Goal: Task Accomplishment & Management: Complete application form

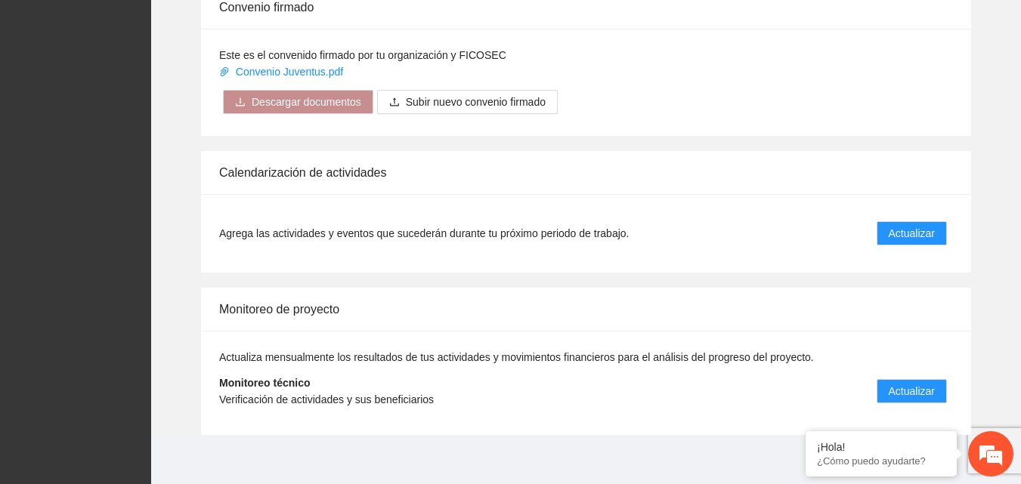
scroll to position [1212, 0]
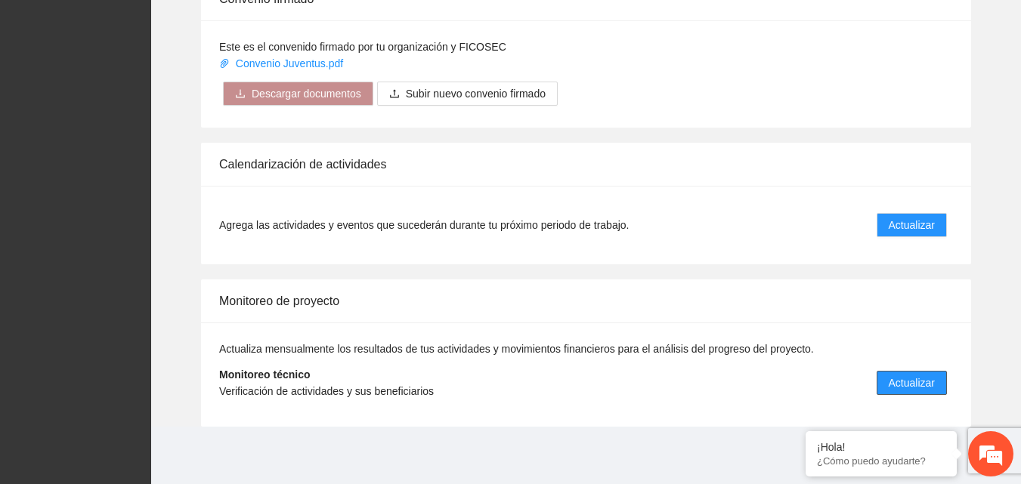
click at [918, 377] on span "Actualizar" at bounding box center [912, 383] width 46 height 17
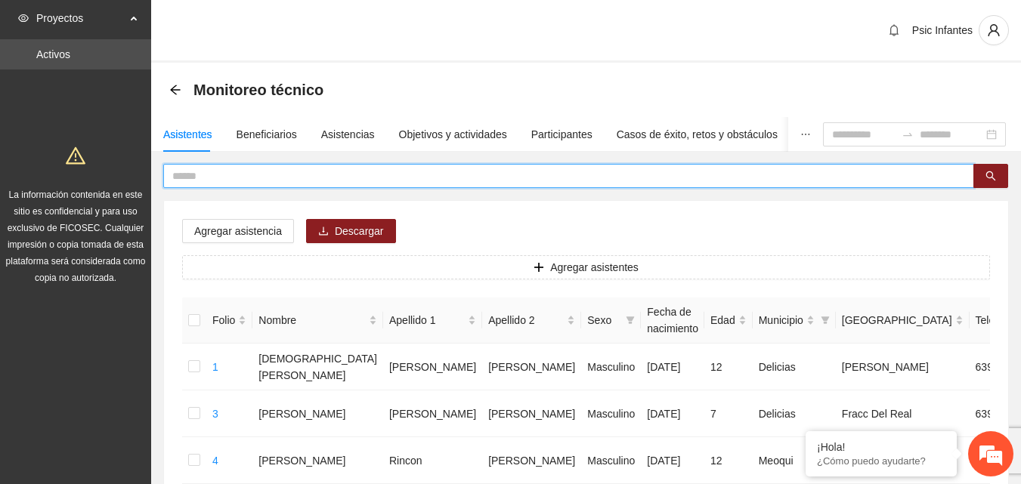
click at [295, 172] on input "text" at bounding box center [562, 176] width 781 height 17
type input "********"
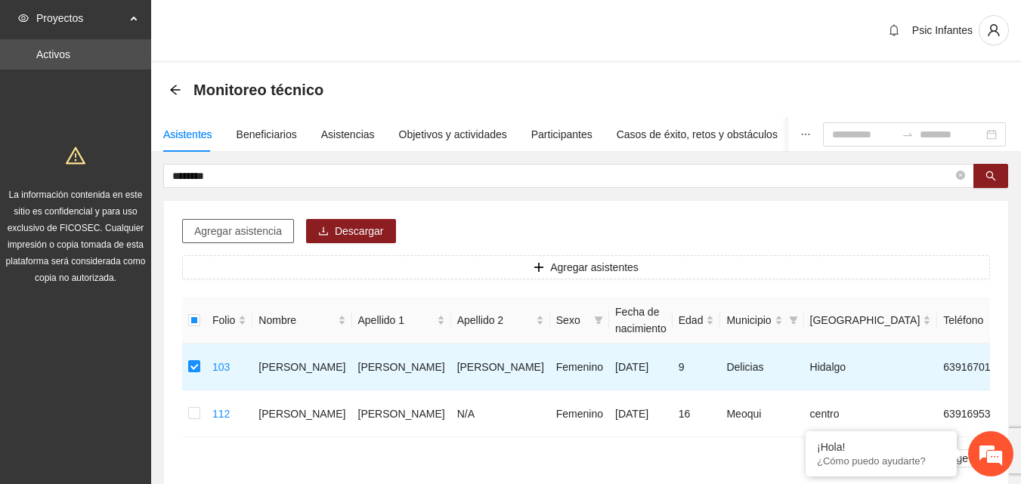
click at [251, 221] on button "Agregar asistencia" at bounding box center [238, 231] width 112 height 24
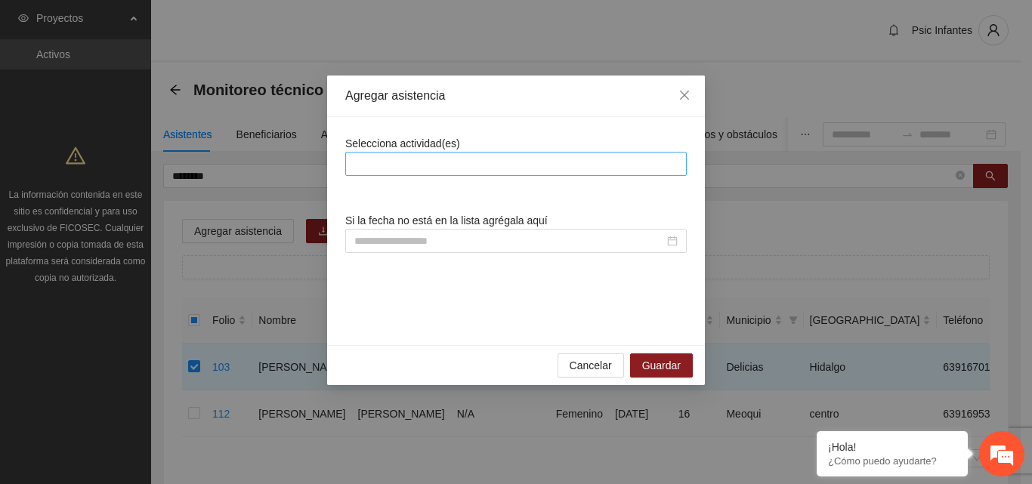
click at [405, 157] on div at bounding box center [516, 164] width 334 height 18
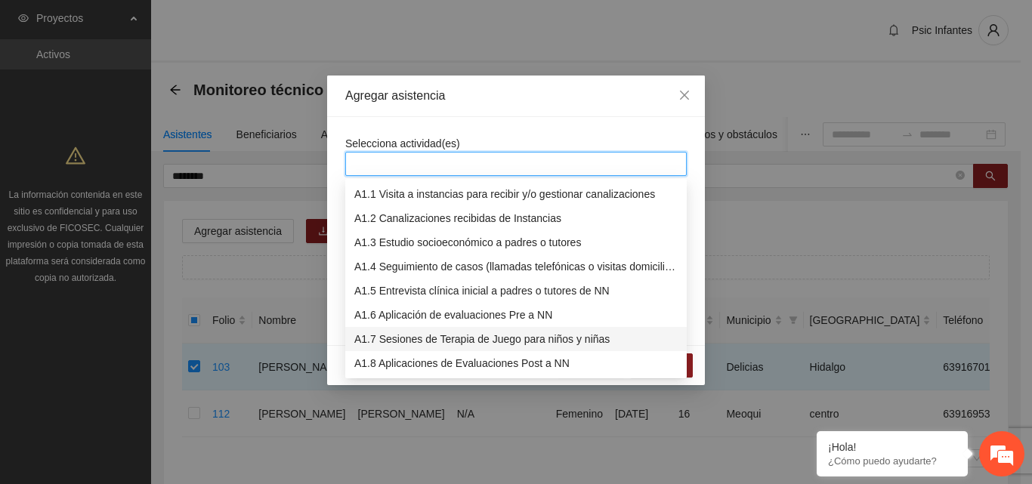
click at [391, 341] on div "A1.7 Sesiones de Terapia de Juego para niños y niñas" at bounding box center [515, 339] width 323 height 17
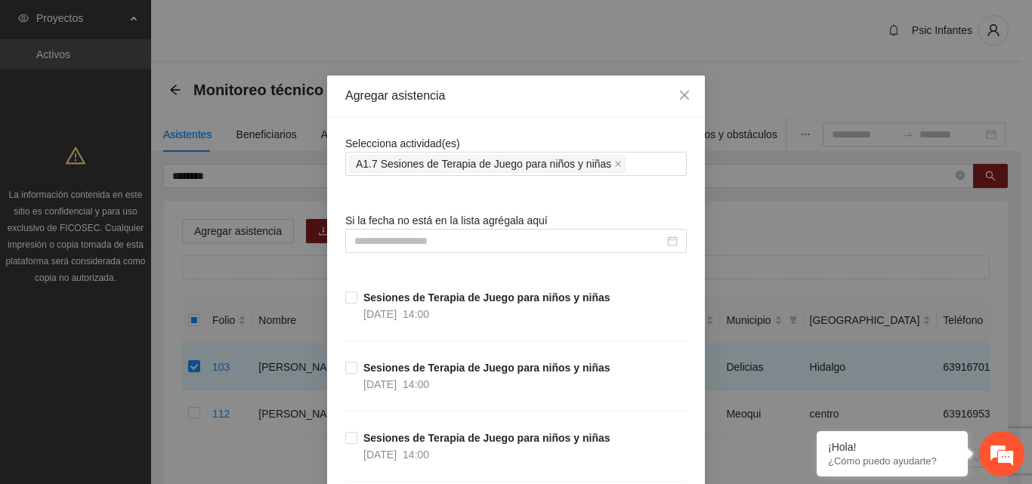
click at [475, 112] on div "Agregar asistencia" at bounding box center [516, 97] width 378 height 42
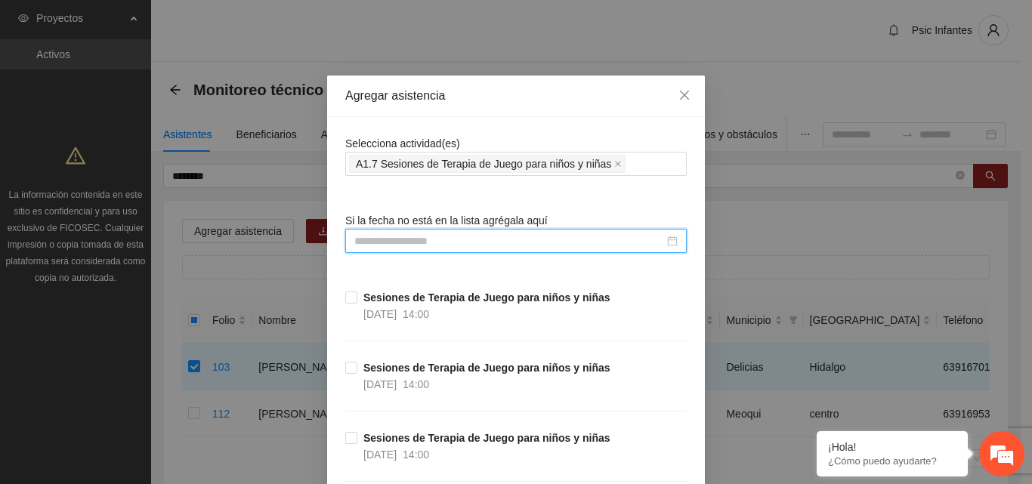
click at [388, 249] on input at bounding box center [509, 241] width 310 height 17
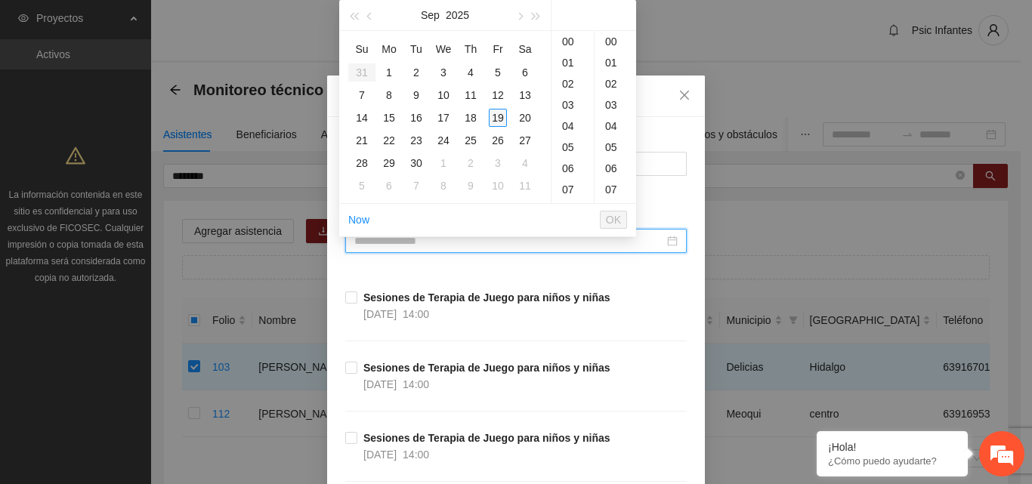
click at [494, 120] on div "19" at bounding box center [498, 118] width 18 height 18
click at [608, 45] on div "00" at bounding box center [616, 41] width 42 height 21
type input "**********"
click at [613, 214] on span "OK" at bounding box center [613, 220] width 15 height 17
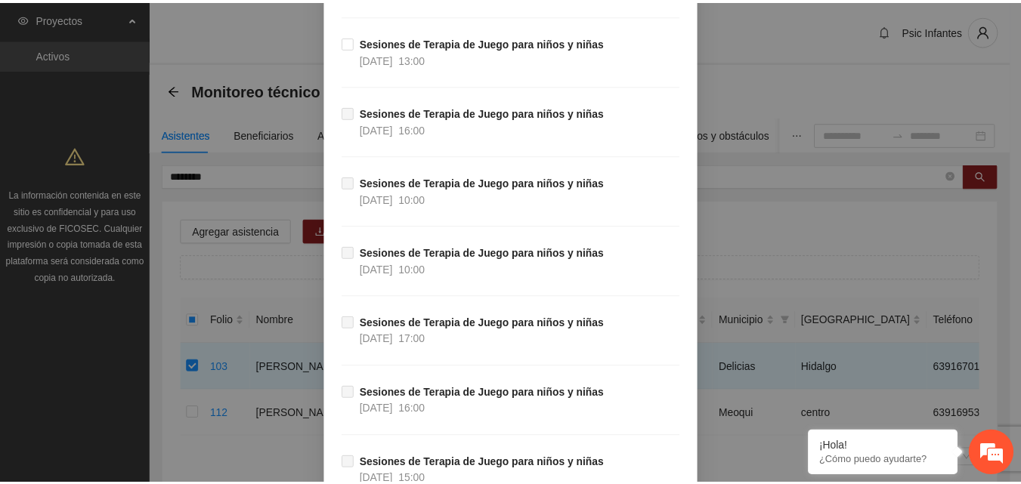
scroll to position [13482, 0]
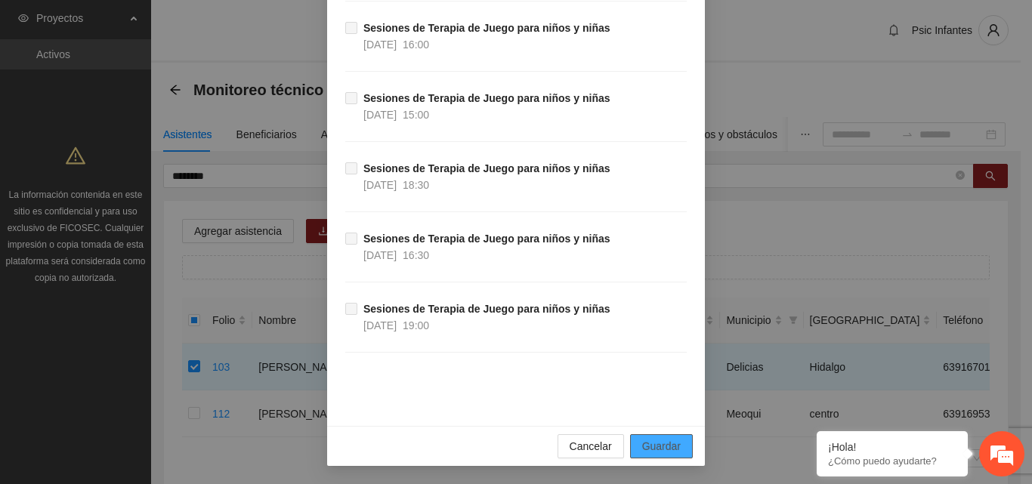
click at [665, 456] on button "Guardar" at bounding box center [661, 446] width 63 height 24
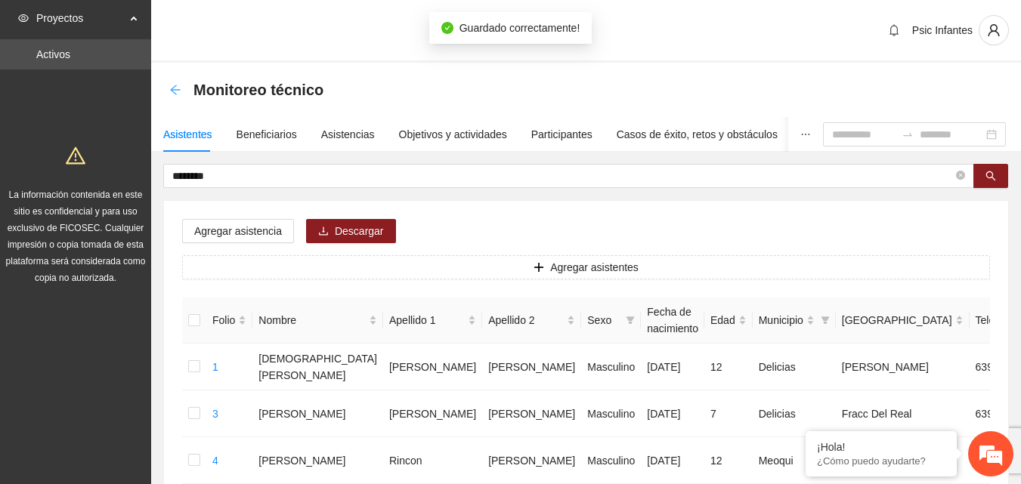
click at [175, 91] on icon "arrow-left" at bounding box center [175, 90] width 12 height 12
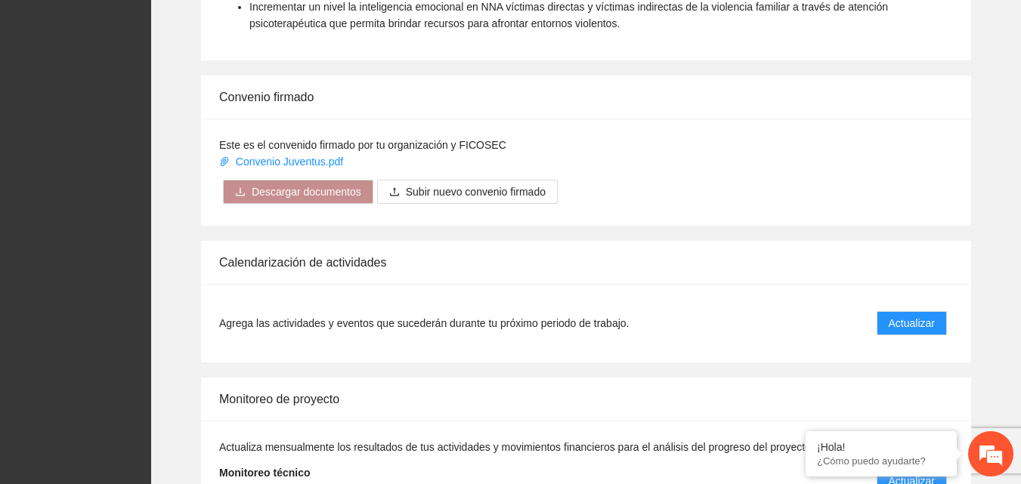
scroll to position [1125, 0]
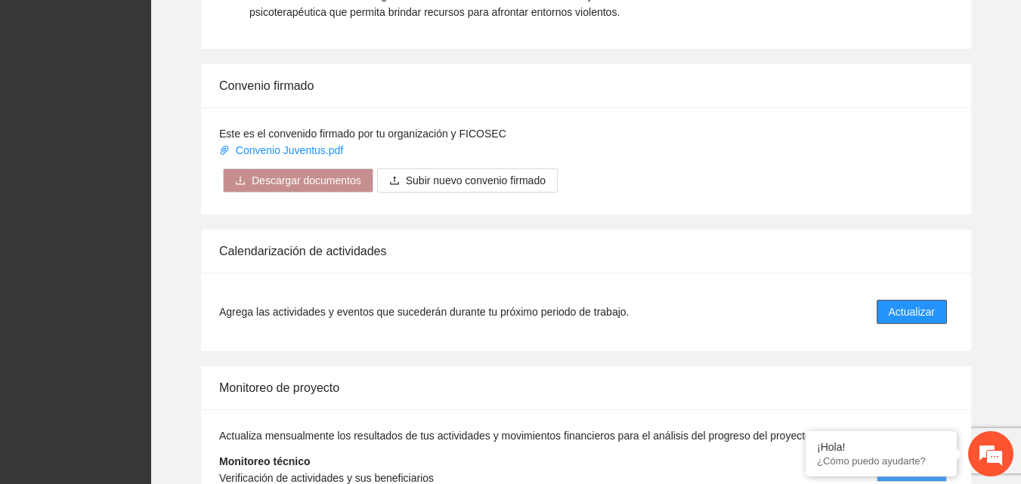
click at [910, 311] on span "Actualizar" at bounding box center [912, 312] width 46 height 17
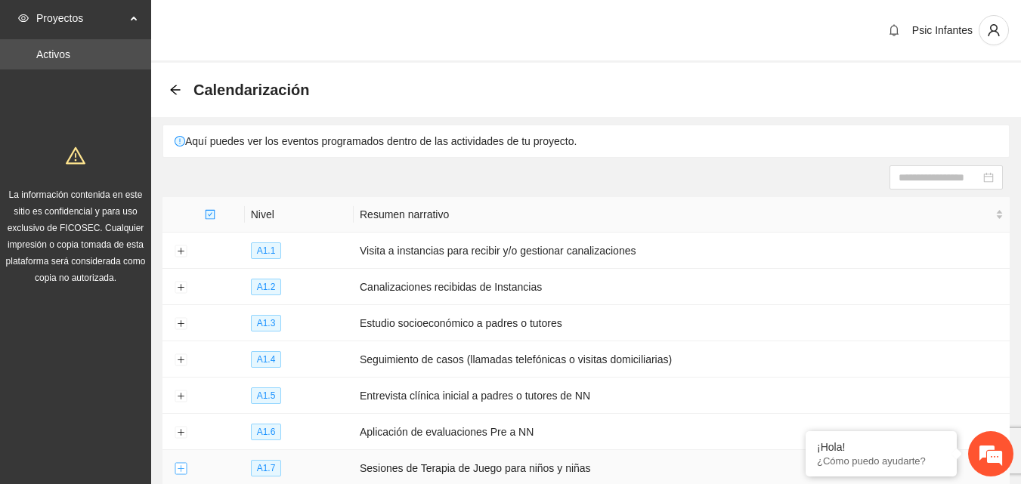
click at [176, 464] on button "Expand row" at bounding box center [181, 469] width 12 height 12
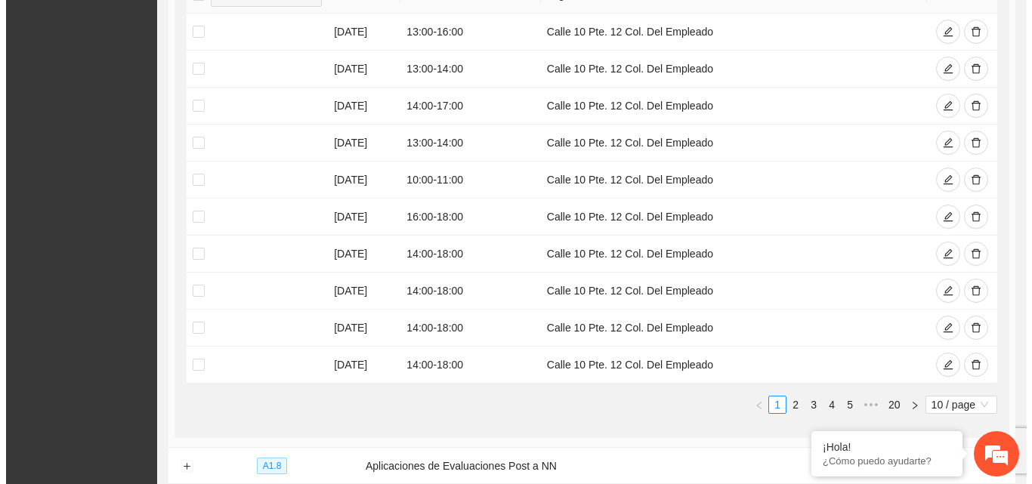
scroll to position [576, 0]
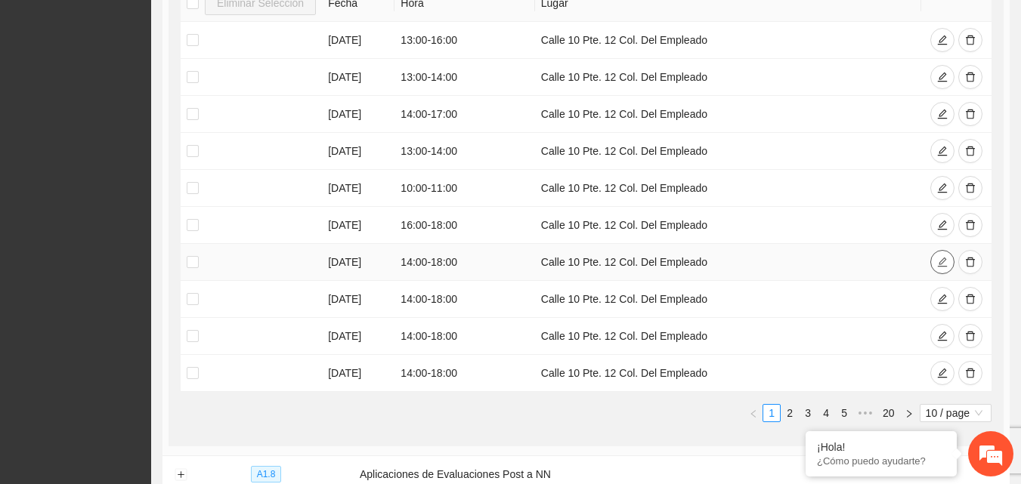
click at [938, 257] on icon "edit" at bounding box center [942, 262] width 11 height 11
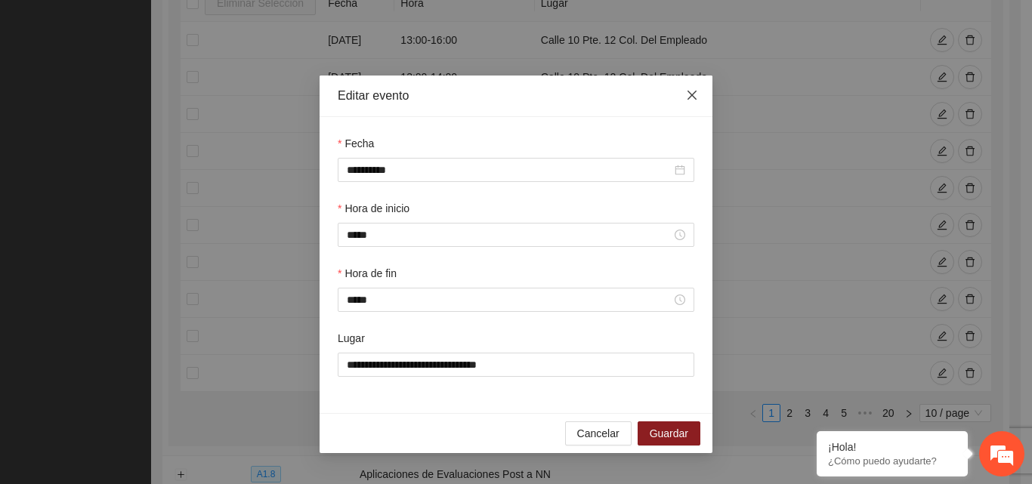
click at [696, 94] on icon "close" at bounding box center [692, 95] width 12 height 12
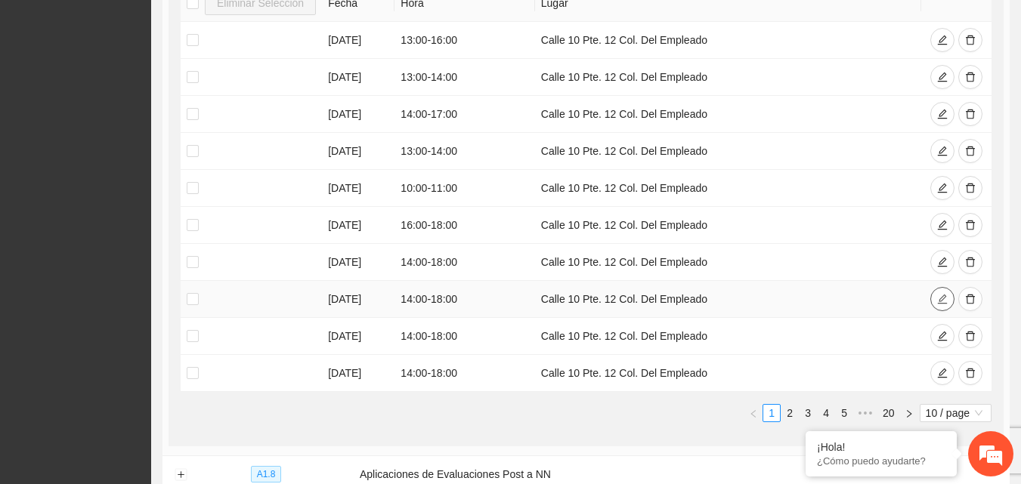
click at [948, 295] on button "button" at bounding box center [942, 299] width 24 height 24
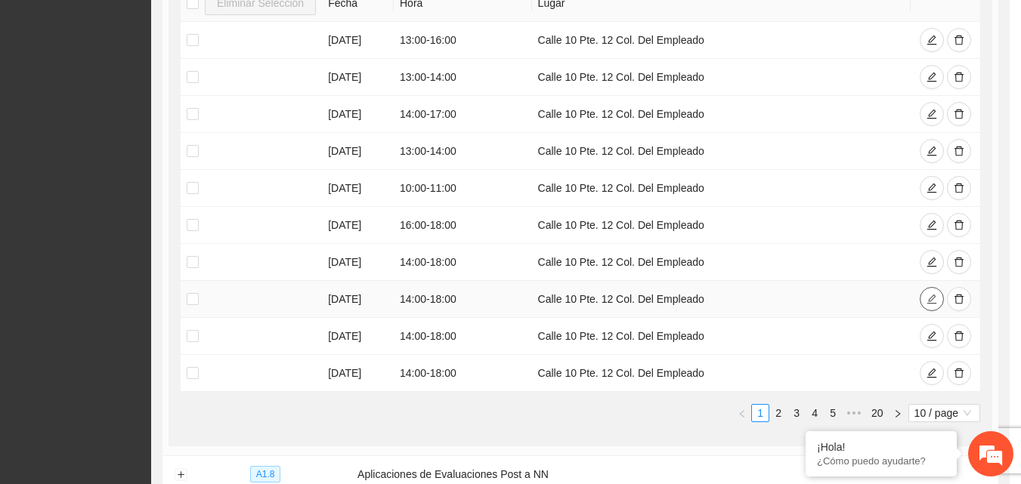
type input "**********"
type input "*****"
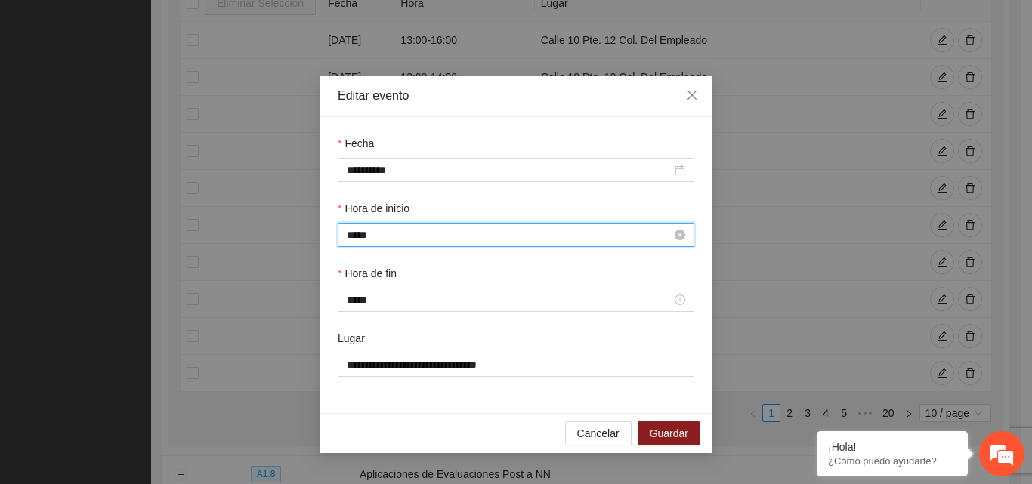
click at [384, 241] on input "*****" at bounding box center [509, 235] width 325 height 17
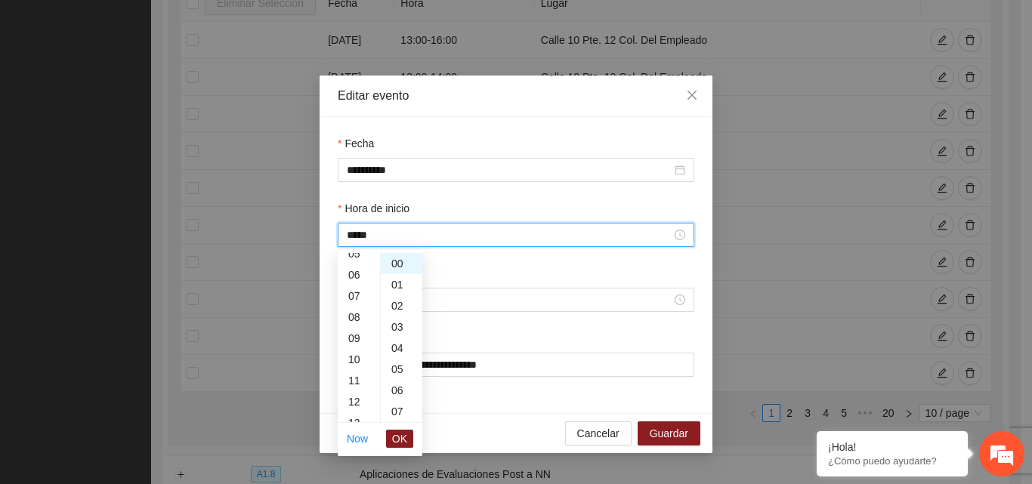
scroll to position [115, 0]
click at [356, 344] on div "09" at bounding box center [359, 339] width 42 height 21
click at [355, 284] on div "10" at bounding box center [359, 284] width 42 height 21
type input "*****"
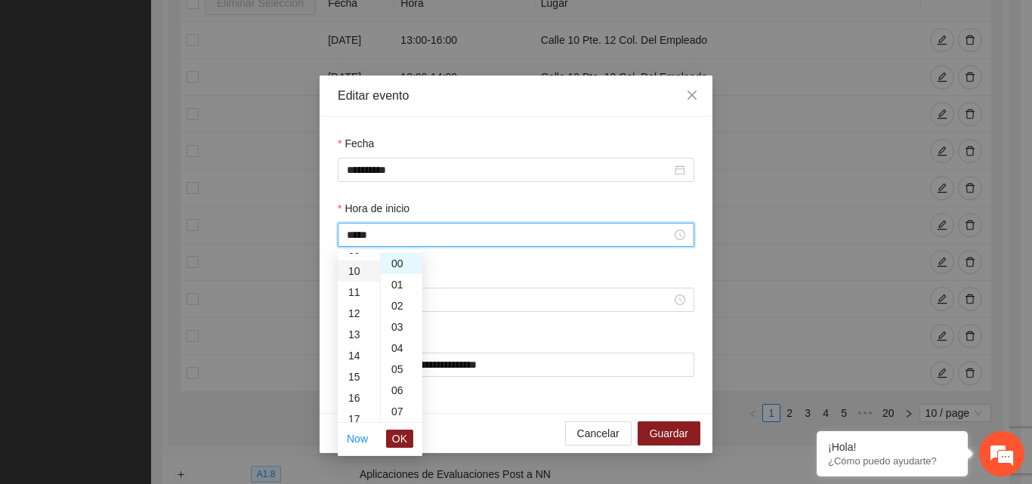
scroll to position [212, 0]
click at [401, 435] on span "OK" at bounding box center [399, 439] width 15 height 17
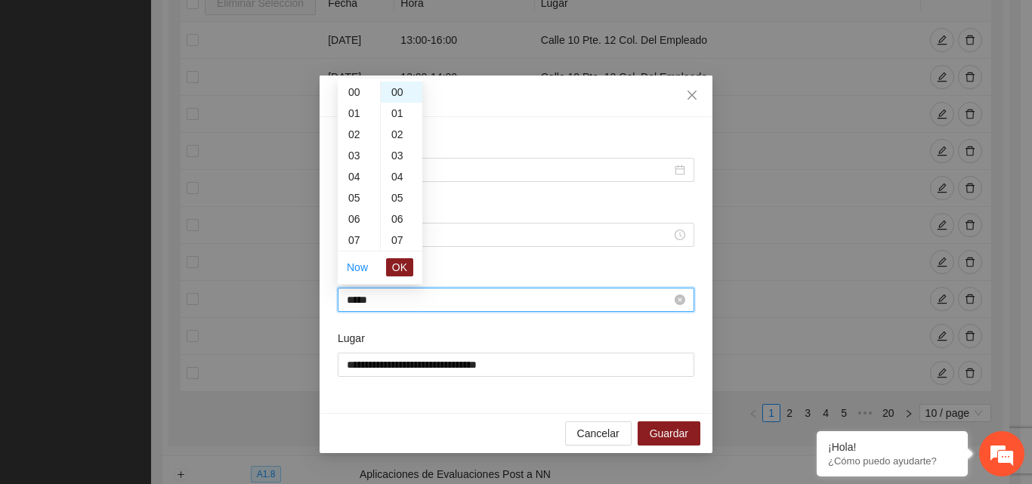
click at [386, 302] on input "*****" at bounding box center [509, 300] width 325 height 17
click at [358, 237] on div "11" at bounding box center [359, 236] width 42 height 21
type input "*****"
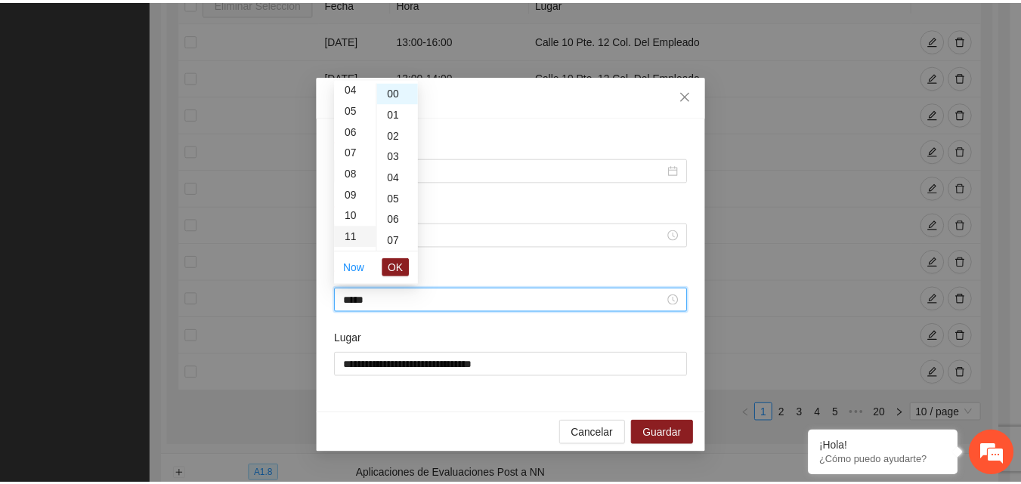
scroll to position [233, 0]
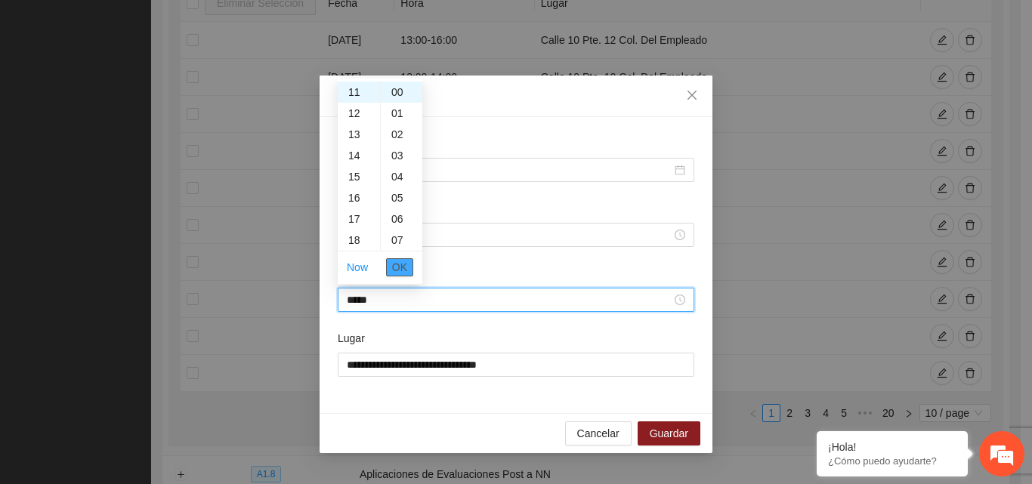
click at [403, 268] on span "OK" at bounding box center [399, 267] width 15 height 17
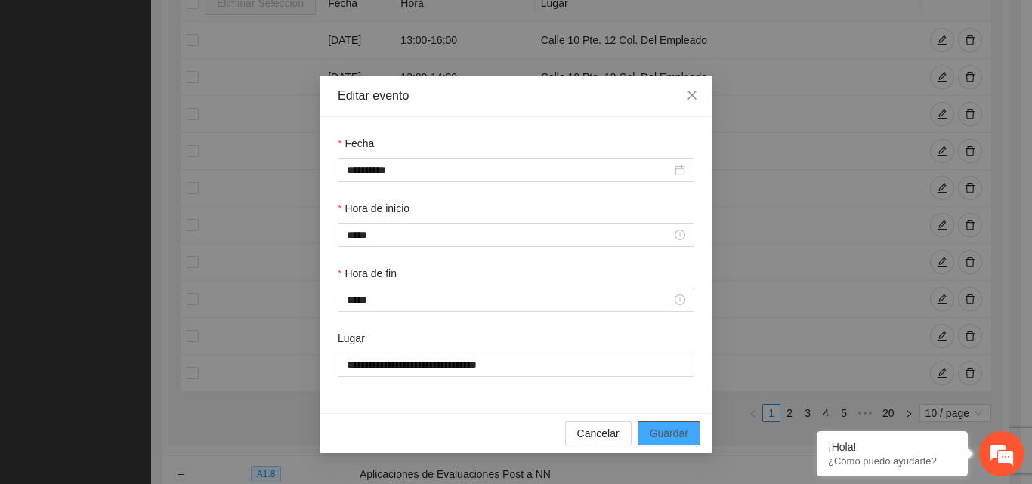
click at [676, 441] on span "Guardar" at bounding box center [669, 433] width 39 height 17
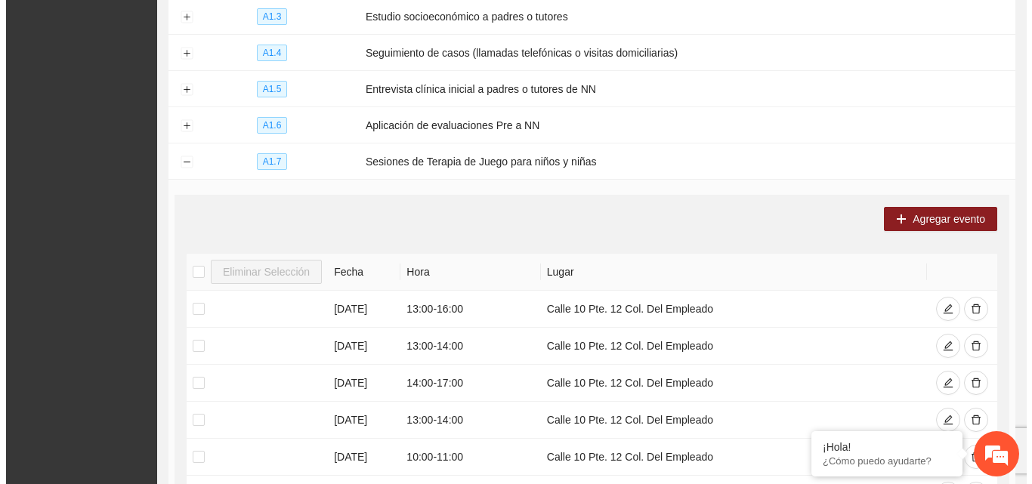
scroll to position [305, 0]
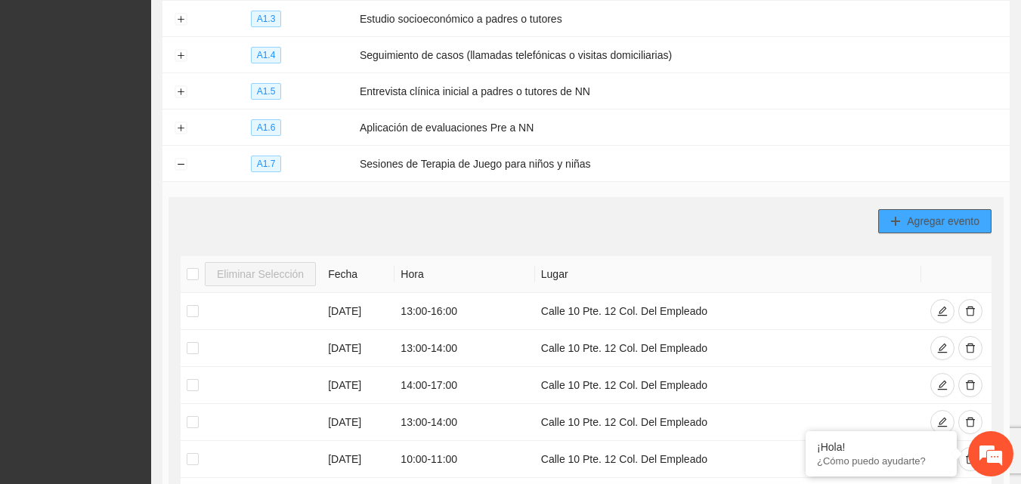
click at [893, 216] on icon "plus" at bounding box center [895, 221] width 11 height 11
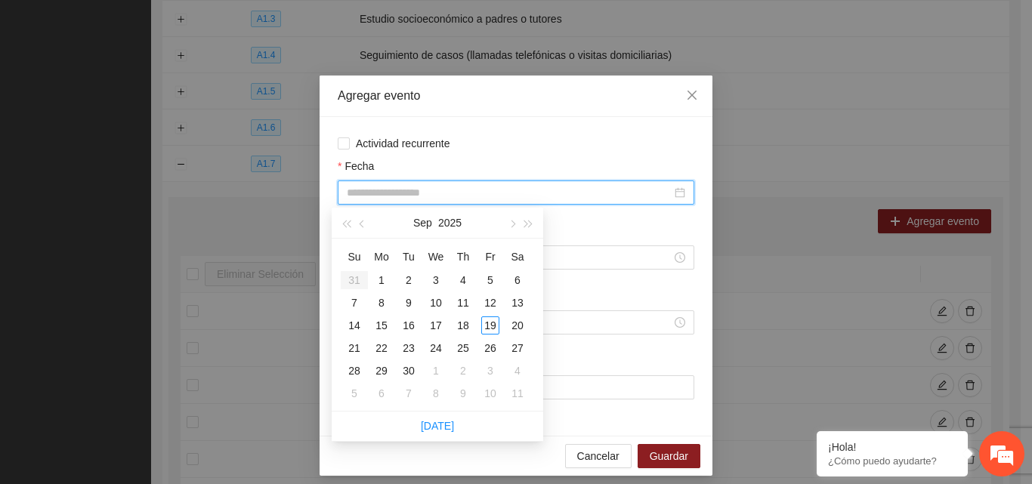
click at [550, 199] on input "Fecha" at bounding box center [509, 192] width 325 height 17
type input "**********"
click at [435, 351] on div "24" at bounding box center [436, 348] width 18 height 18
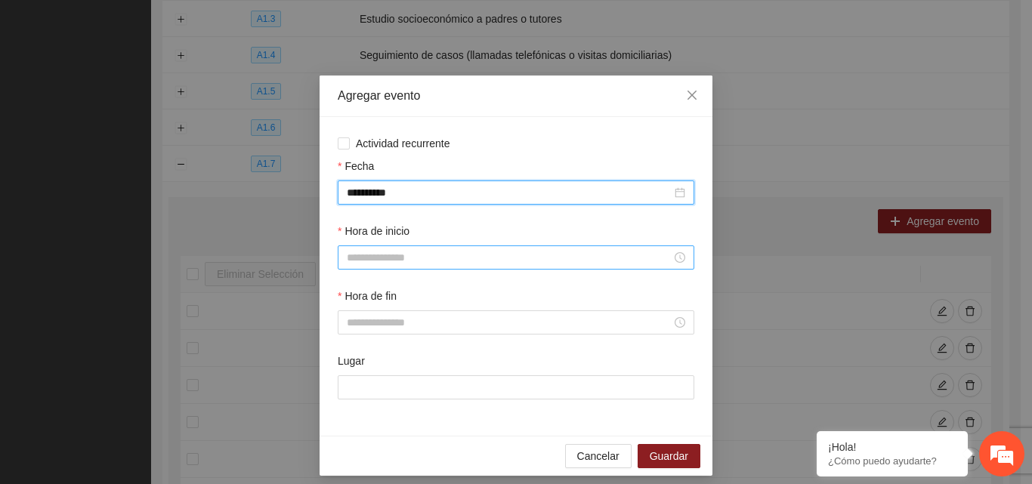
click at [383, 258] on input "Hora de inicio" at bounding box center [509, 257] width 325 height 17
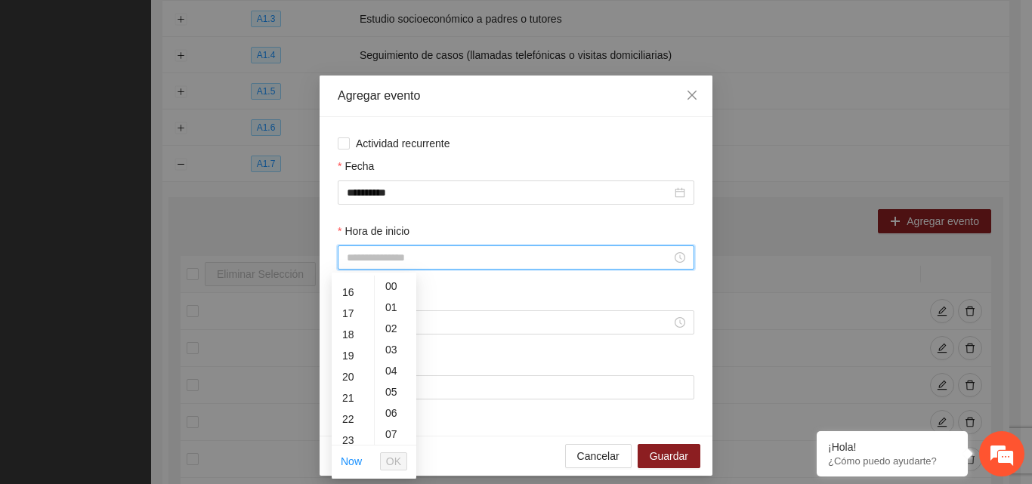
scroll to position [302, 0]
click at [356, 303] on div "15" at bounding box center [353, 301] width 42 height 21
type input "*****"
click at [394, 459] on span "OK" at bounding box center [393, 461] width 15 height 17
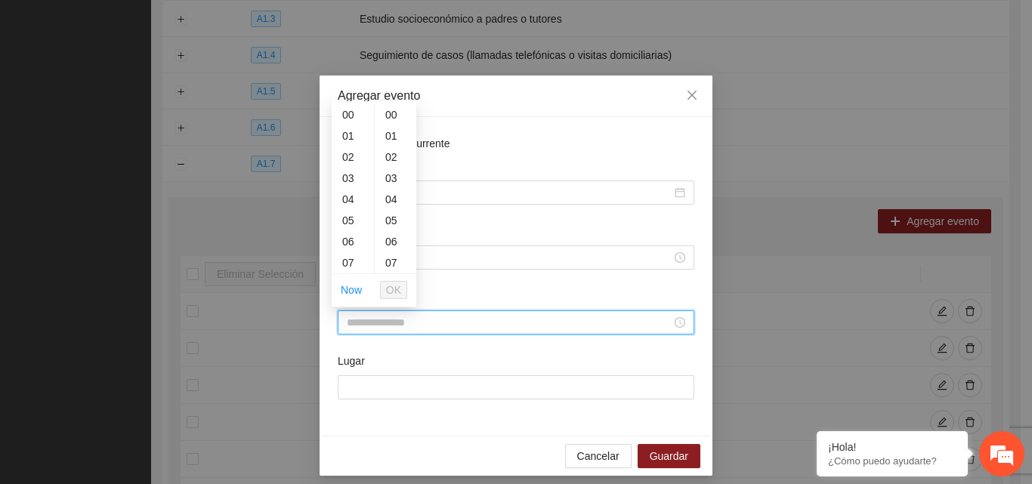
click at [371, 322] on input "Hora de fin" at bounding box center [509, 322] width 325 height 17
click at [355, 237] on div "17" at bounding box center [353, 232] width 42 height 21
type input "*****"
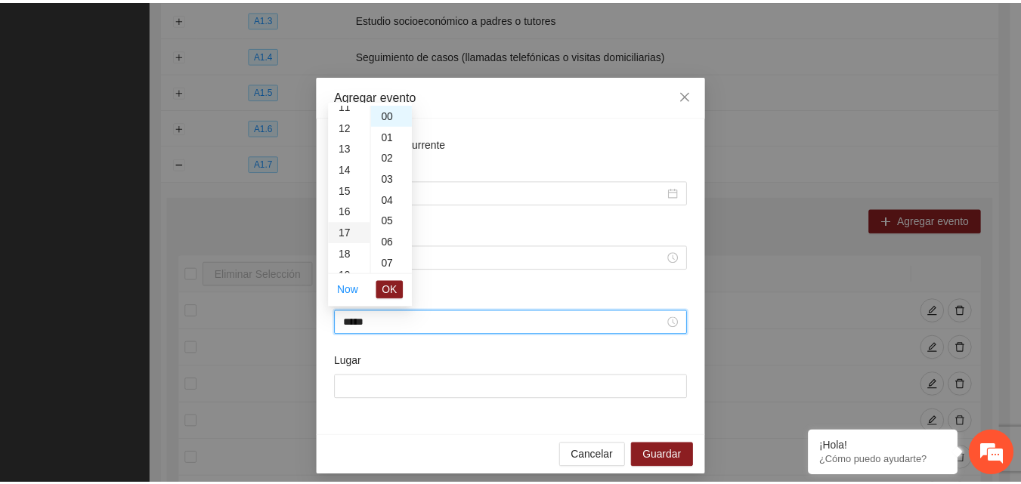
scroll to position [360, 0]
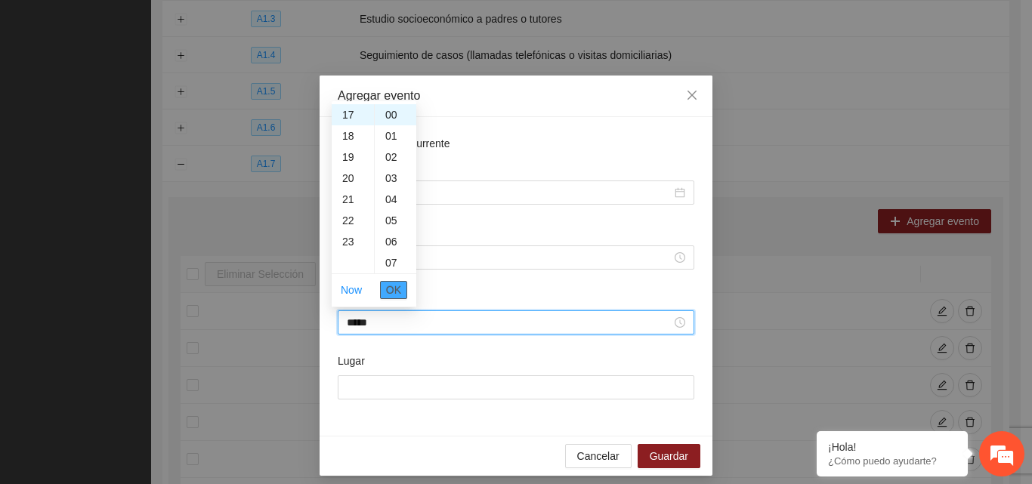
click at [394, 292] on span "OK" at bounding box center [393, 290] width 15 height 17
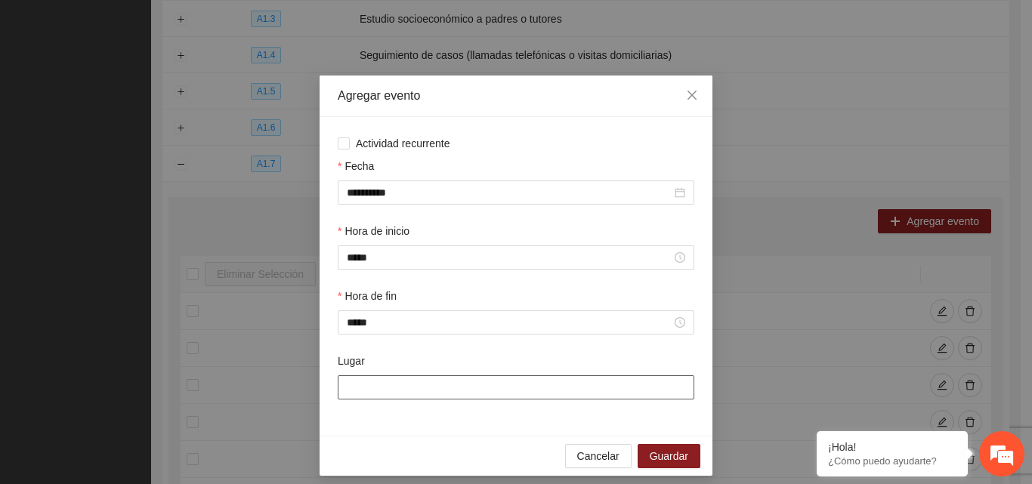
click at [383, 384] on input "Lugar" at bounding box center [516, 388] width 357 height 24
type input "**********"
click at [676, 462] on span "Guardar" at bounding box center [669, 456] width 39 height 17
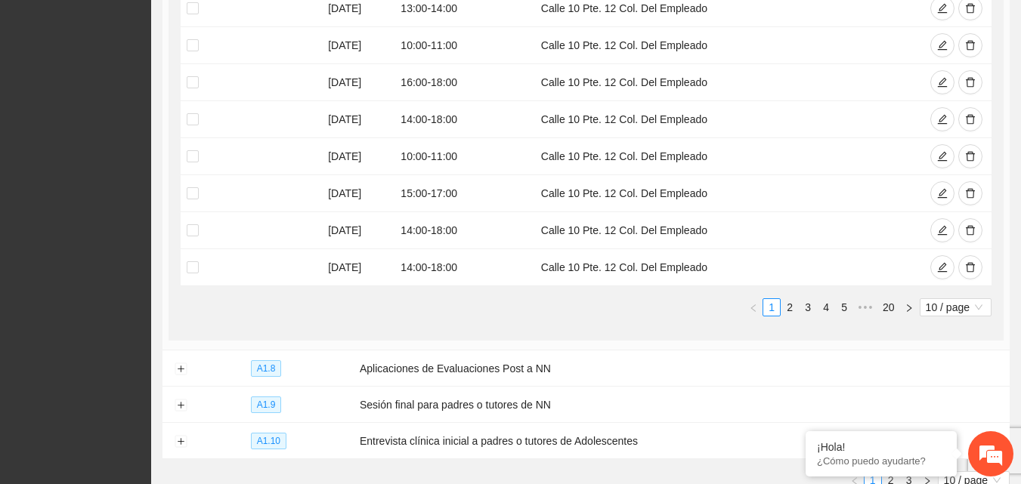
scroll to position [703, 0]
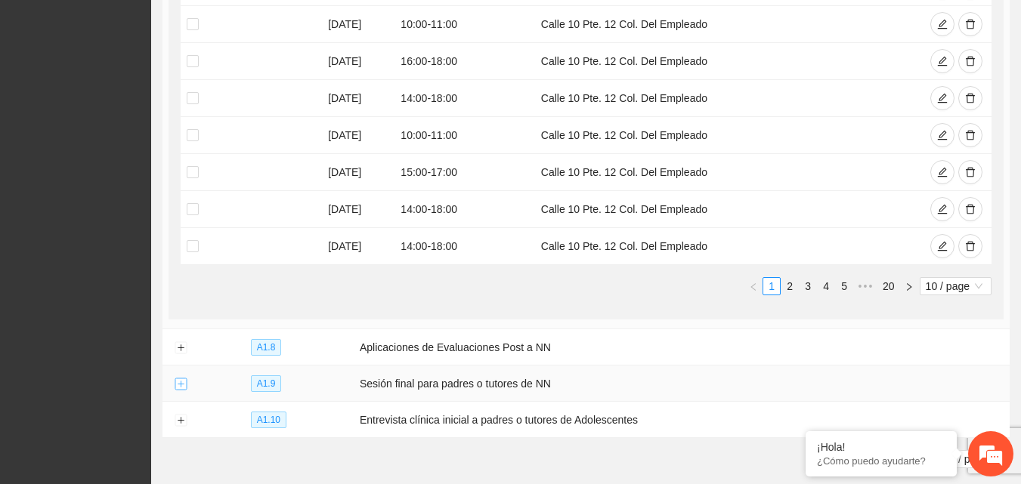
click at [178, 379] on button "Expand row" at bounding box center [181, 385] width 12 height 12
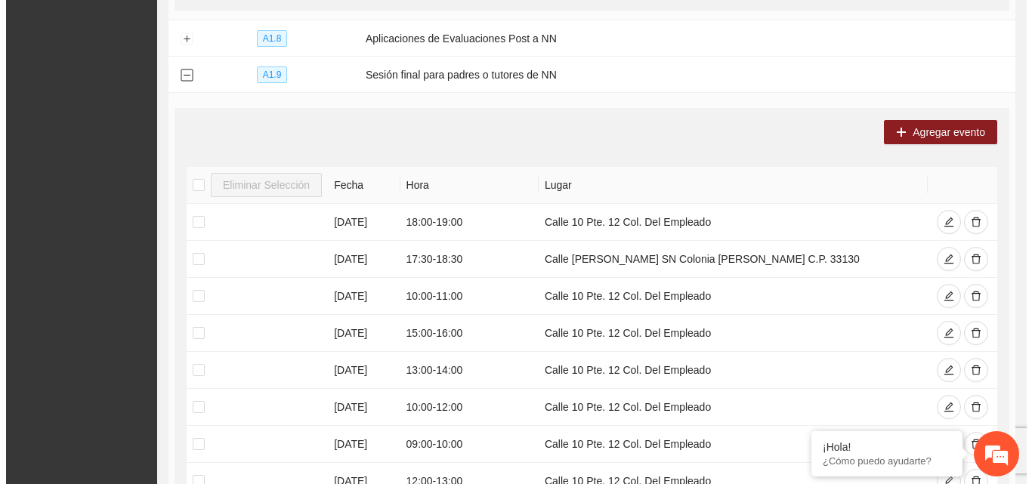
scroll to position [1045, 0]
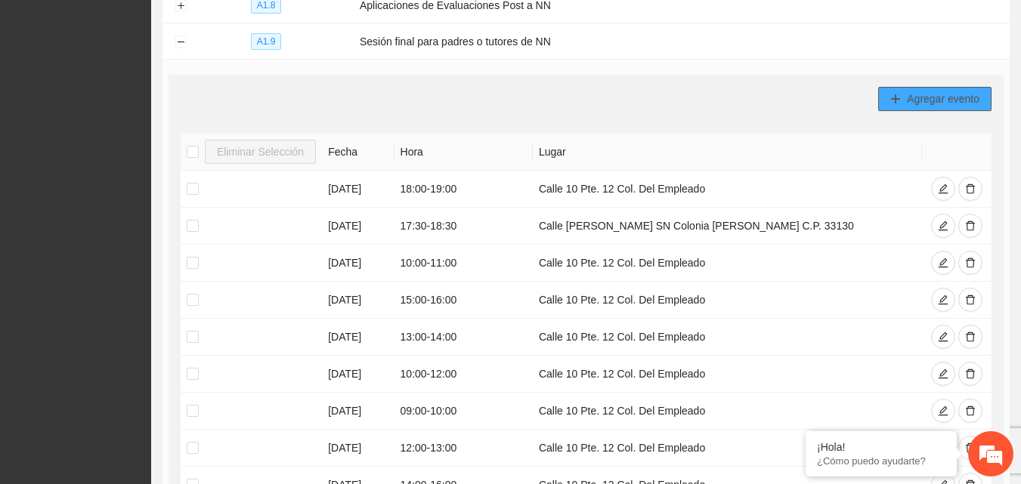
click at [923, 94] on span "Agregar evento" at bounding box center [943, 99] width 73 height 17
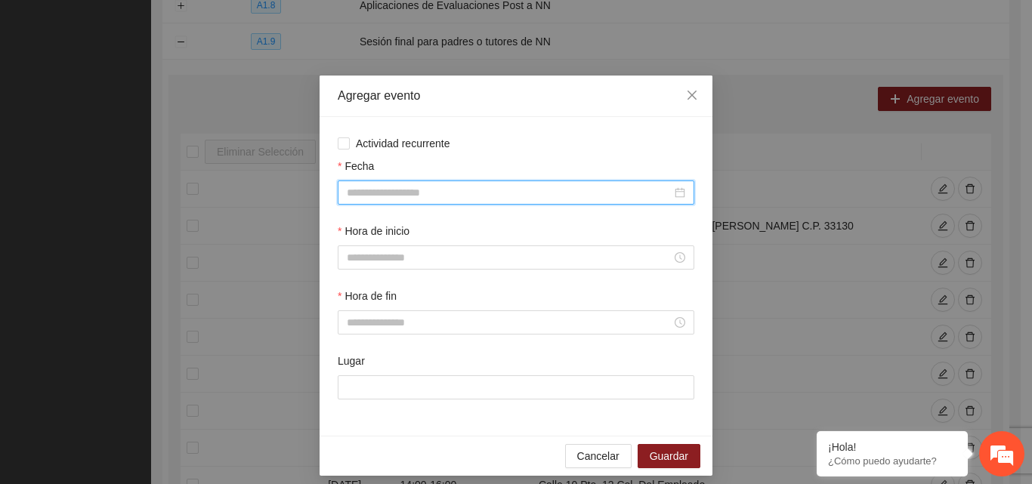
click at [600, 192] on input "Fecha" at bounding box center [509, 192] width 325 height 17
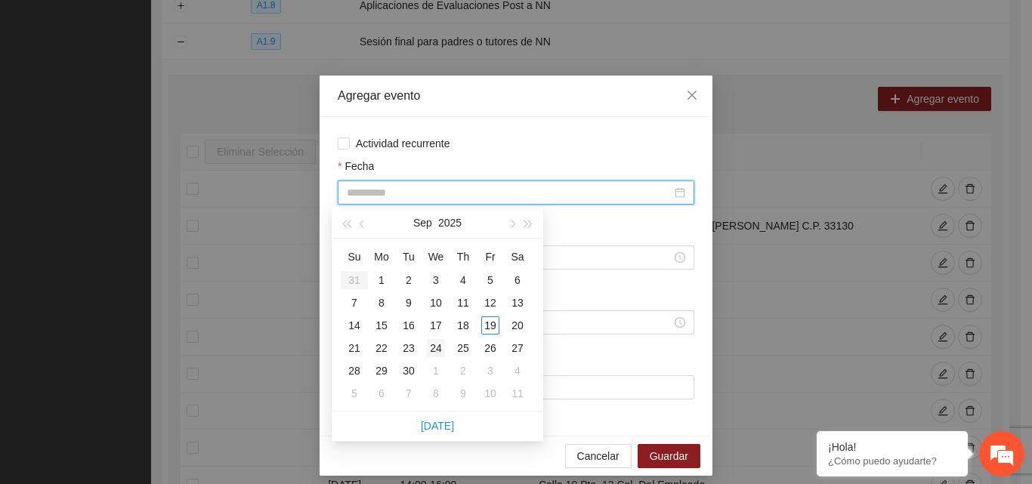
type input "**********"
click at [436, 353] on div "24" at bounding box center [436, 348] width 18 height 18
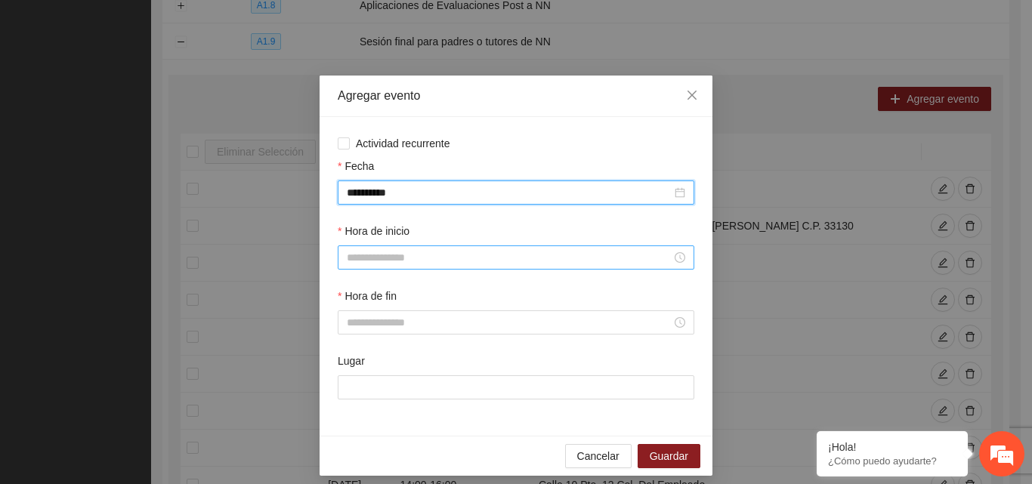
click at [397, 263] on input "Hora de inicio" at bounding box center [509, 257] width 325 height 17
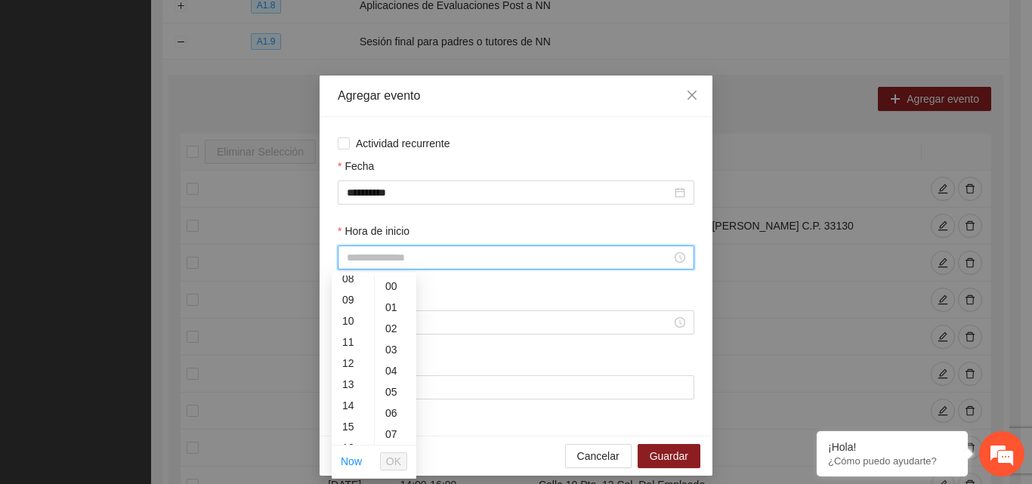
scroll to position [181, 0]
click at [347, 379] on div "13" at bounding box center [353, 380] width 42 height 21
type input "*****"
click at [401, 463] on button "OK" at bounding box center [393, 462] width 27 height 18
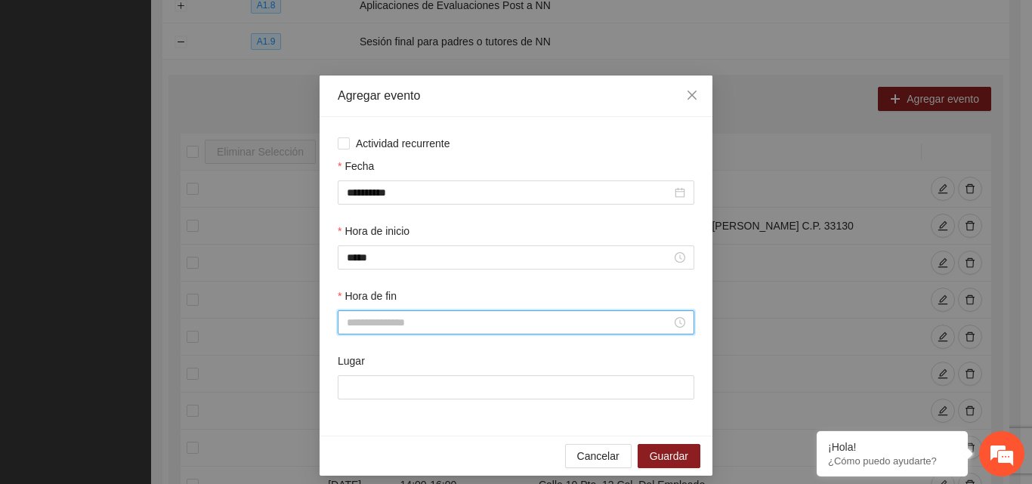
click at [382, 320] on input "Hora de fin" at bounding box center [509, 322] width 325 height 17
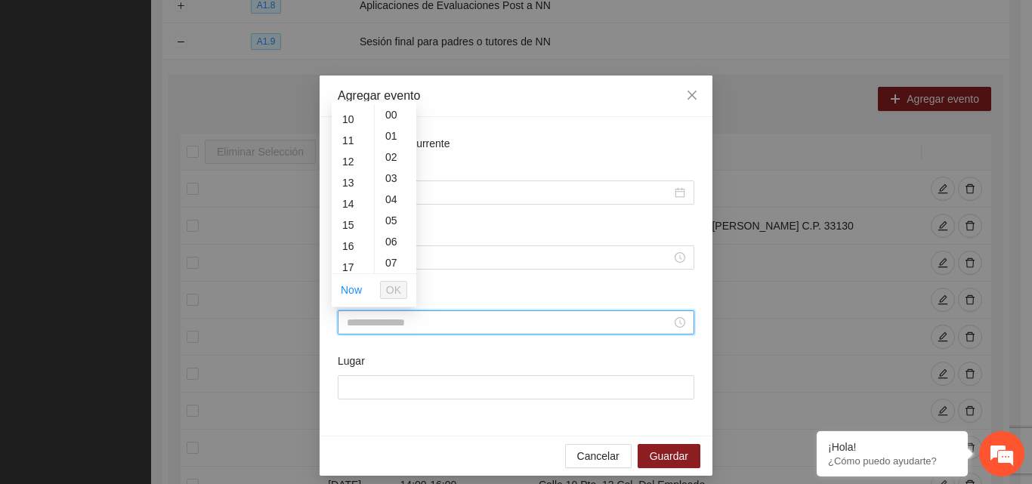
scroll to position [272, 0]
click at [345, 158] on div "15" at bounding box center [353, 160] width 42 height 21
type input "*****"
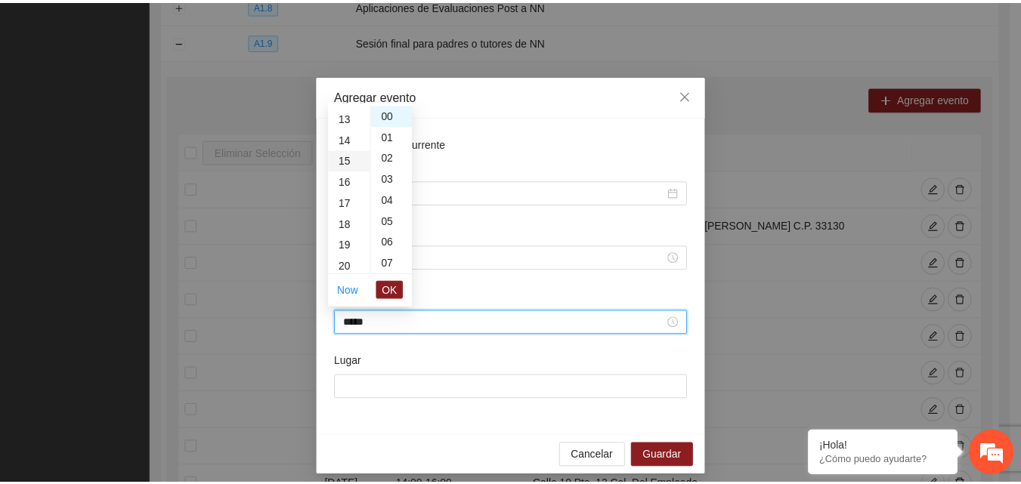
scroll to position [317, 0]
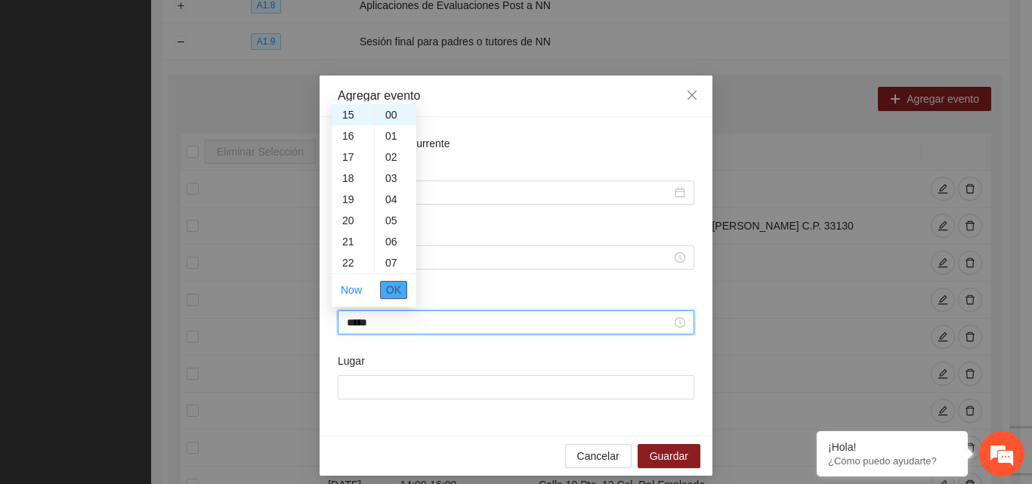
click at [402, 297] on button "OK" at bounding box center [393, 290] width 27 height 18
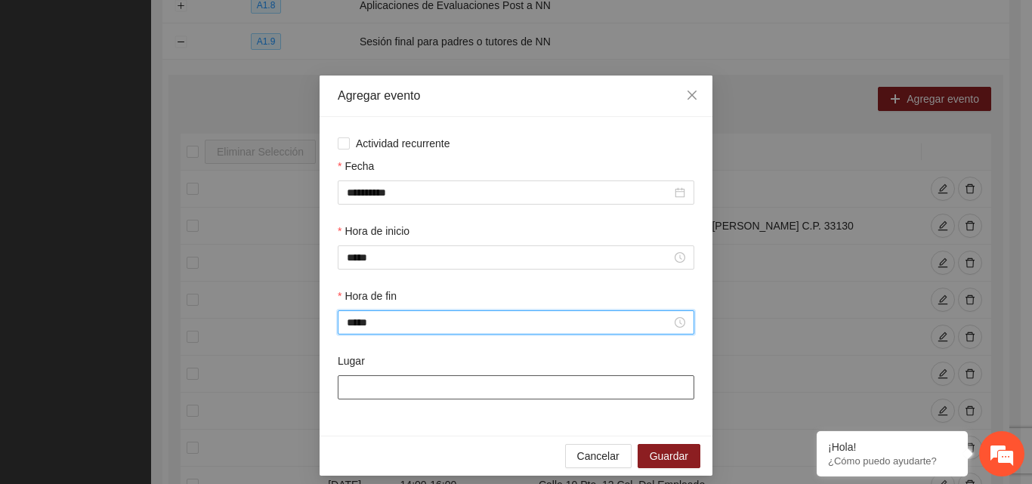
click at [407, 395] on input "Lugar" at bounding box center [516, 388] width 357 height 24
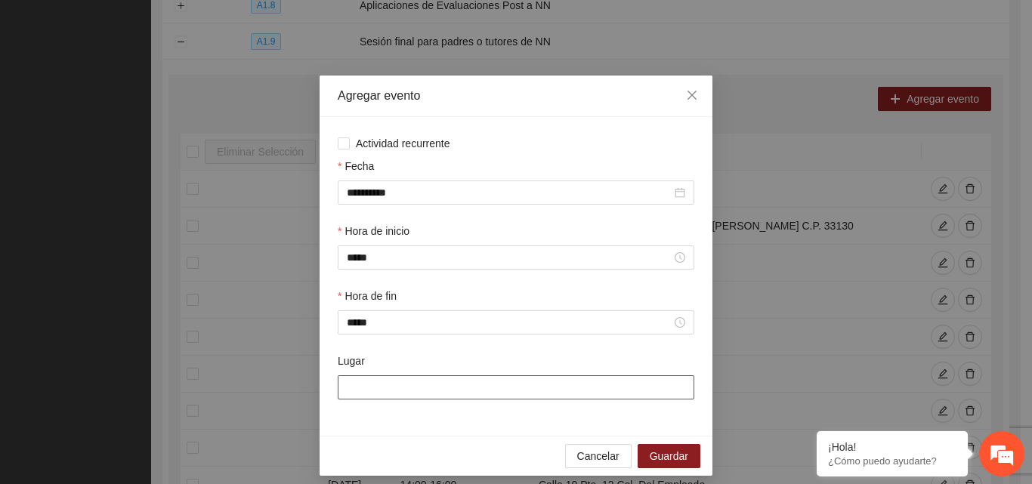
type input "**********"
click at [663, 451] on span "Guardar" at bounding box center [669, 456] width 39 height 17
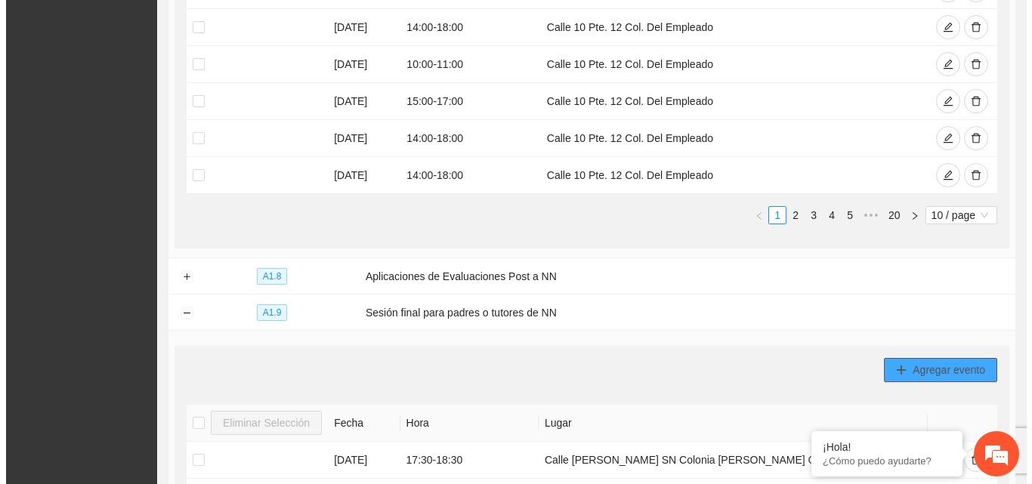
scroll to position [777, 0]
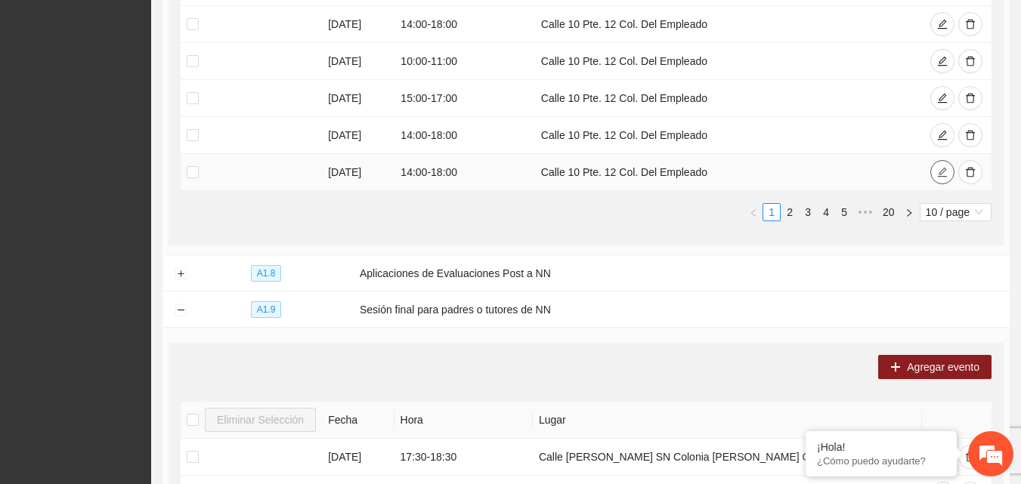
click at [943, 167] on icon "edit" at bounding box center [942, 172] width 11 height 11
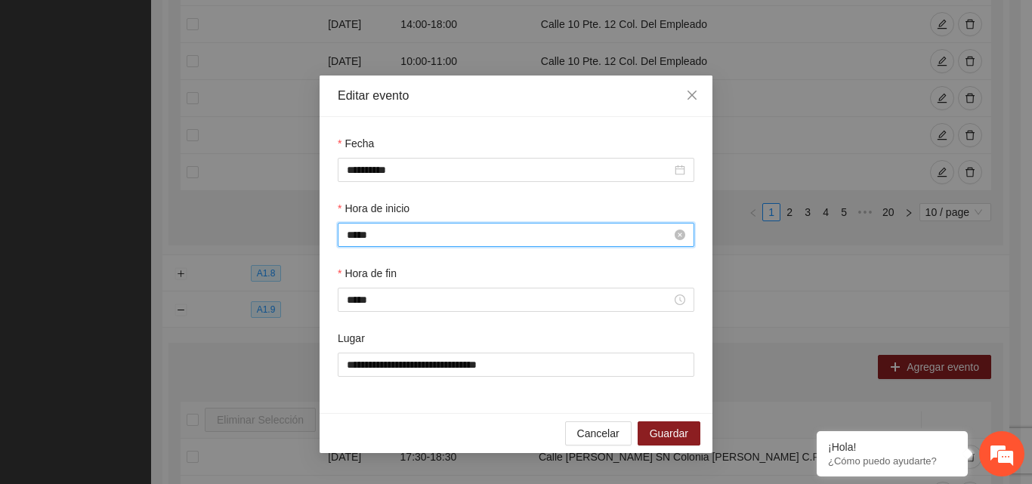
click at [394, 228] on input "*****" at bounding box center [509, 235] width 325 height 17
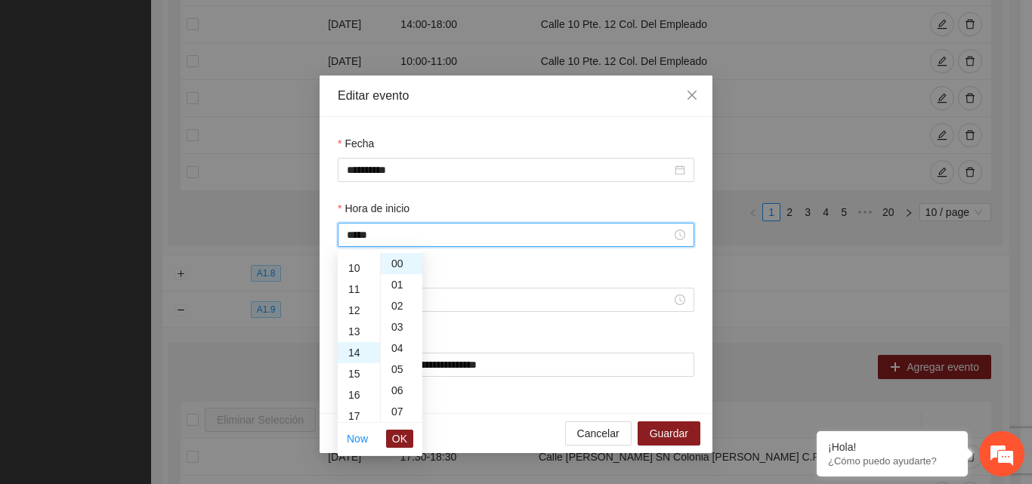
scroll to position [206, 0]
click at [360, 268] on div "10" at bounding box center [359, 269] width 42 height 21
type input "*****"
click at [407, 441] on span "OK" at bounding box center [399, 439] width 15 height 17
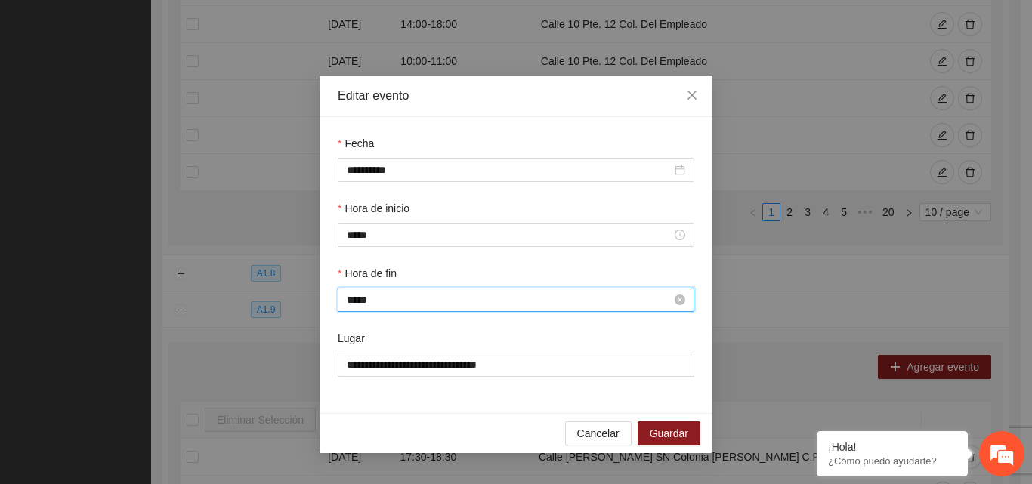
click at [392, 308] on input "*****" at bounding box center [509, 300] width 325 height 17
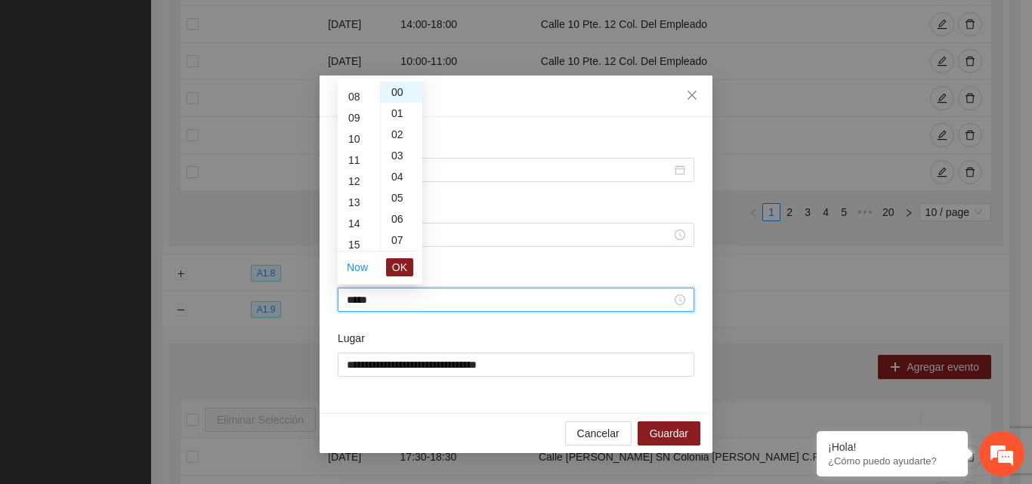
scroll to position [139, 0]
click at [358, 178] on div "11" at bounding box center [359, 185] width 42 height 21
type input "*****"
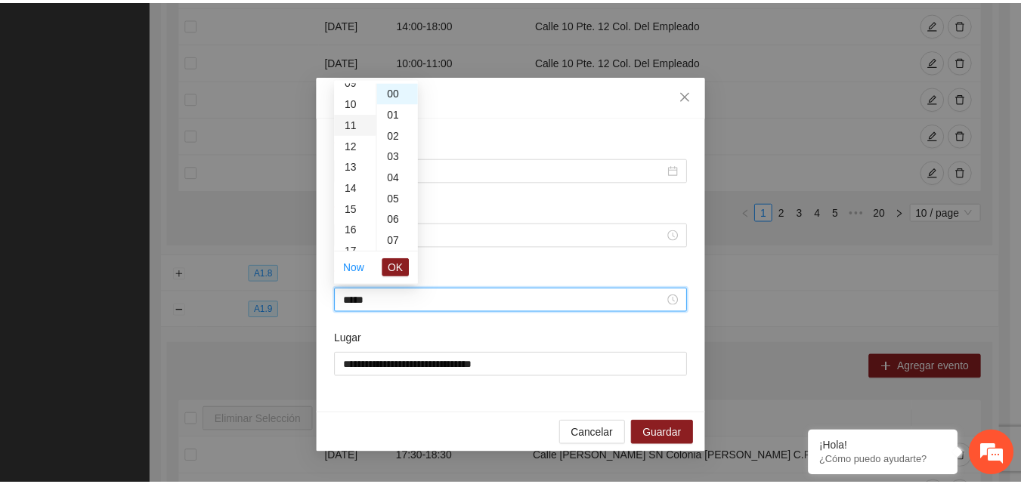
scroll to position [233, 0]
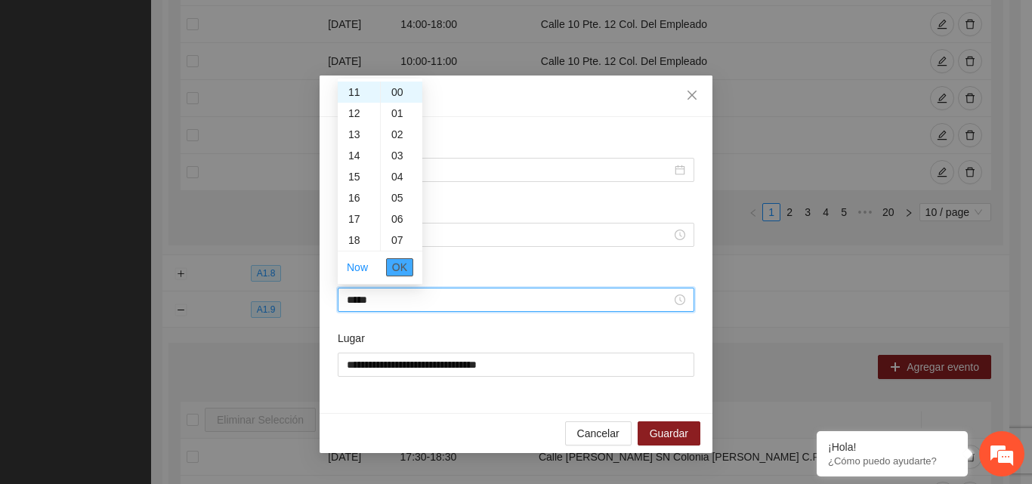
click at [400, 261] on span "OK" at bounding box center [399, 267] width 15 height 17
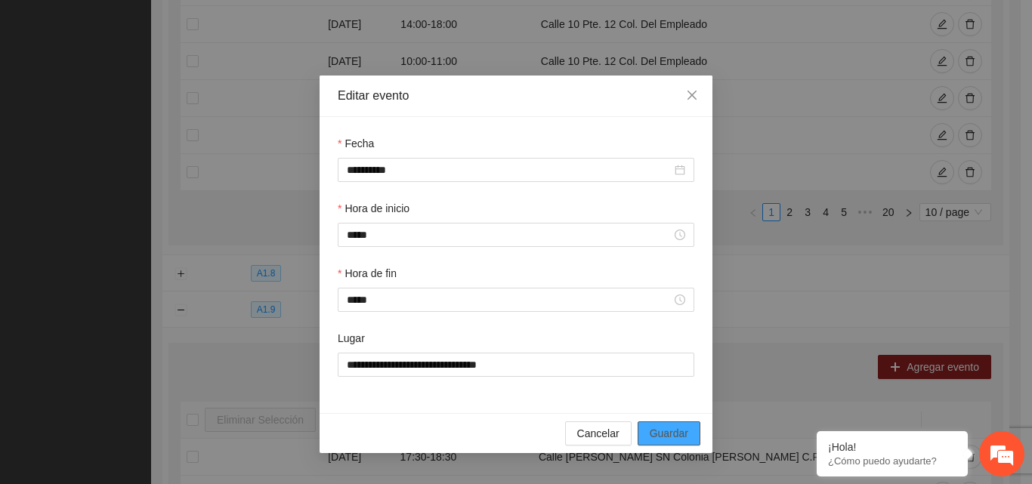
click at [671, 428] on span "Guardar" at bounding box center [669, 433] width 39 height 17
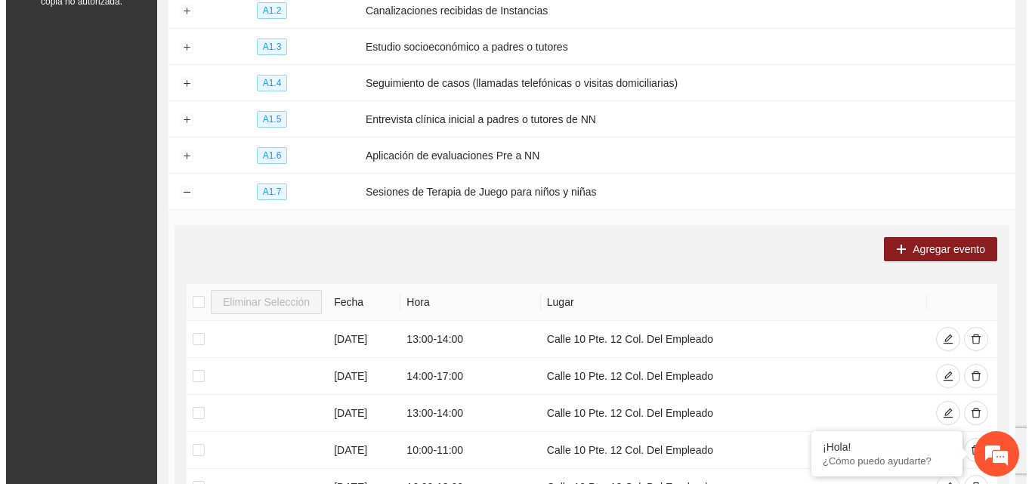
scroll to position [261, 0]
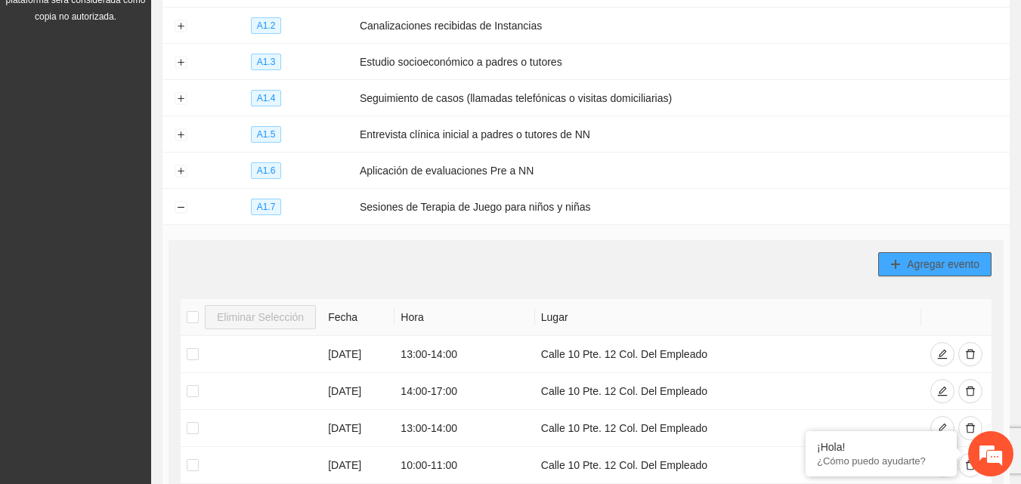
click at [929, 262] on span "Agregar evento" at bounding box center [943, 264] width 73 height 17
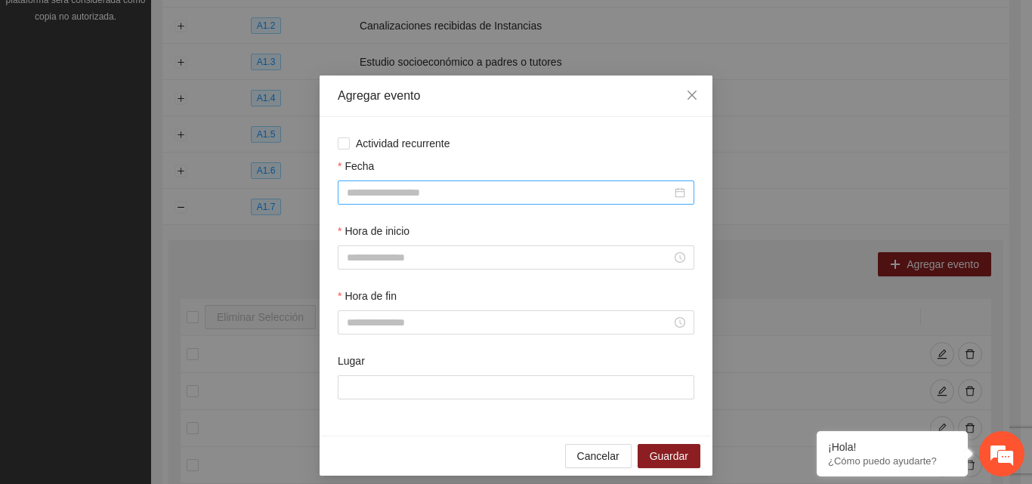
click at [565, 193] on input "Fecha" at bounding box center [509, 192] width 325 height 17
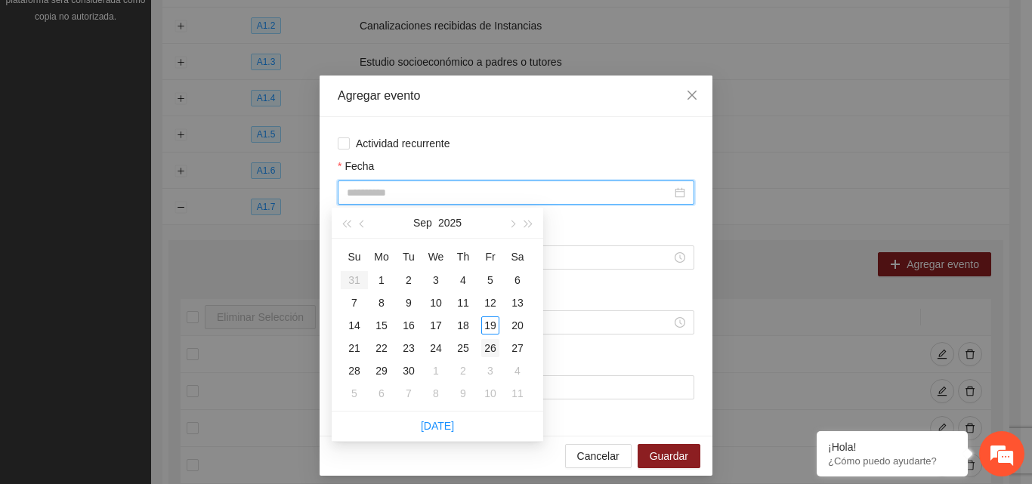
type input "**********"
click at [490, 342] on div "26" at bounding box center [490, 348] width 18 height 18
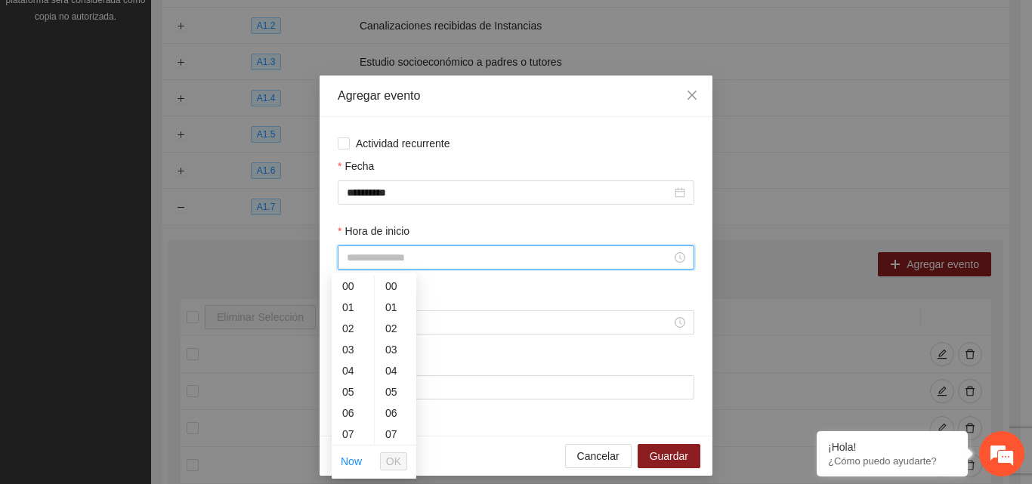
click at [414, 261] on input "Hora de inicio" at bounding box center [509, 257] width 325 height 17
click at [348, 379] on div "16" at bounding box center [353, 383] width 42 height 21
type input "*****"
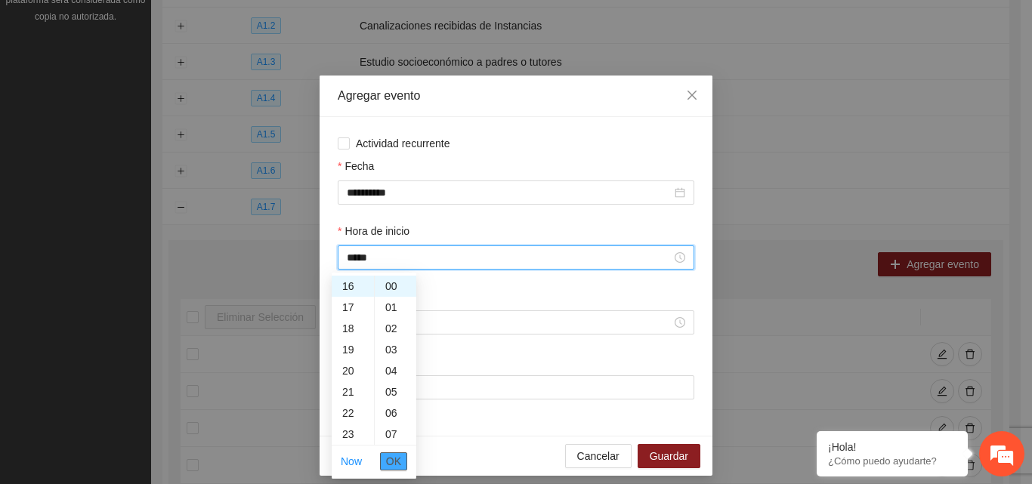
click at [397, 465] on span "OK" at bounding box center [393, 461] width 15 height 17
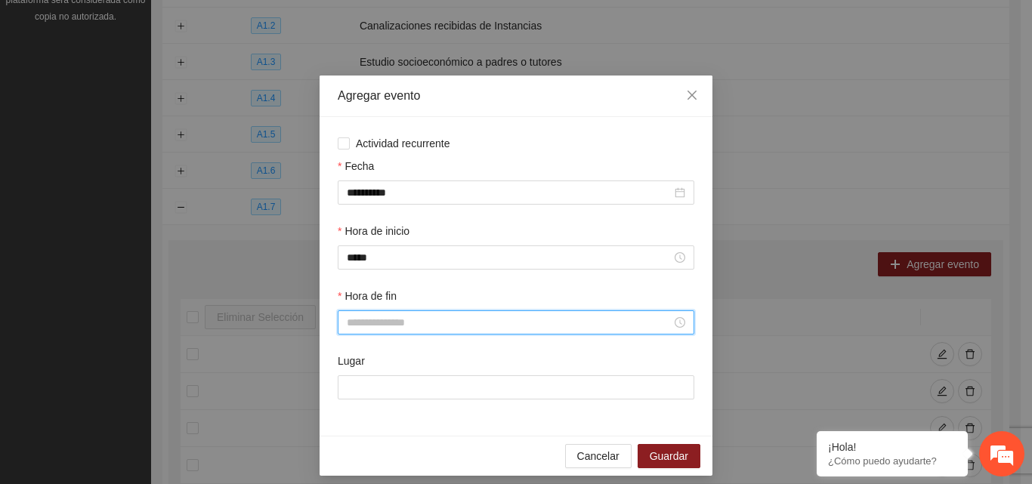
click at [376, 321] on input "Hora de fin" at bounding box center [509, 322] width 325 height 17
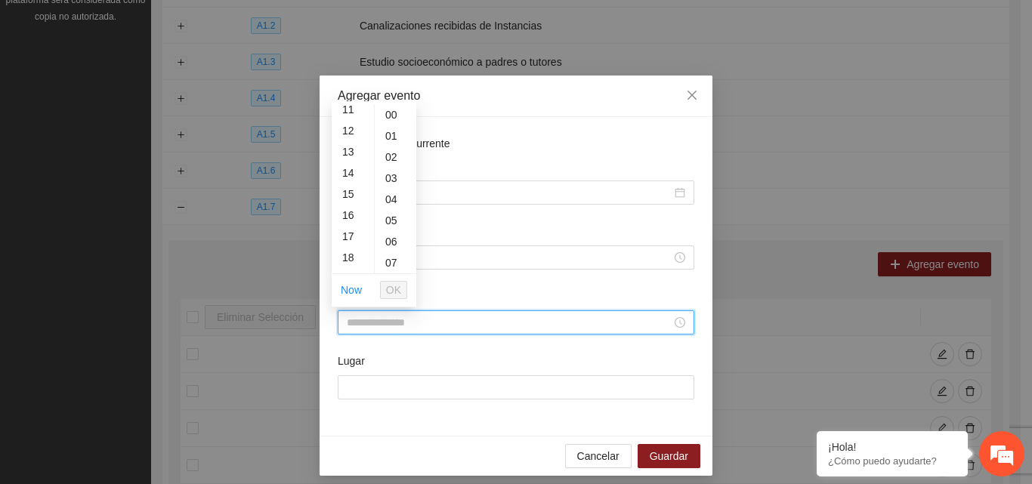
scroll to position [242, 0]
click at [350, 228] on div "17" at bounding box center [353, 232] width 42 height 21
type input "*****"
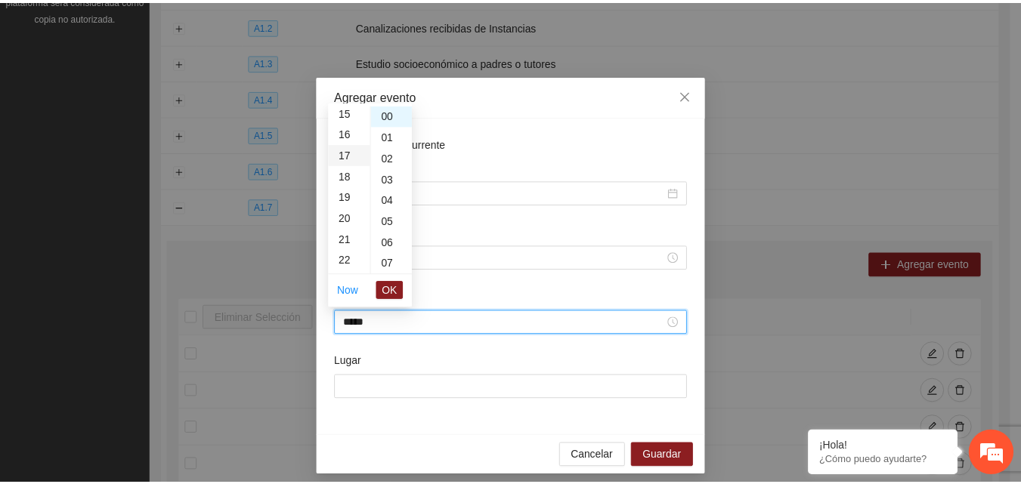
scroll to position [360, 0]
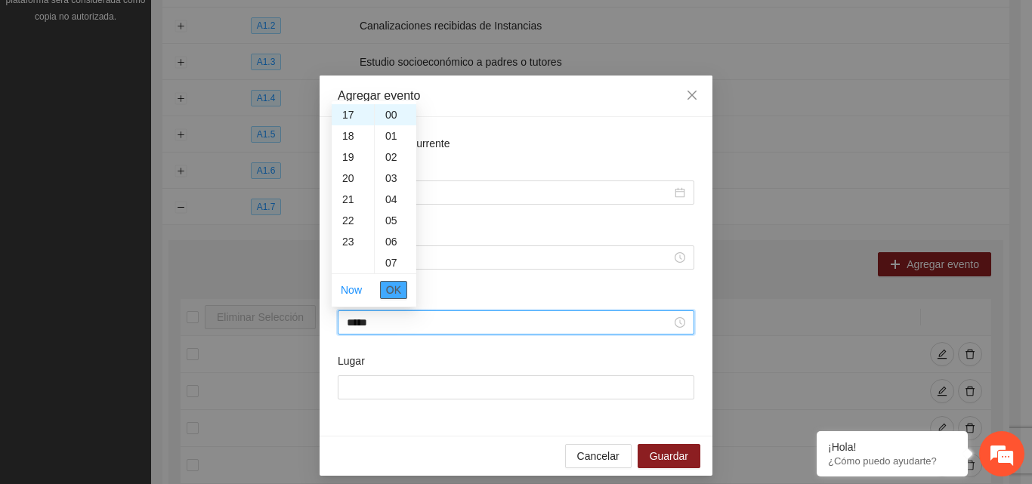
click at [394, 297] on span "OK" at bounding box center [393, 290] width 15 height 17
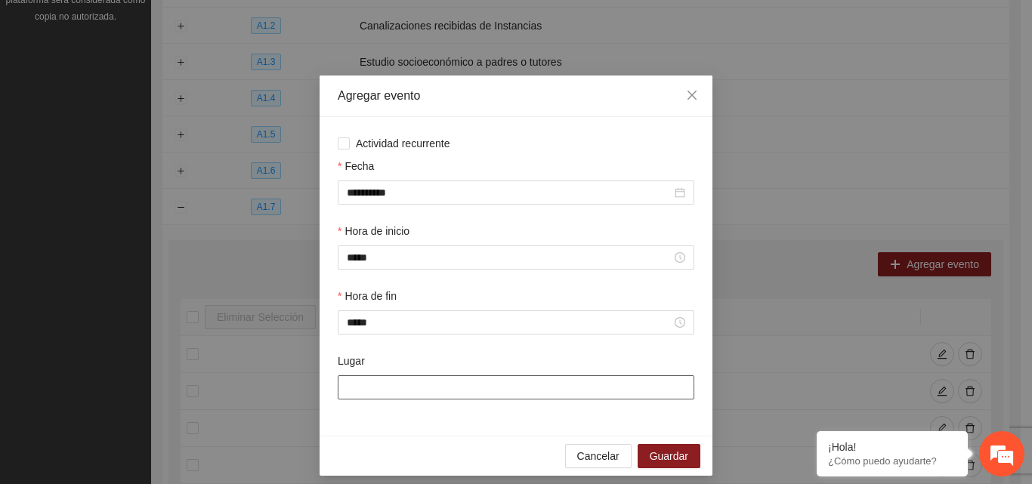
click at [403, 398] on input "Lugar" at bounding box center [516, 388] width 357 height 24
type input "**********"
click at [690, 445] on button "Guardar" at bounding box center [669, 456] width 63 height 24
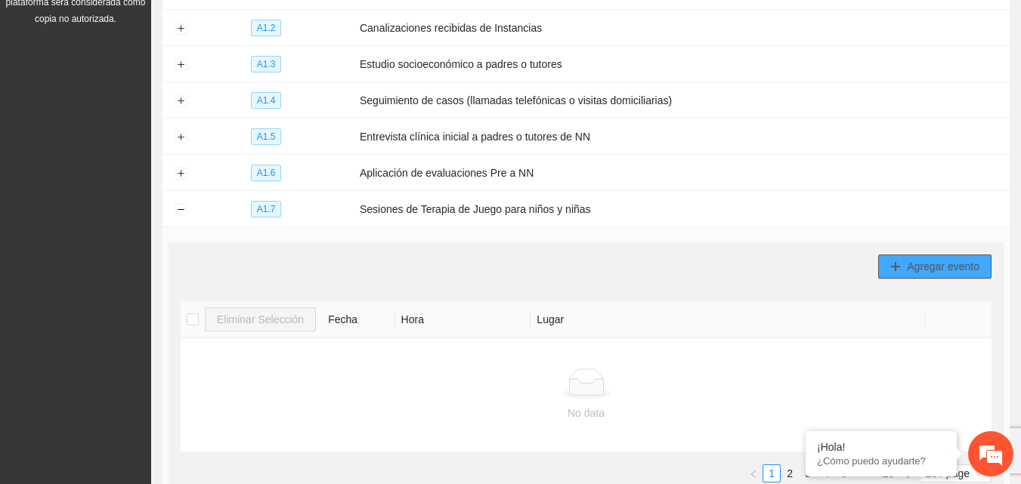
scroll to position [241, 0]
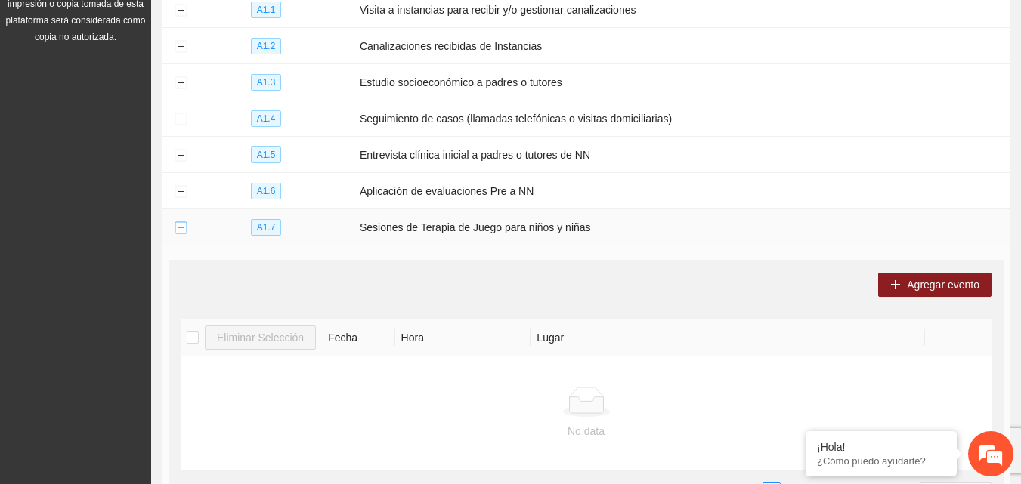
click at [177, 224] on button "Collapse row" at bounding box center [181, 228] width 12 height 12
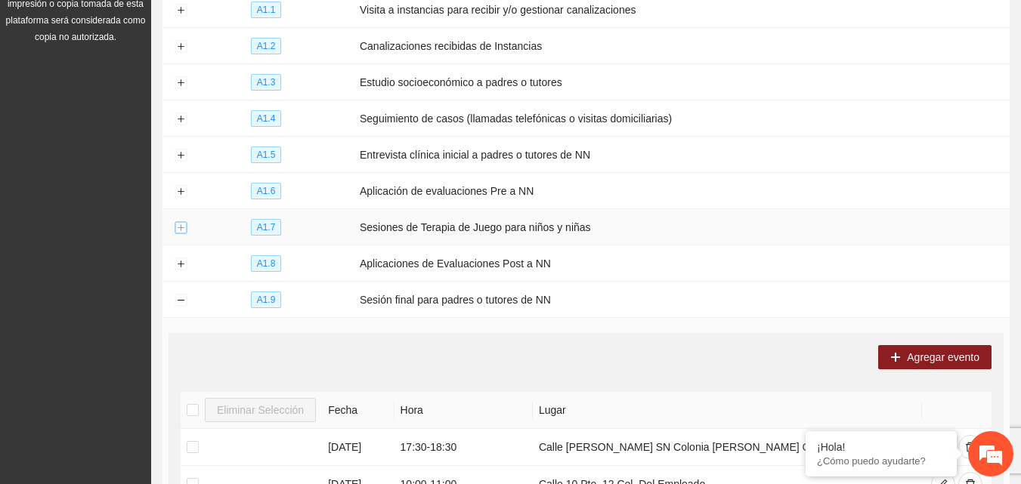
click at [177, 224] on button "Expand row" at bounding box center [181, 228] width 12 height 12
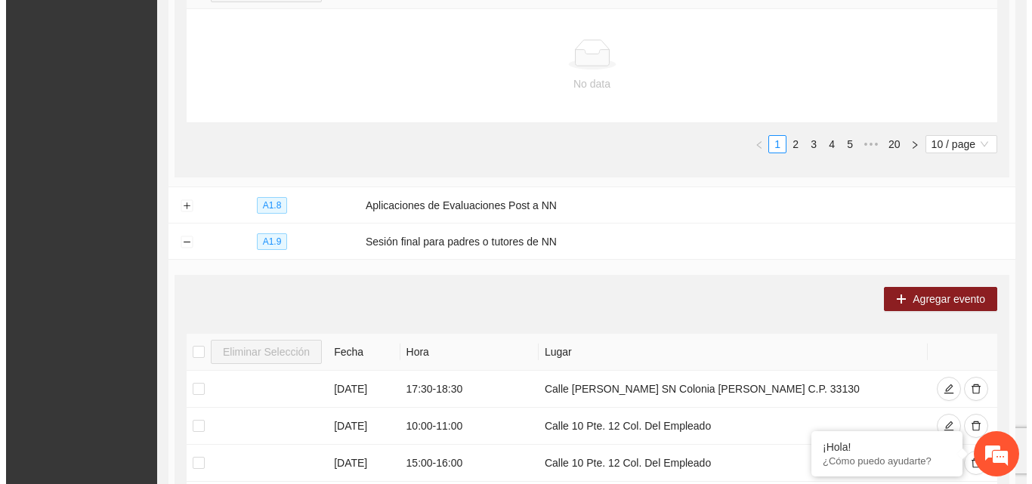
scroll to position [609, 0]
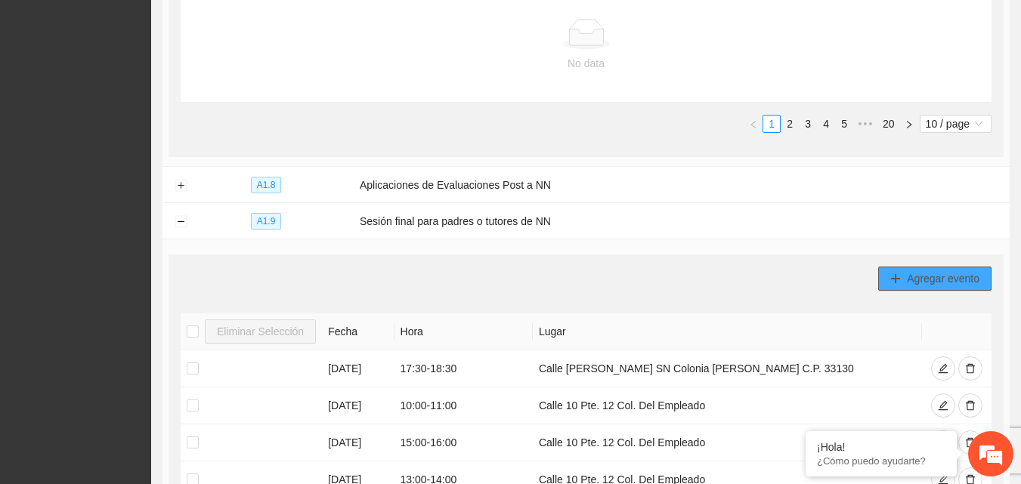
click at [941, 271] on span "Agregar evento" at bounding box center [943, 279] width 73 height 17
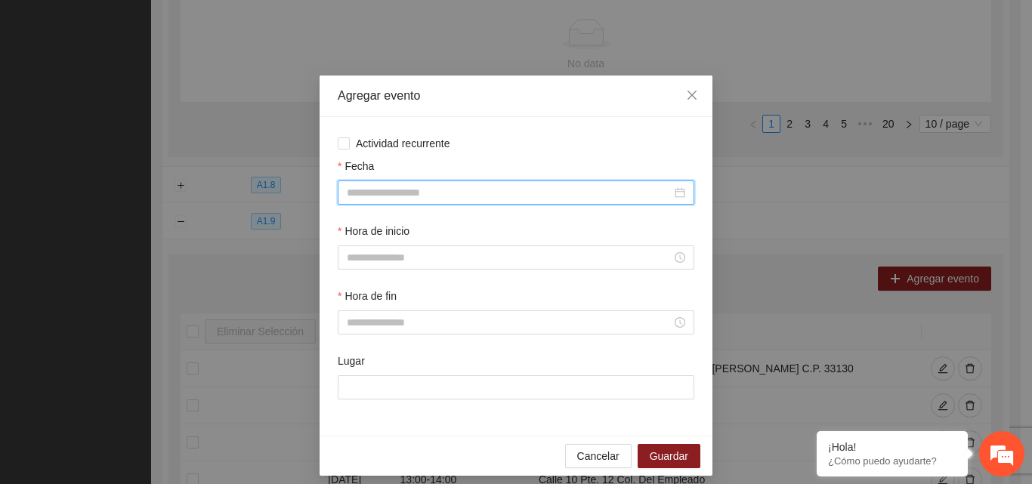
click at [360, 190] on input "Fecha" at bounding box center [509, 192] width 325 height 17
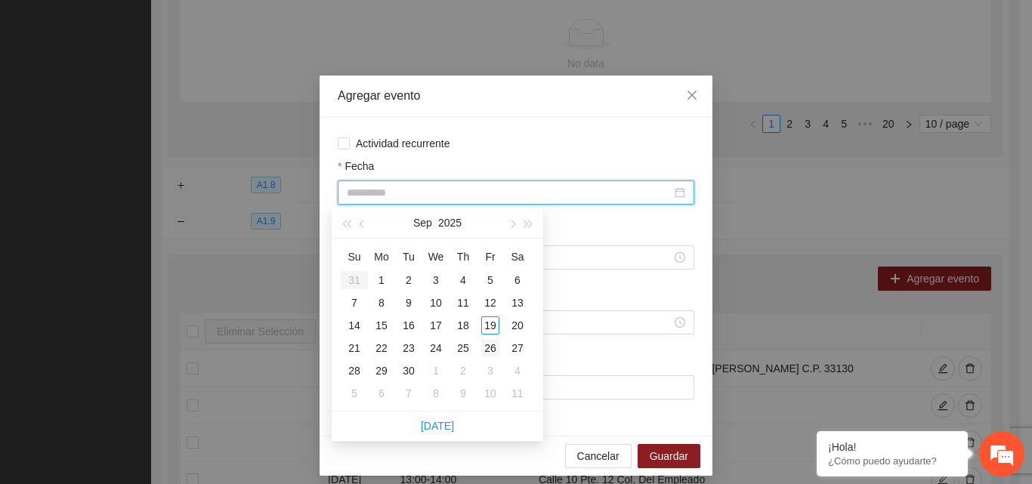
type input "**********"
click at [487, 350] on div "26" at bounding box center [490, 348] width 18 height 18
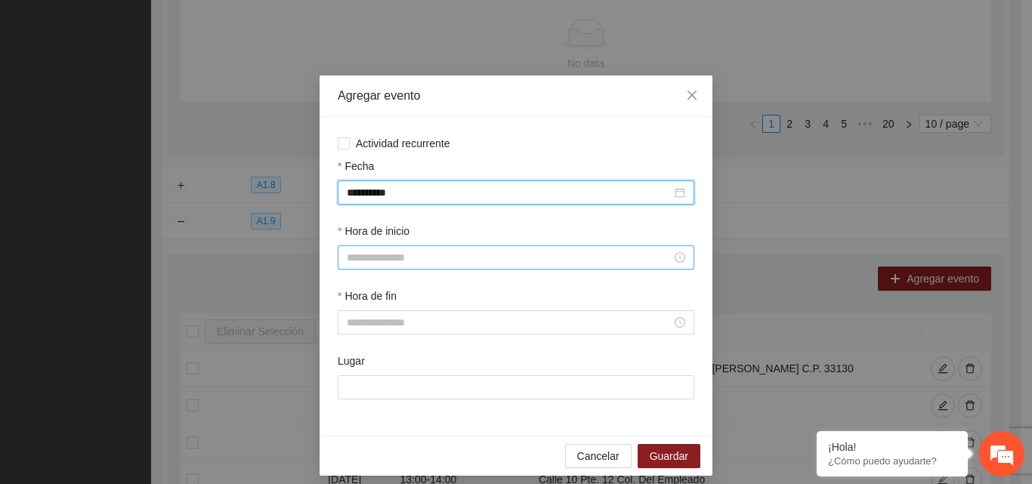
click at [384, 262] on input "Hora de inicio" at bounding box center [509, 257] width 325 height 17
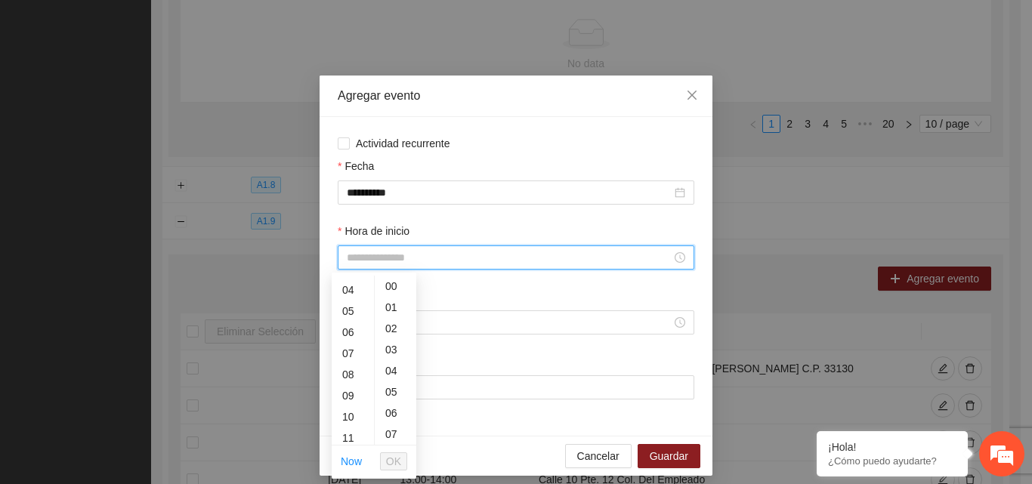
scroll to position [91, 0]
click at [349, 387] on div "09" at bounding box center [353, 386] width 42 height 21
type input "*****"
click at [392, 462] on span "OK" at bounding box center [393, 461] width 15 height 17
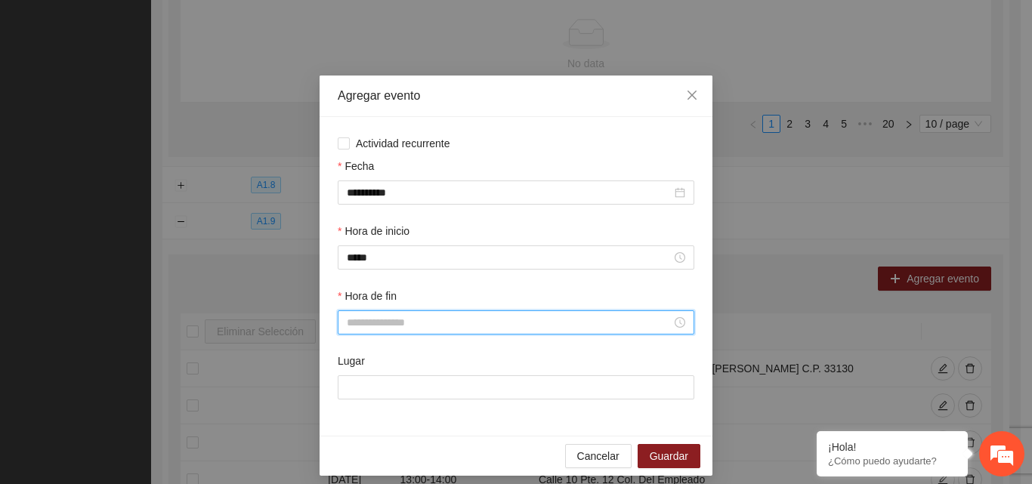
click at [379, 321] on input "Hora de fin" at bounding box center [509, 322] width 325 height 17
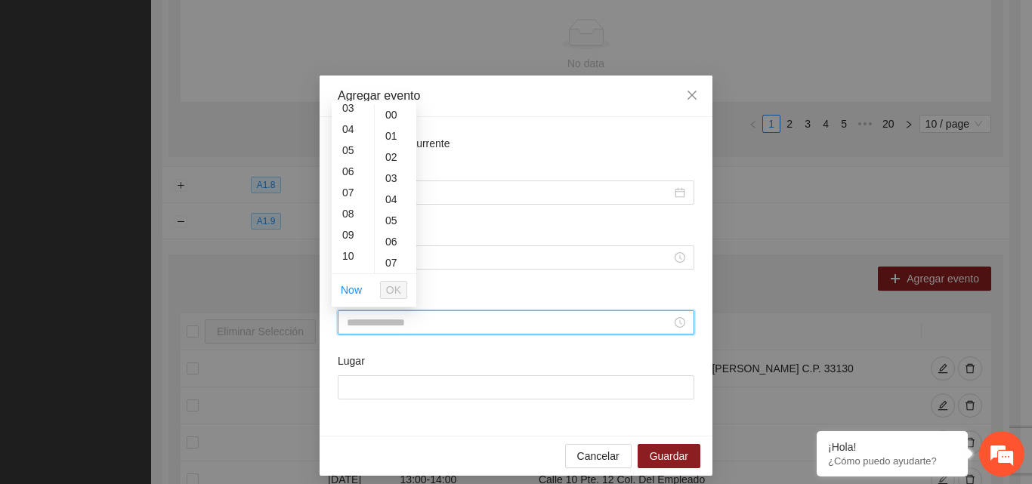
scroll to position [91, 0]
click at [356, 233] on div "10" at bounding box center [353, 235] width 42 height 21
type input "*****"
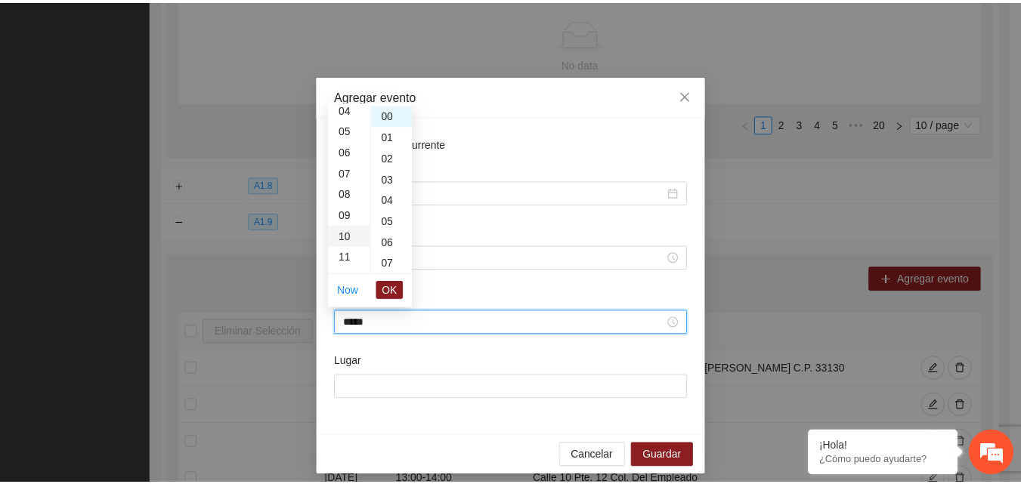
scroll to position [212, 0]
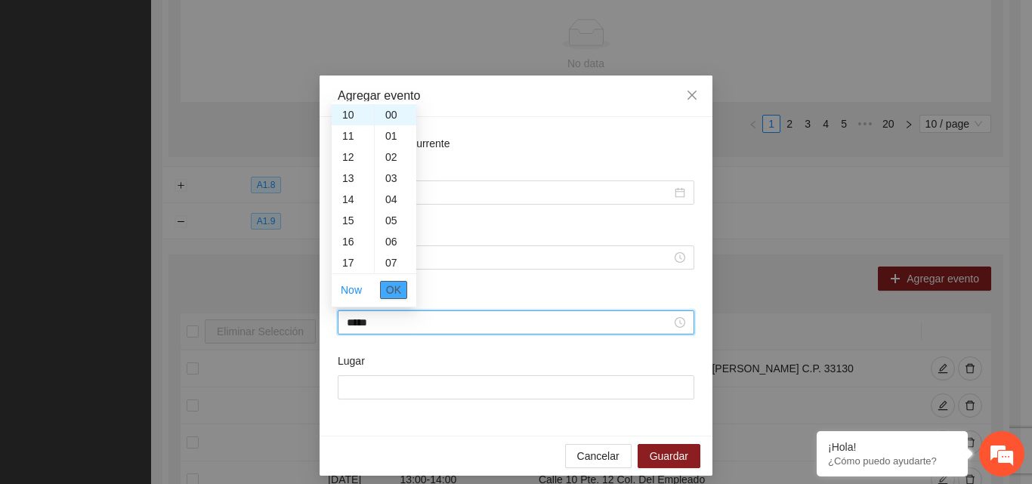
click at [389, 285] on span "OK" at bounding box center [393, 290] width 15 height 17
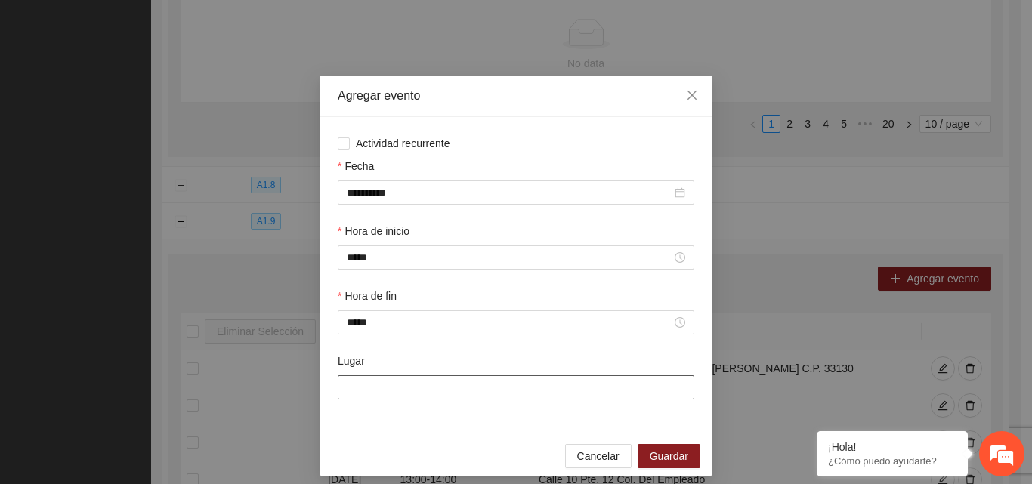
click at [373, 390] on input "Lugar" at bounding box center [516, 388] width 357 height 24
type input "**********"
click at [644, 456] on button "Guardar" at bounding box center [669, 456] width 63 height 24
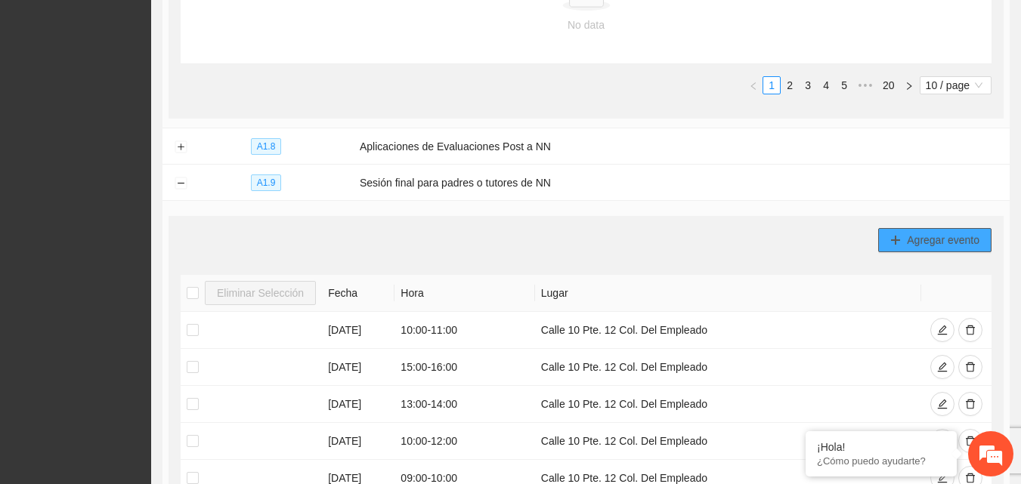
scroll to position [652, 0]
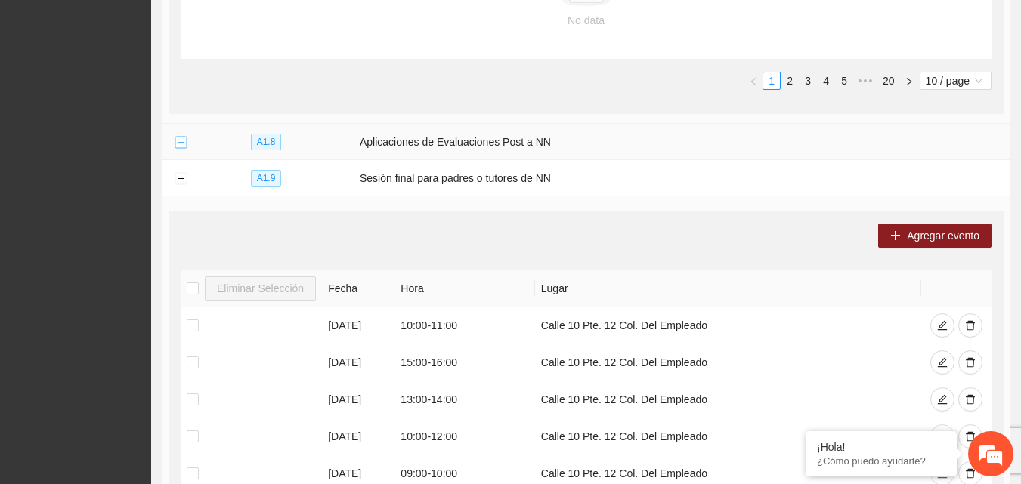
click at [175, 138] on button "Expand row" at bounding box center [181, 143] width 12 height 12
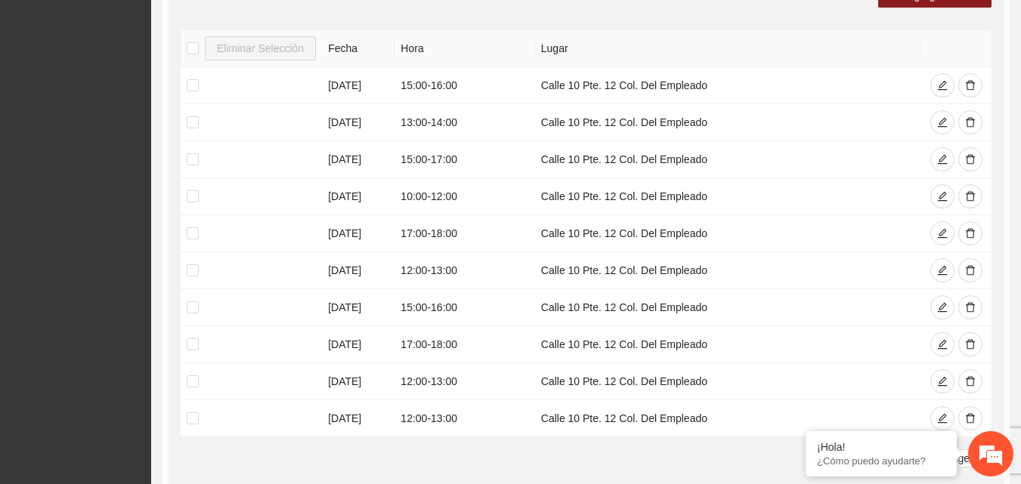
scroll to position [867, 0]
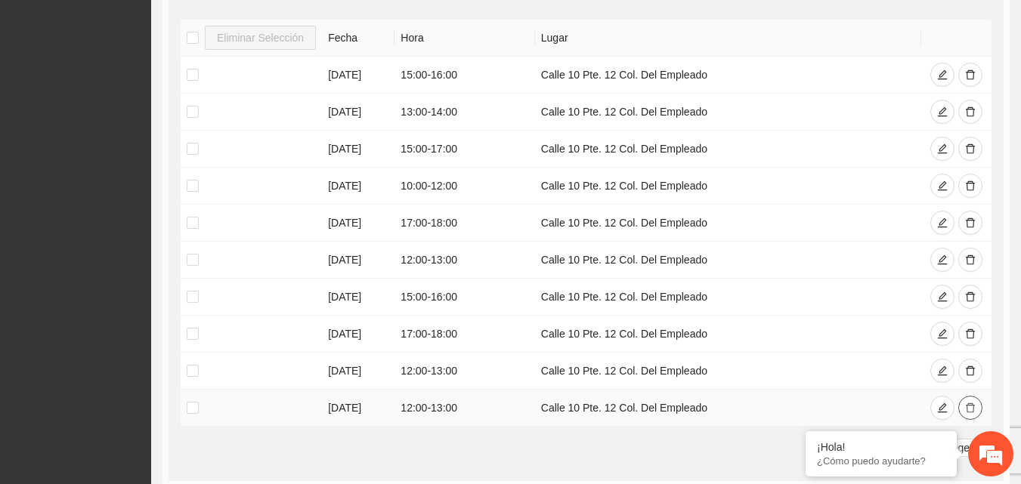
click at [967, 404] on icon "delete" at bounding box center [970, 408] width 11 height 11
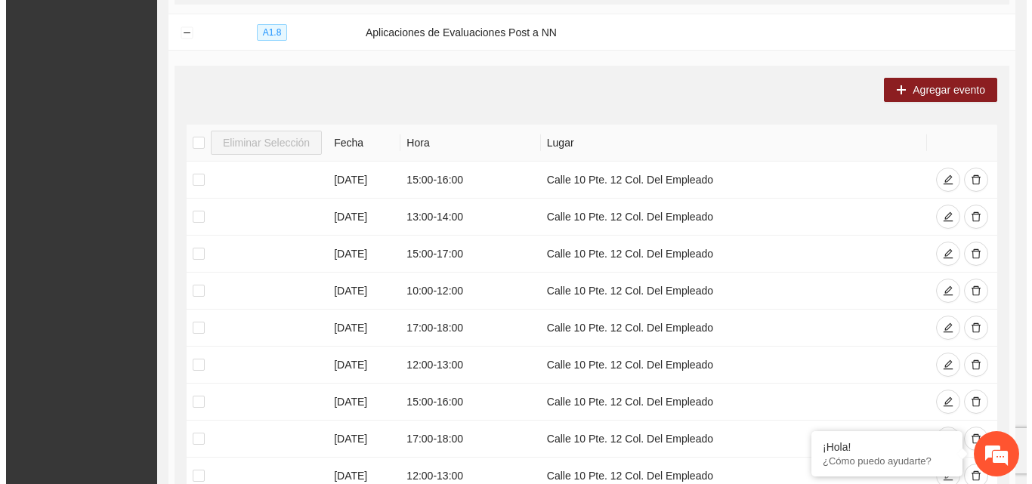
scroll to position [748, 0]
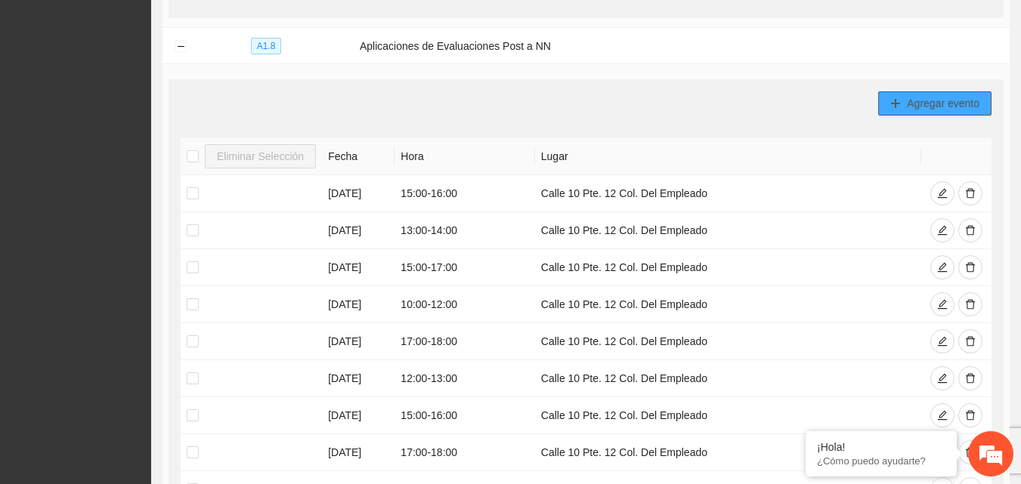
drag, startPoint x: 920, startPoint y: 110, endPoint x: 920, endPoint y: 102, distance: 8.3
click at [920, 102] on div "Agregar evento Eliminar Selección Fecha Hora Lugar [DATE] 15:00 - 16:00 Calle 1…" at bounding box center [586, 321] width 835 height 484
click at [920, 102] on span "Agregar evento" at bounding box center [943, 103] width 73 height 17
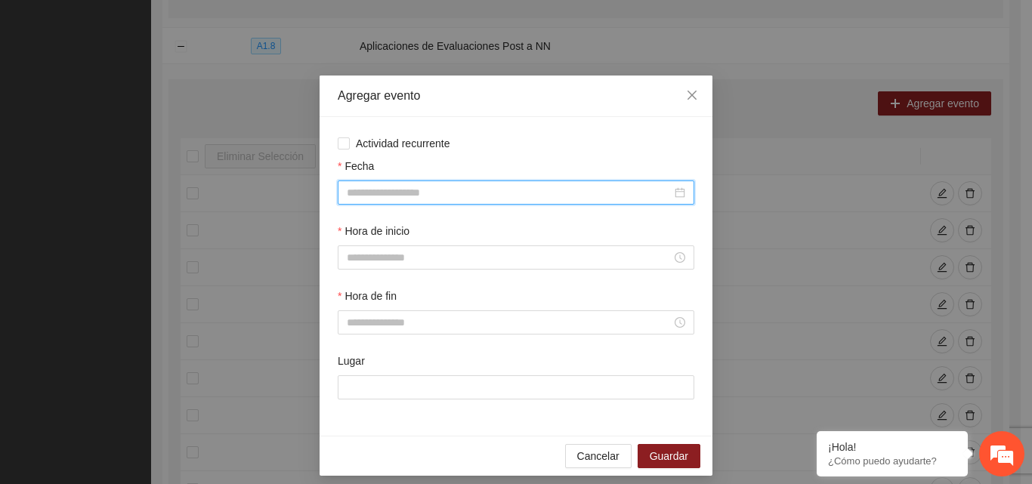
click at [495, 196] on input "Fecha" at bounding box center [509, 192] width 325 height 17
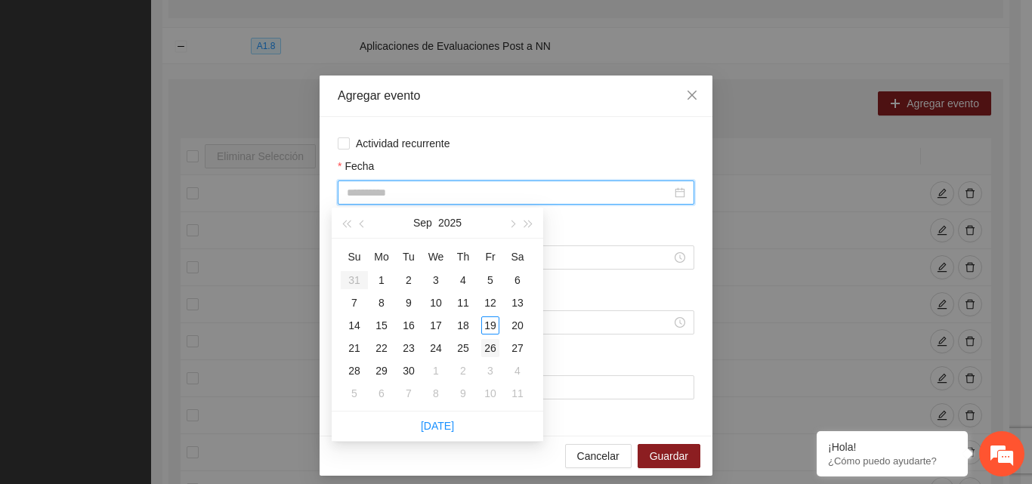
type input "**********"
click at [490, 346] on div "26" at bounding box center [490, 348] width 18 height 18
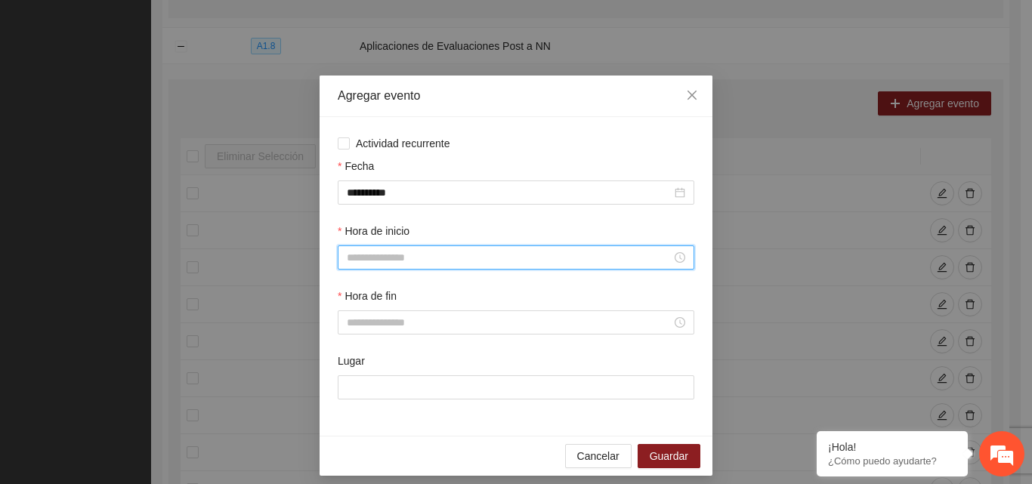
click at [348, 259] on input "Hora de inicio" at bounding box center [509, 257] width 325 height 17
click at [348, 389] on div "15" at bounding box center [353, 392] width 42 height 21
type input "*****"
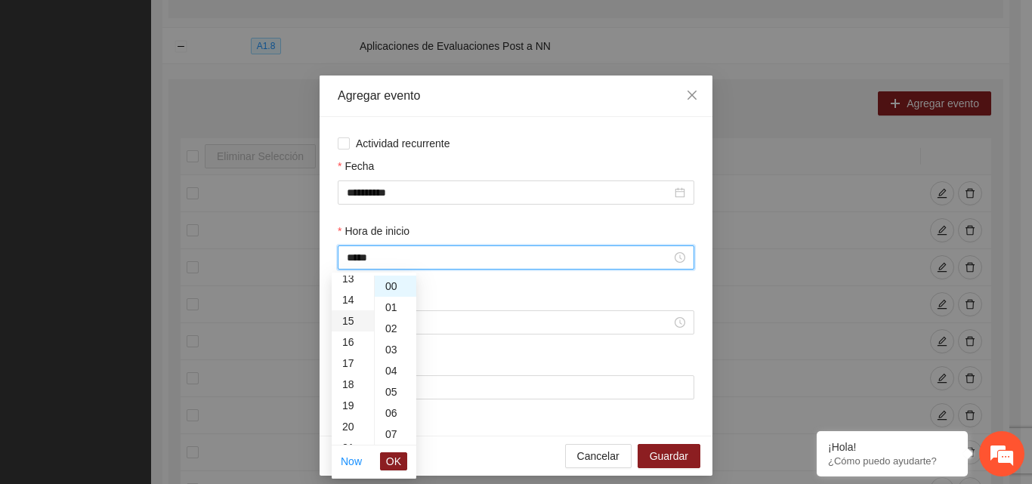
scroll to position [317, 0]
click at [397, 461] on span "OK" at bounding box center [393, 461] width 15 height 17
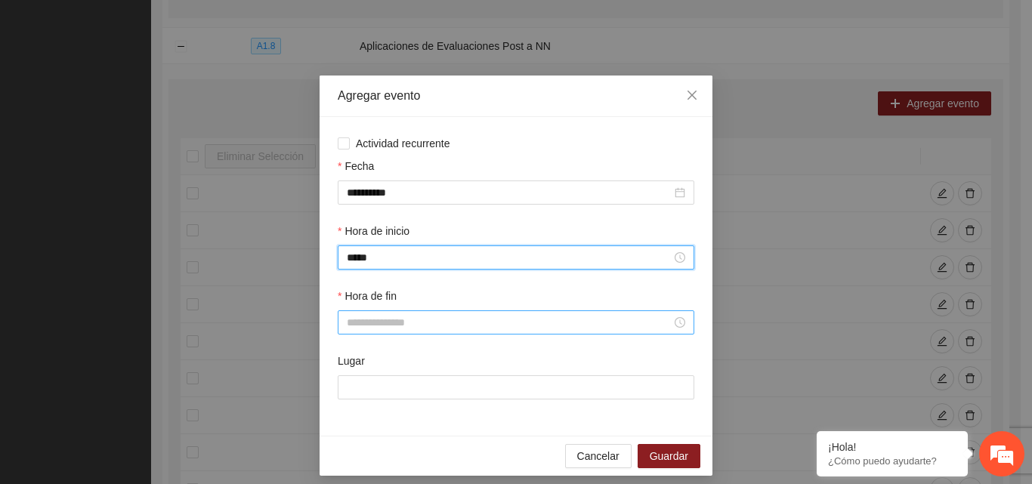
click at [400, 322] on input "Hora de fin" at bounding box center [509, 322] width 325 height 17
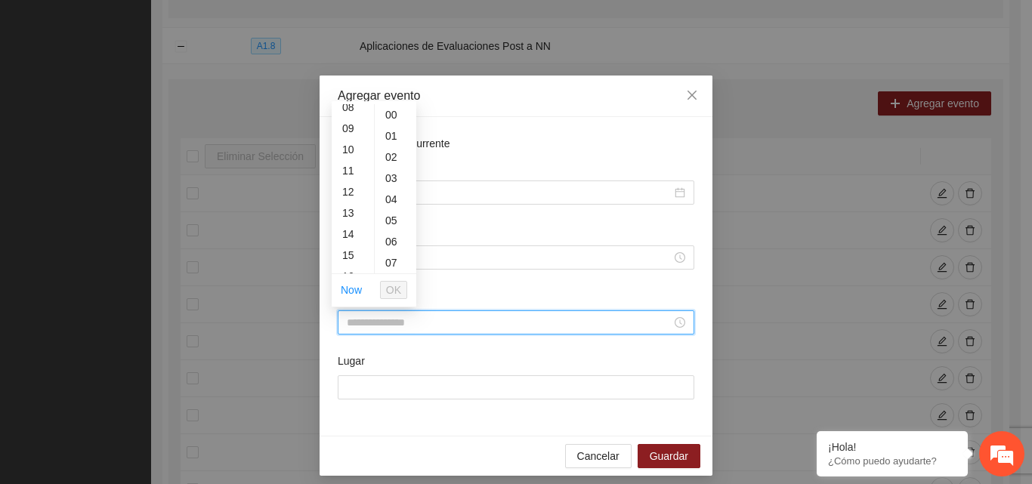
scroll to position [191, 0]
click at [350, 222] on div "14" at bounding box center [353, 219] width 42 height 21
type input "*****"
click at [367, 316] on input "Hora de fin" at bounding box center [509, 322] width 325 height 17
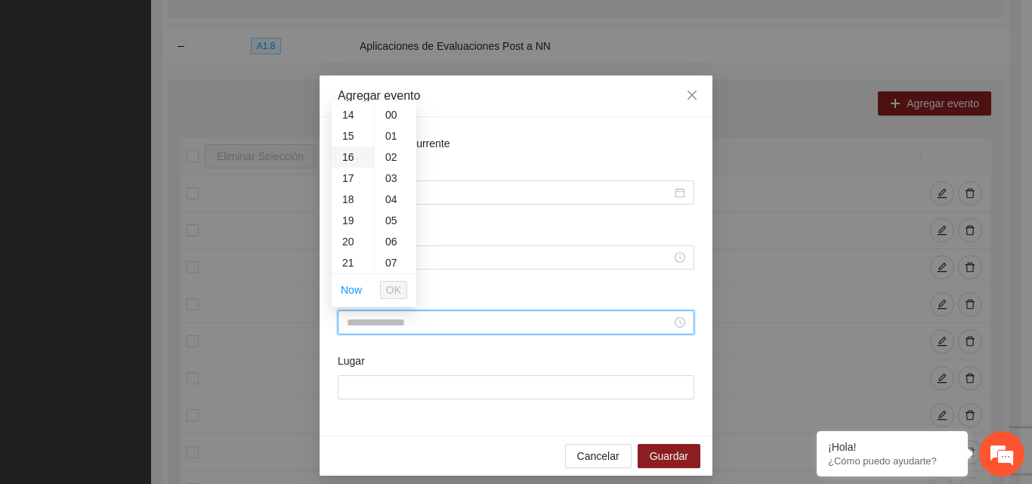
click at [354, 162] on div "16" at bounding box center [353, 157] width 42 height 21
type input "*****"
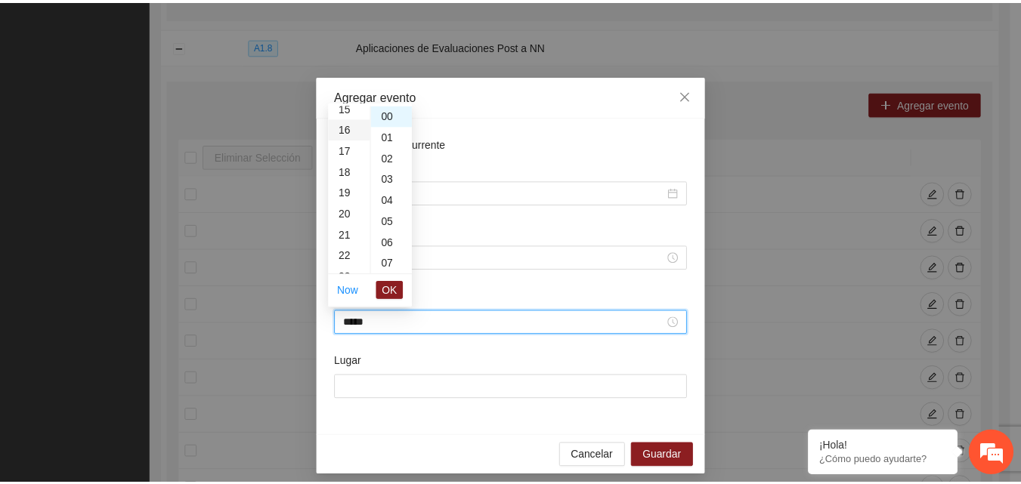
scroll to position [339, 0]
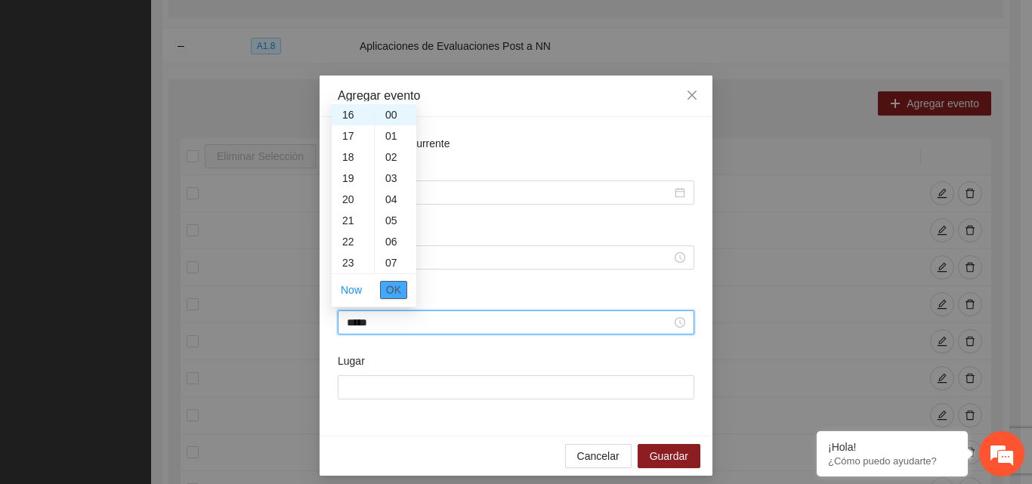
click at [397, 283] on span "OK" at bounding box center [393, 290] width 15 height 17
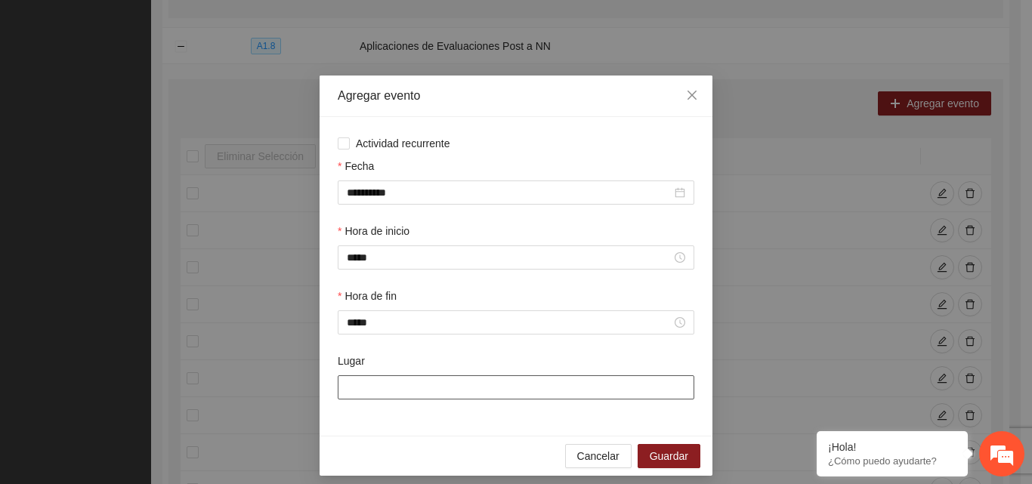
click at [397, 387] on input "Lugar" at bounding box center [516, 388] width 357 height 24
type input "**********"
click at [670, 454] on span "Guardar" at bounding box center [669, 456] width 39 height 17
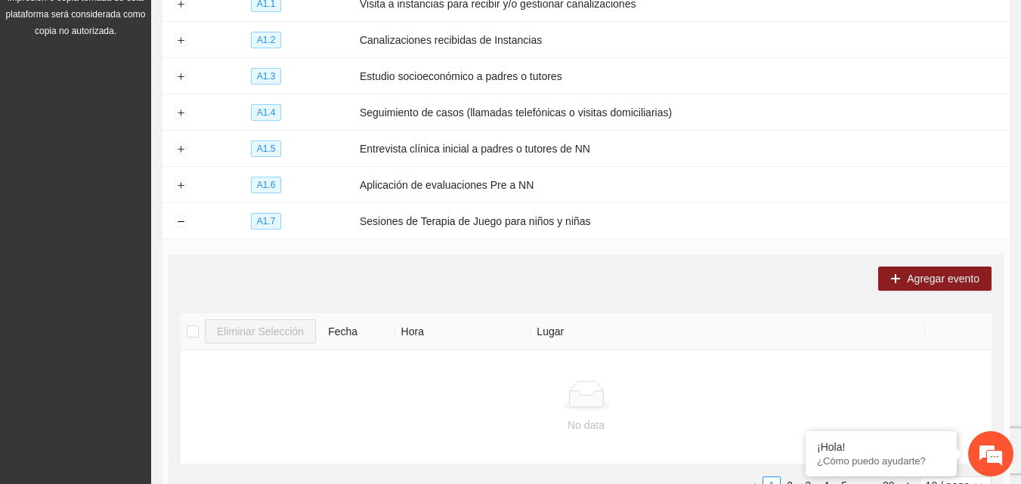
scroll to position [212, 0]
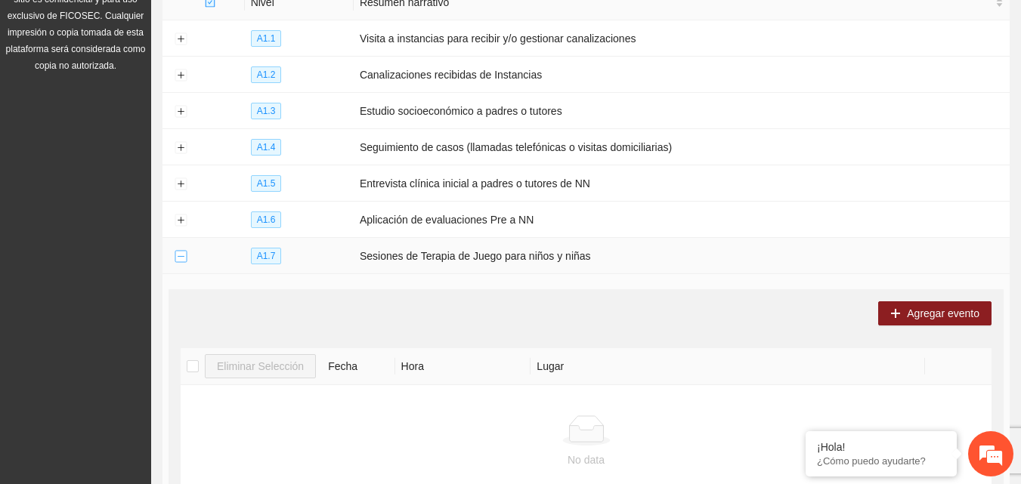
click at [180, 251] on button "Collapse row" at bounding box center [181, 257] width 12 height 12
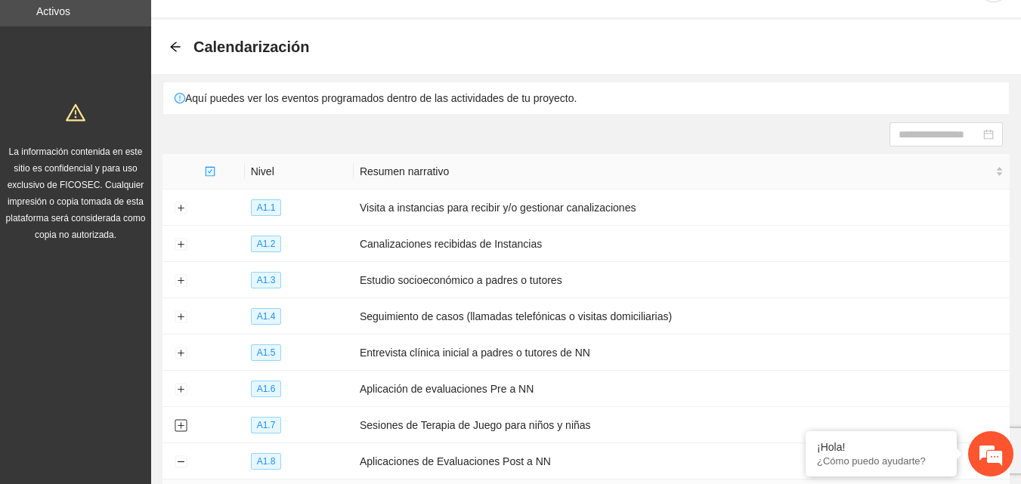
scroll to position [0, 0]
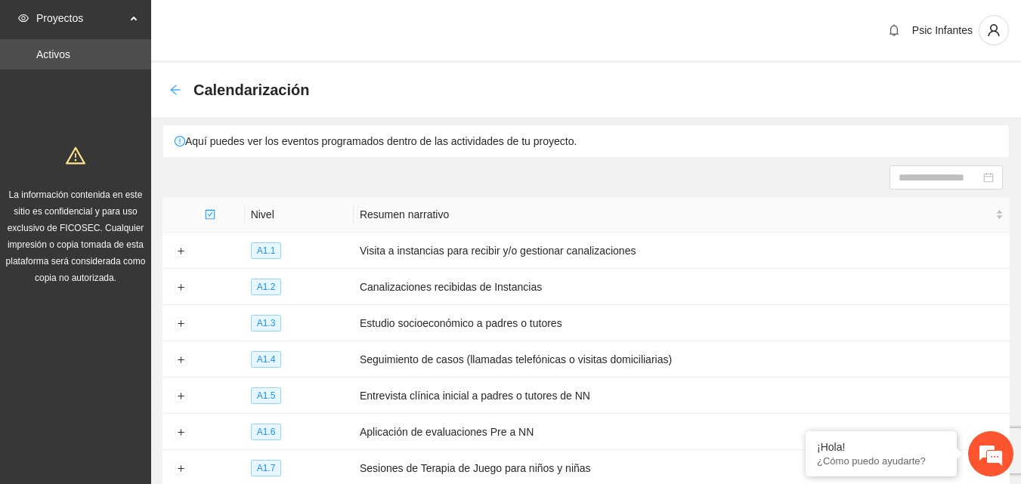
click at [178, 88] on icon "arrow-left" at bounding box center [175, 90] width 12 height 12
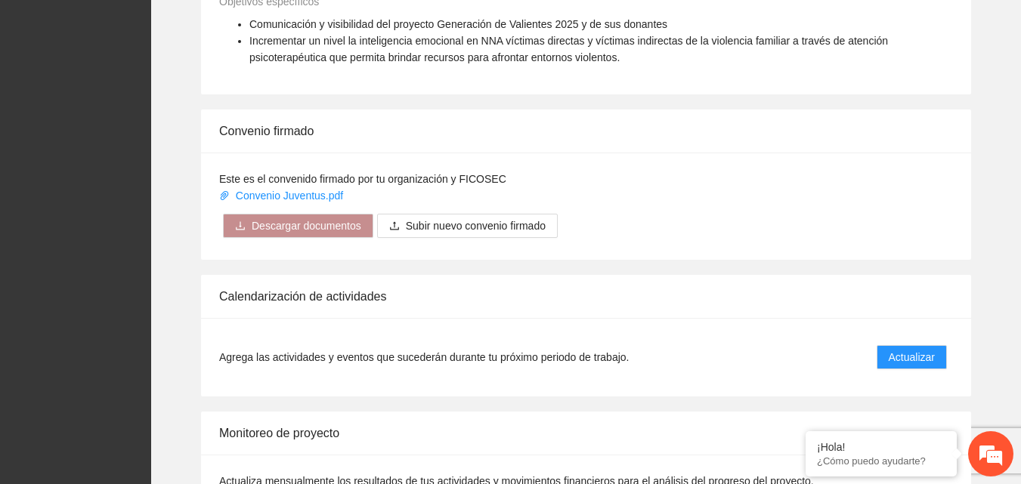
scroll to position [1109, 0]
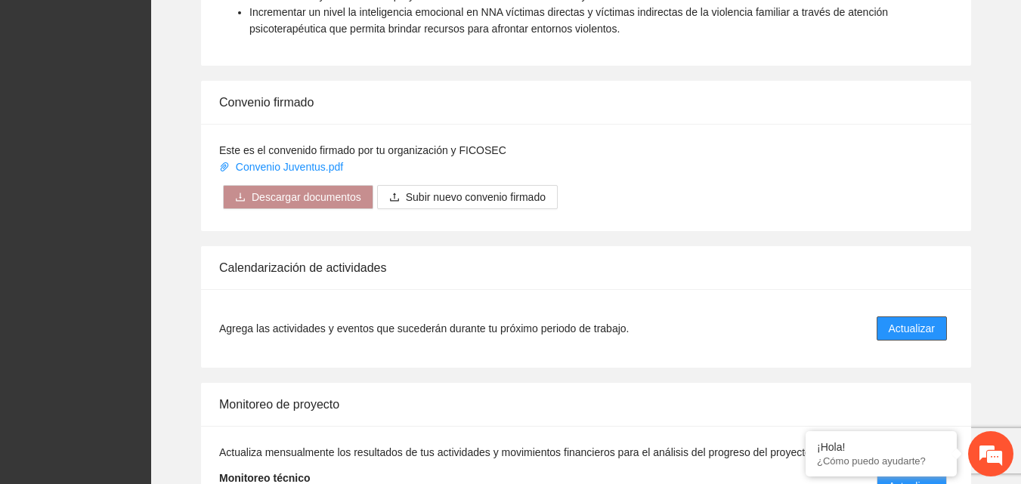
click at [919, 333] on span "Actualizar" at bounding box center [912, 328] width 46 height 17
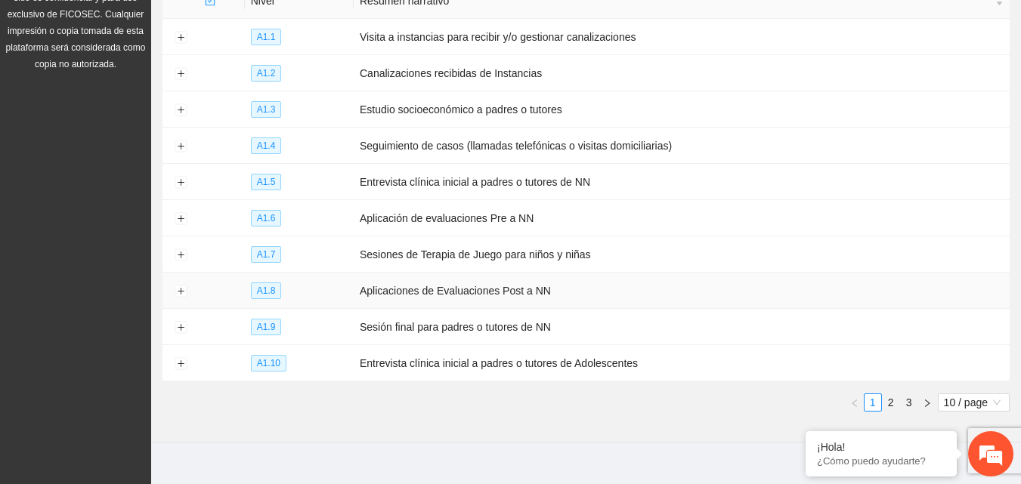
scroll to position [225, 0]
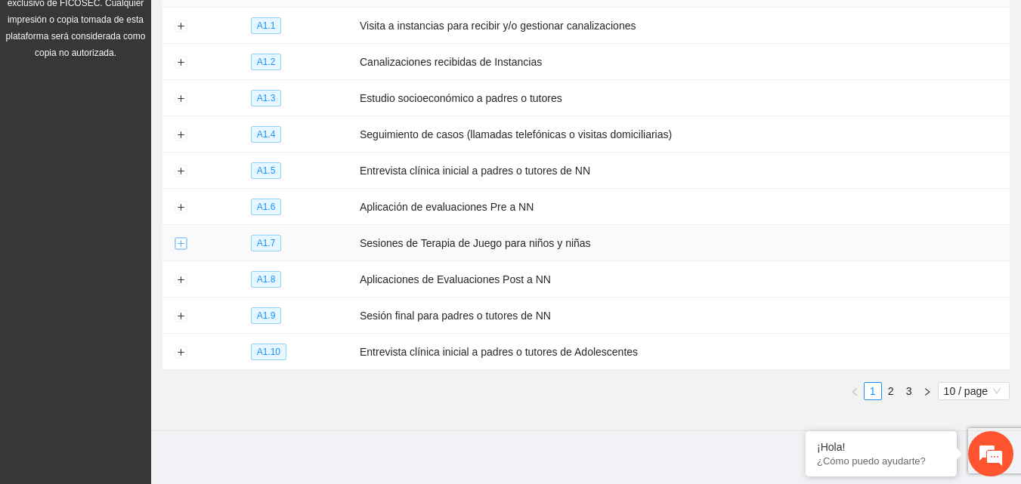
click at [182, 238] on button "Expand row" at bounding box center [181, 244] width 12 height 12
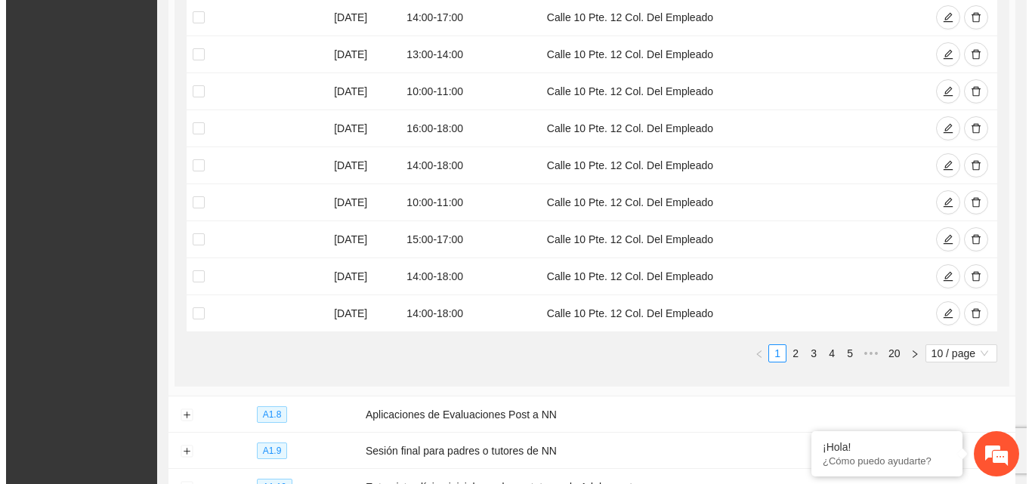
scroll to position [642, 0]
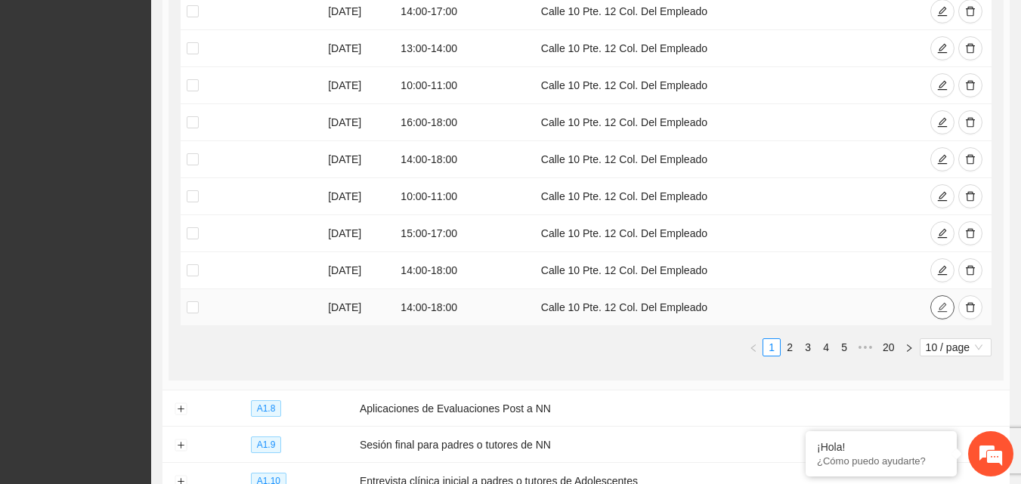
click at [938, 302] on icon "edit" at bounding box center [942, 307] width 11 height 11
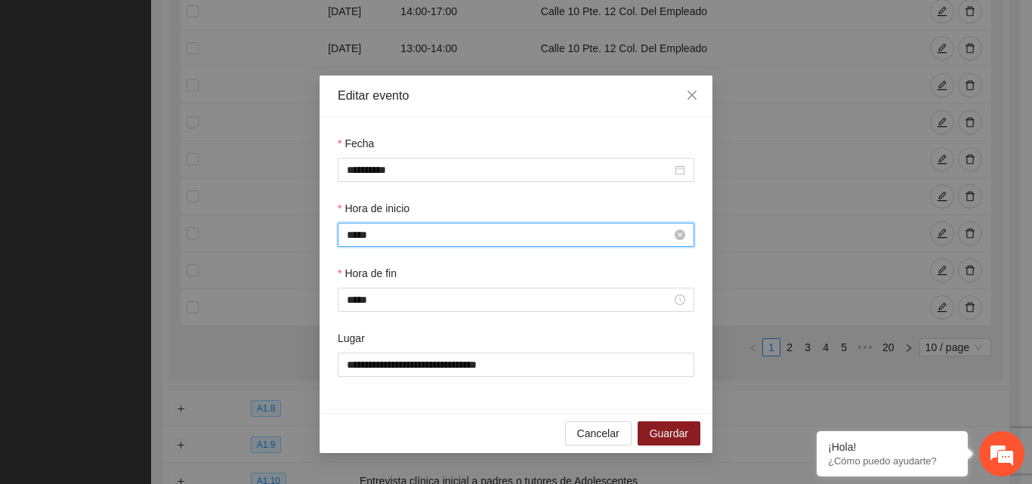
scroll to position [296, 0]
click at [376, 230] on input "*****" at bounding box center [509, 235] width 325 height 17
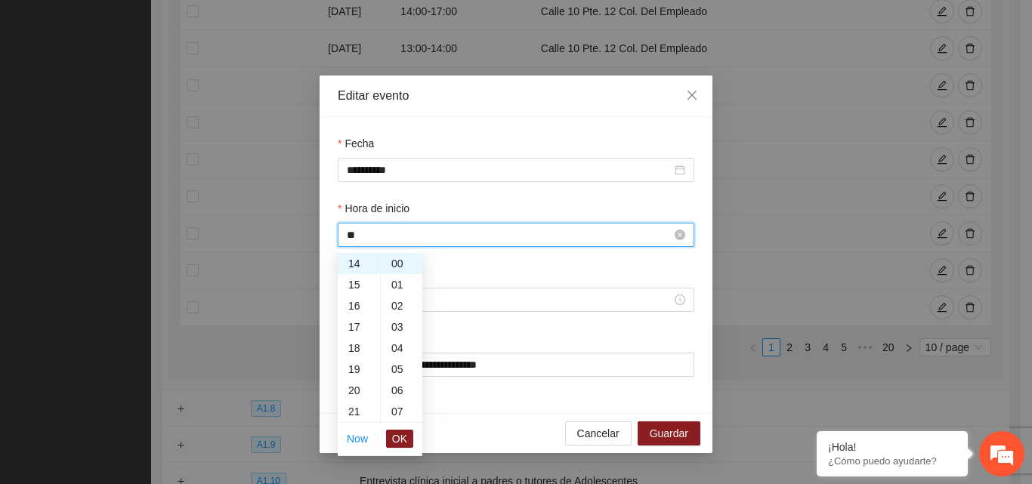
type input "*"
click at [400, 444] on span "OK" at bounding box center [399, 439] width 15 height 17
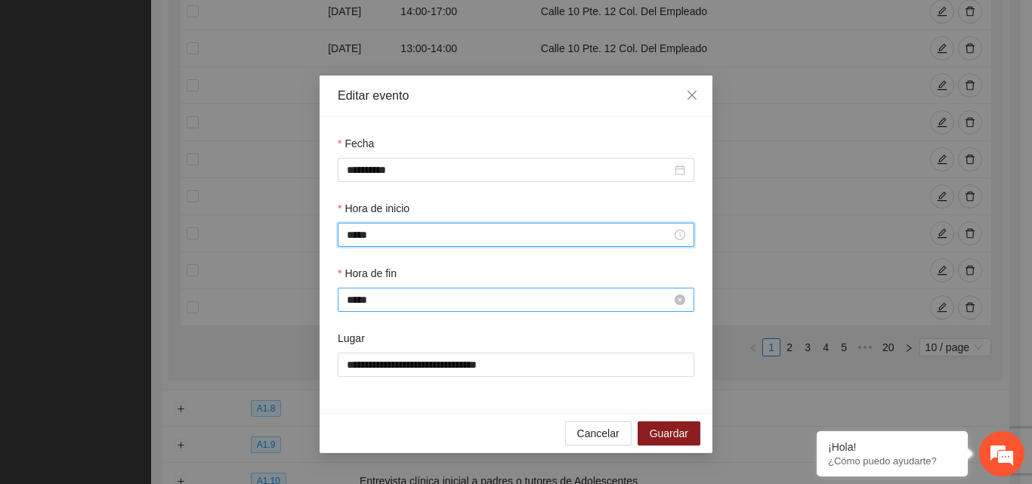
type input "*****"
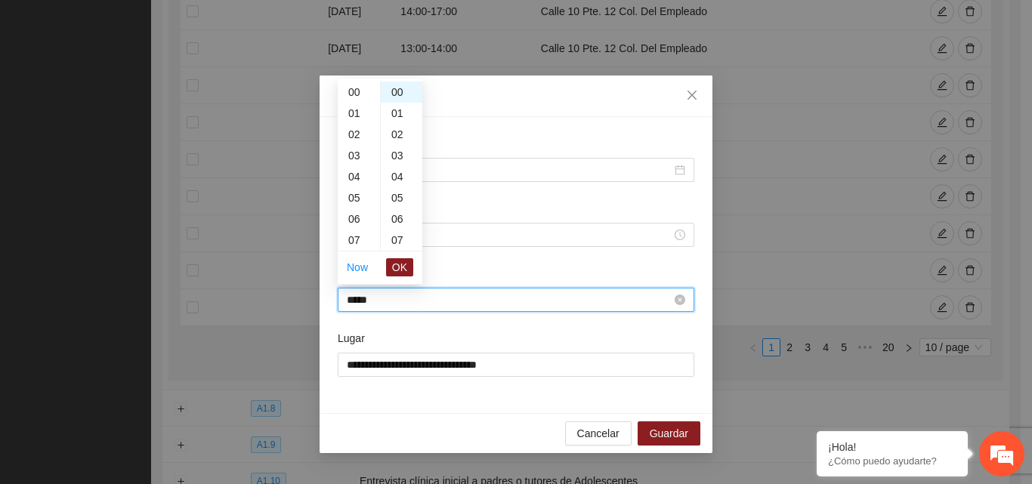
click at [400, 303] on input "*****" at bounding box center [509, 300] width 325 height 17
type input "*"
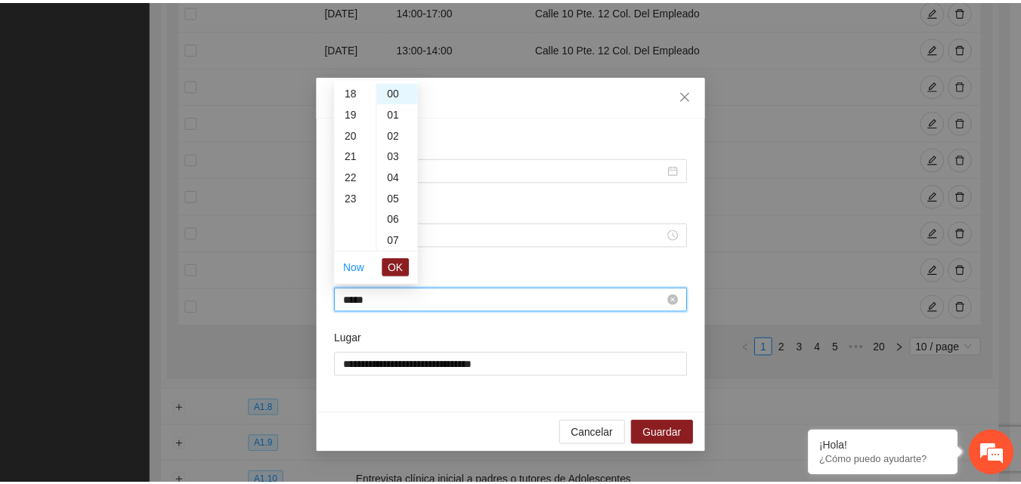
scroll to position [360, 0]
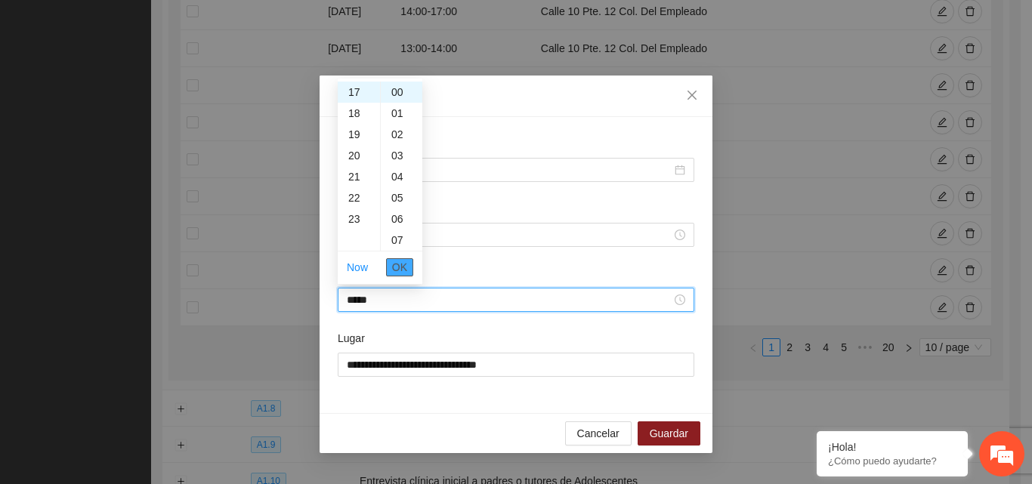
click at [400, 261] on span "OK" at bounding box center [399, 267] width 15 height 17
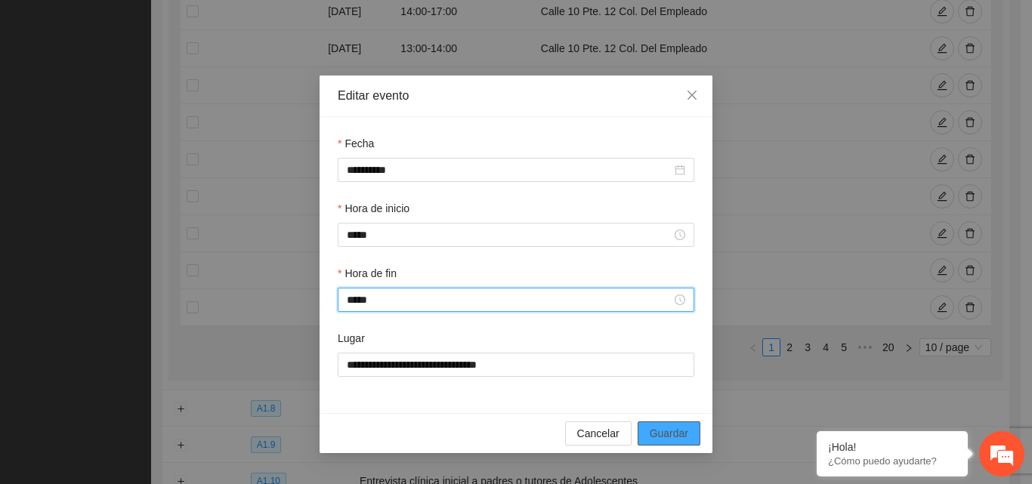
type input "*****"
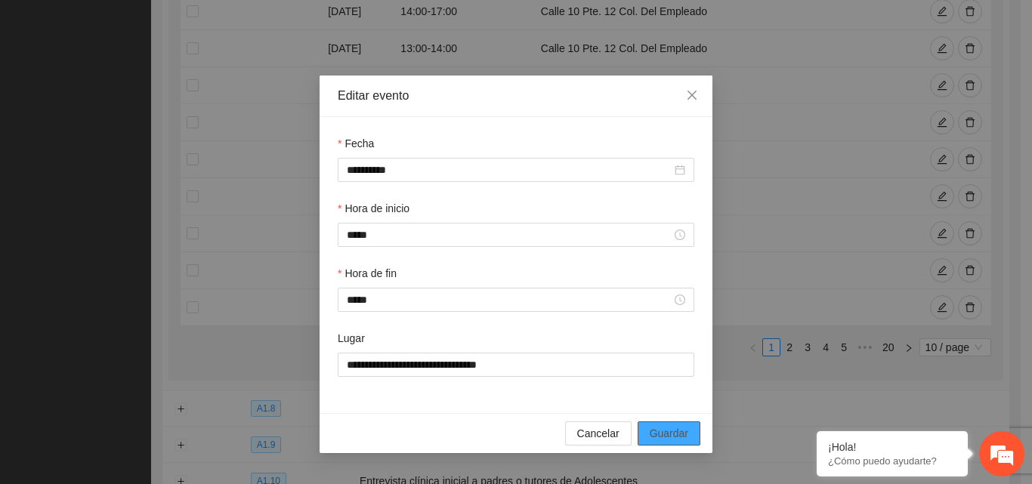
click at [679, 431] on span "Guardar" at bounding box center [669, 433] width 39 height 17
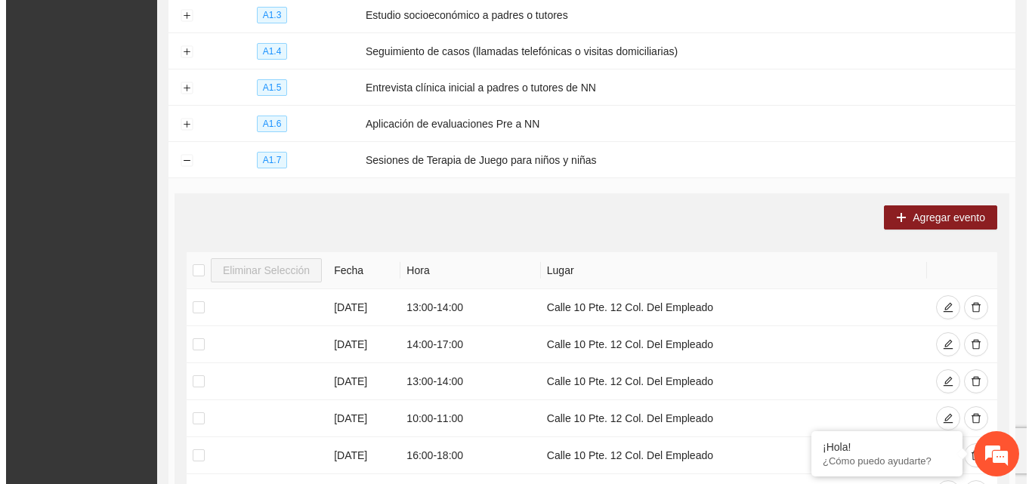
scroll to position [304, 0]
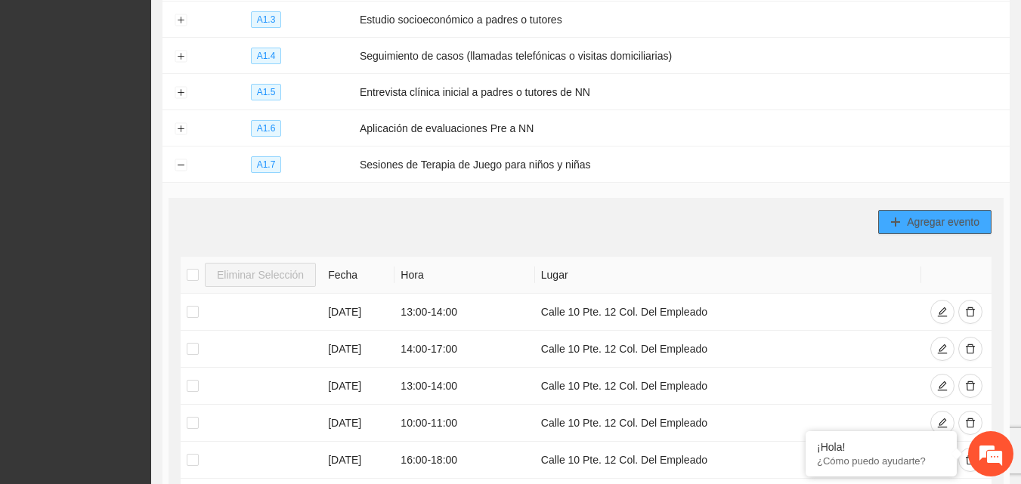
click at [925, 218] on span "Agregar evento" at bounding box center [943, 222] width 73 height 17
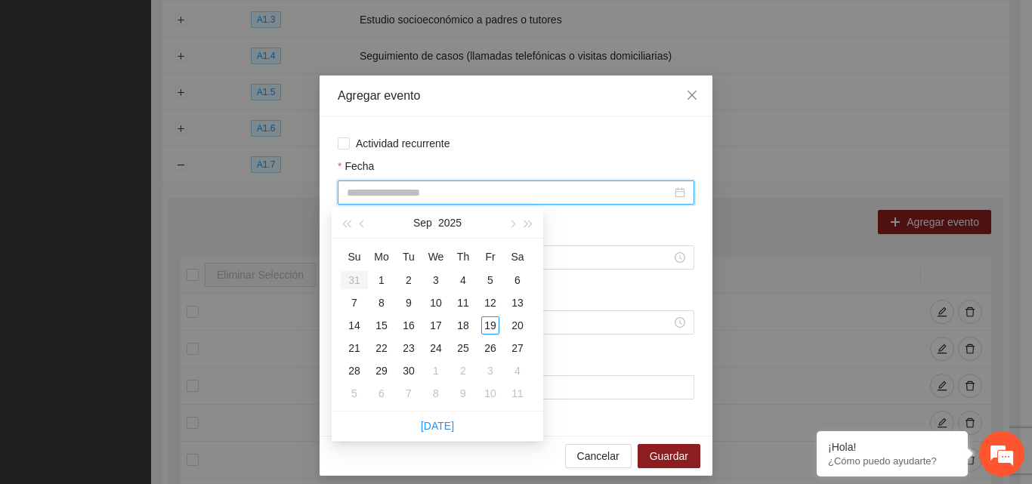
click at [593, 184] on input "Fecha" at bounding box center [509, 192] width 325 height 17
type input "**********"
click at [490, 341] on div "26" at bounding box center [490, 348] width 18 height 18
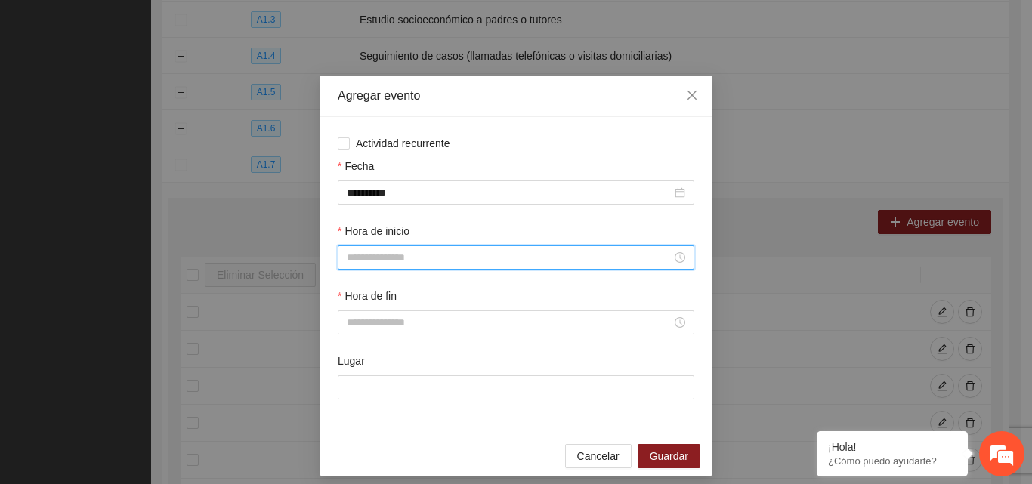
click at [401, 253] on input "Hora de inicio" at bounding box center [509, 257] width 325 height 17
click at [350, 401] on div "10" at bounding box center [353, 407] width 42 height 21
type input "*****"
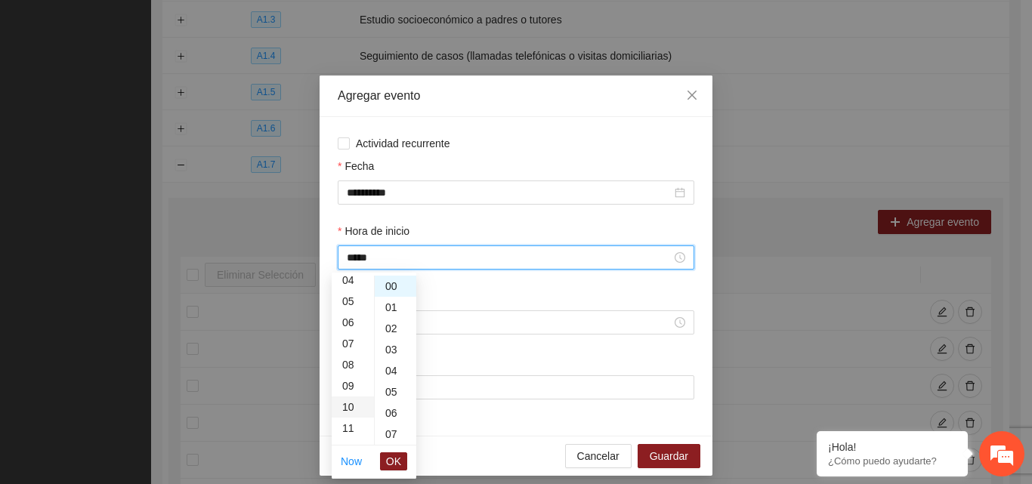
scroll to position [212, 0]
click at [394, 463] on span "OK" at bounding box center [393, 461] width 15 height 17
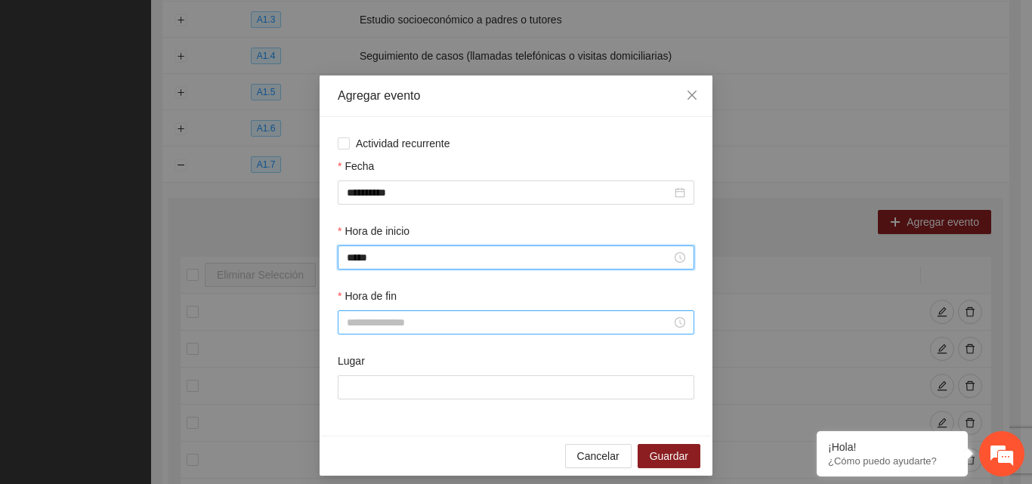
click at [385, 325] on input "Hora de fin" at bounding box center [509, 322] width 325 height 17
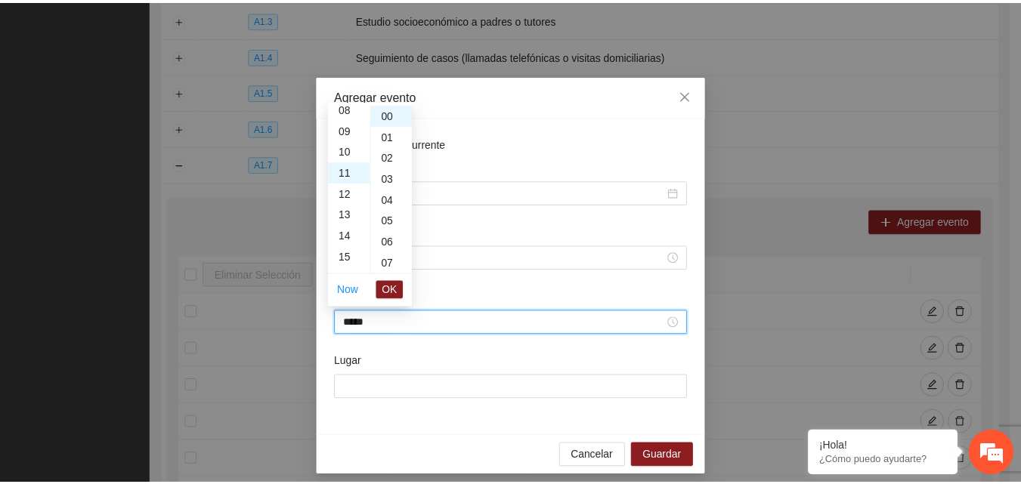
scroll to position [233, 0]
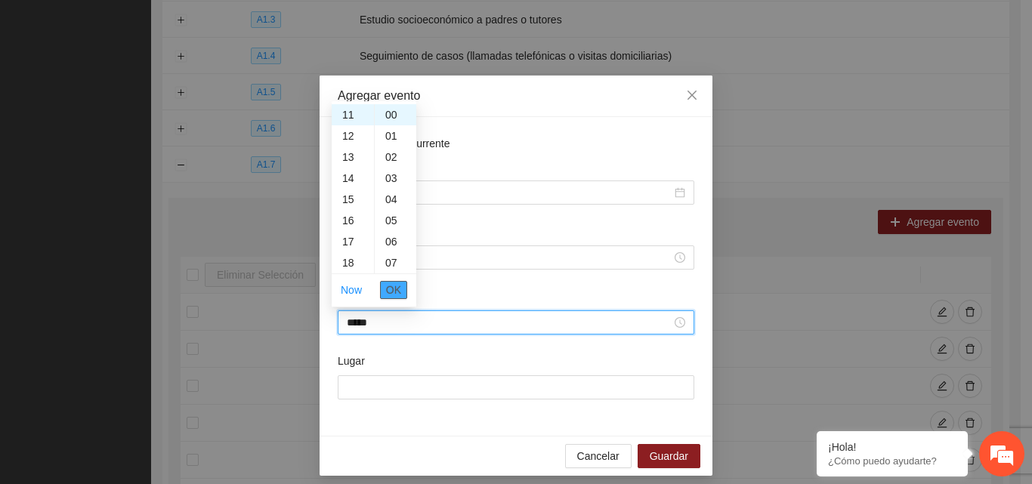
click at [400, 293] on span "OK" at bounding box center [393, 290] width 15 height 17
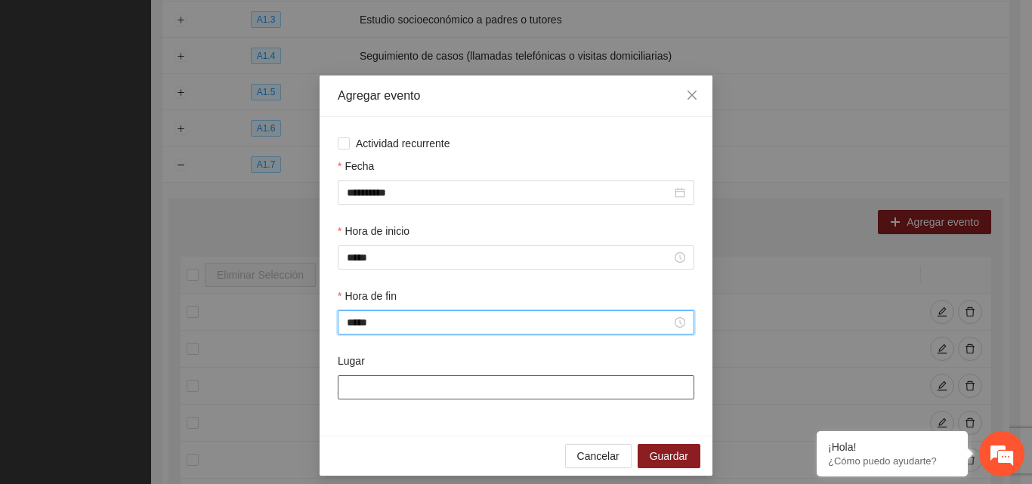
type input "*****"
click at [389, 391] on input "Lugar" at bounding box center [516, 388] width 357 height 24
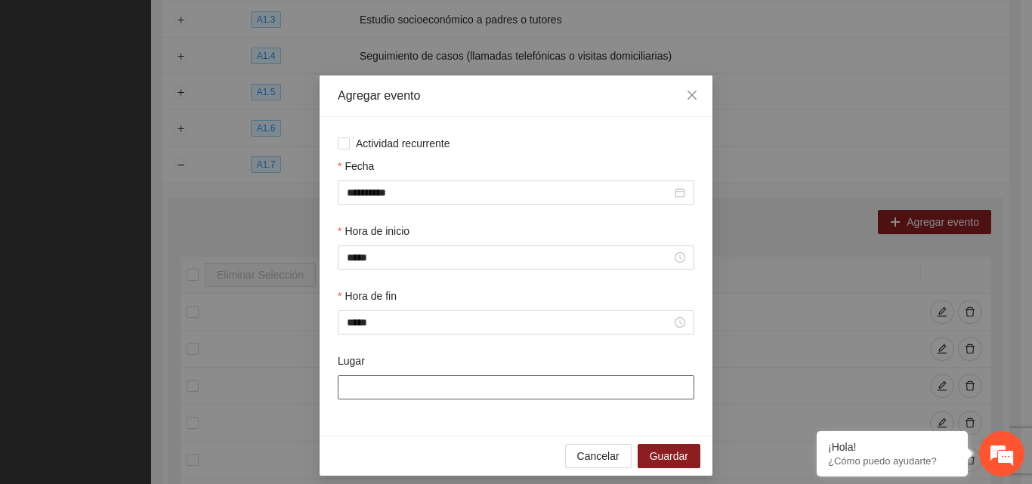
type input "**********"
click at [666, 456] on span "Guardar" at bounding box center [669, 456] width 39 height 17
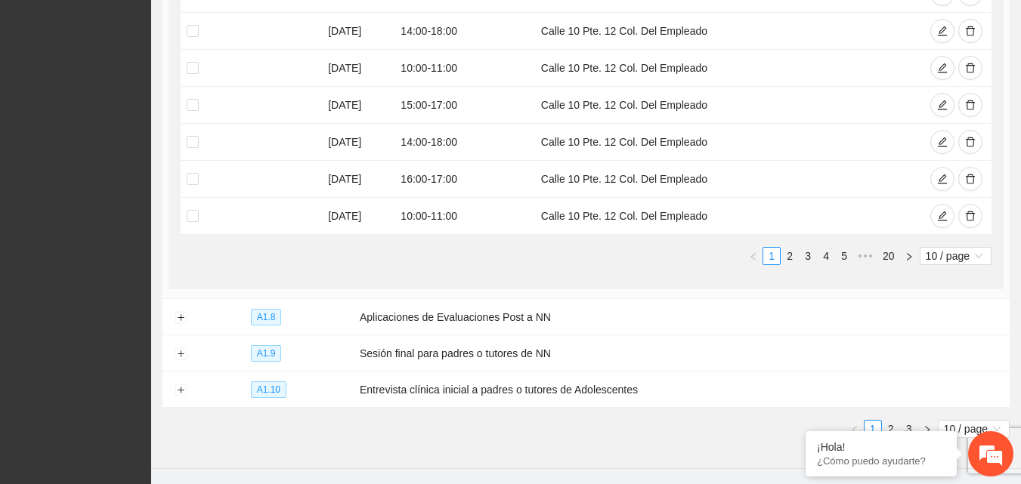
scroll to position [758, 0]
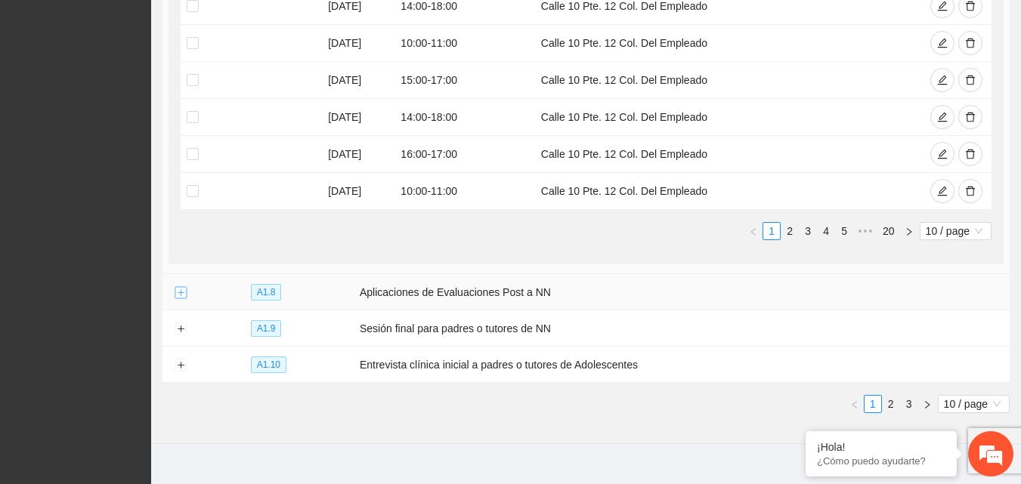
click at [182, 289] on button "Expand row" at bounding box center [181, 293] width 12 height 12
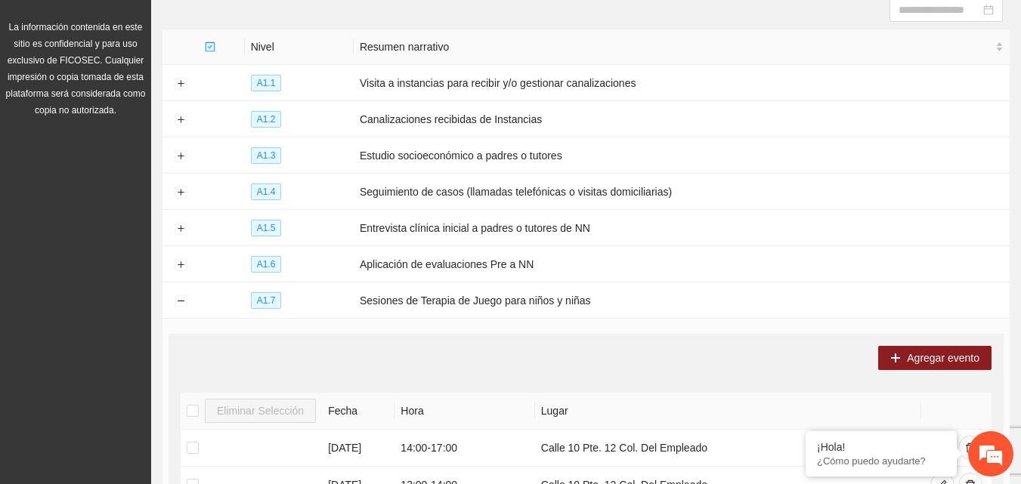
scroll to position [0, 0]
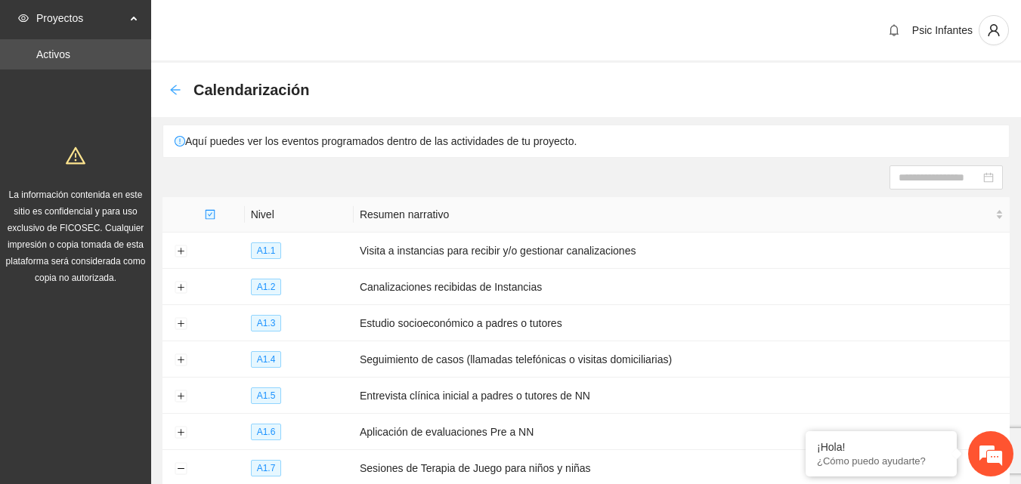
click at [174, 91] on icon "arrow-left" at bounding box center [175, 90] width 12 height 12
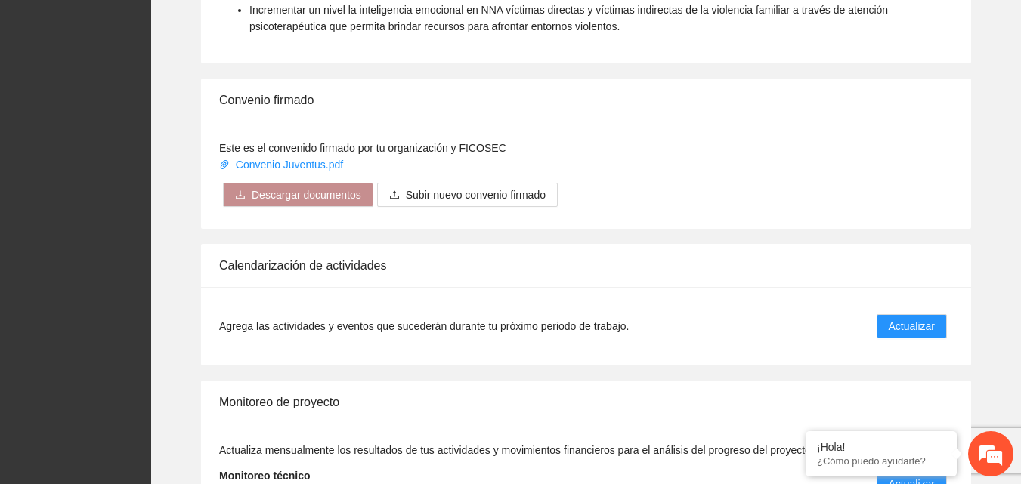
scroll to position [1212, 0]
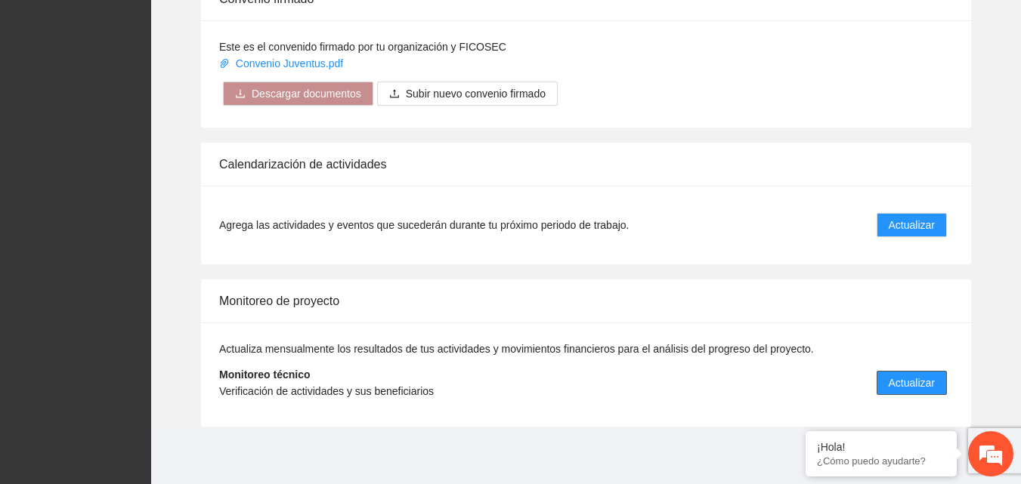
click at [895, 383] on span "Actualizar" at bounding box center [912, 383] width 46 height 17
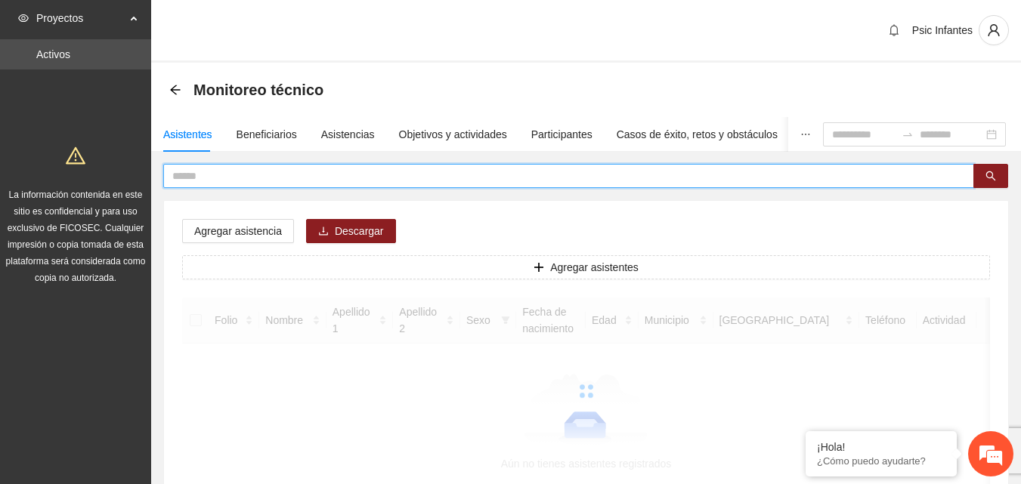
click at [376, 170] on input "text" at bounding box center [562, 176] width 781 height 17
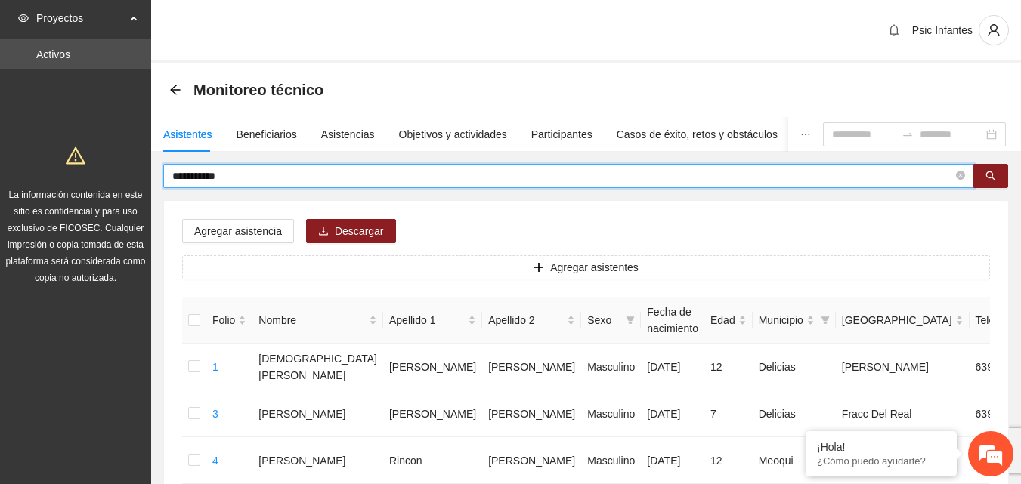
type input "**********"
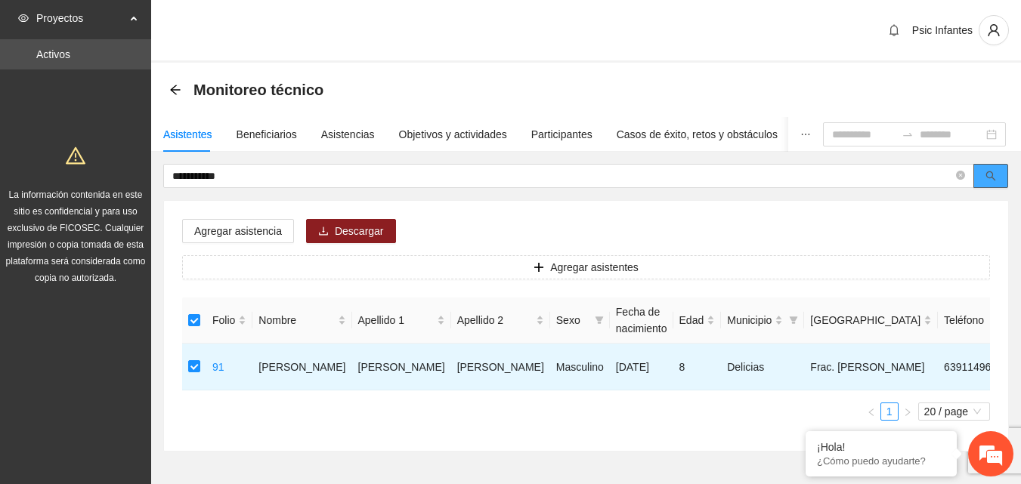
click at [980, 179] on button "button" at bounding box center [990, 176] width 35 height 24
click at [231, 236] on span "Agregar asistencia" at bounding box center [238, 231] width 88 height 17
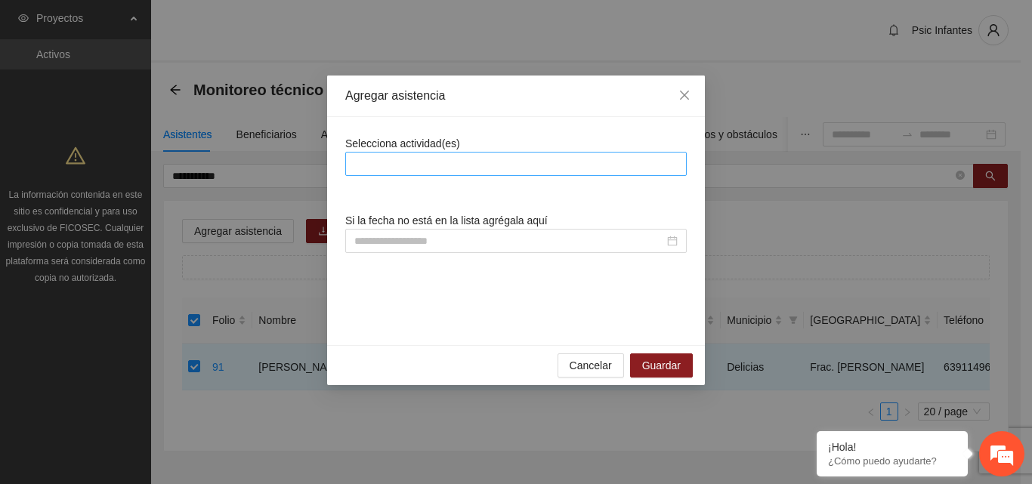
click at [428, 168] on div at bounding box center [516, 164] width 334 height 18
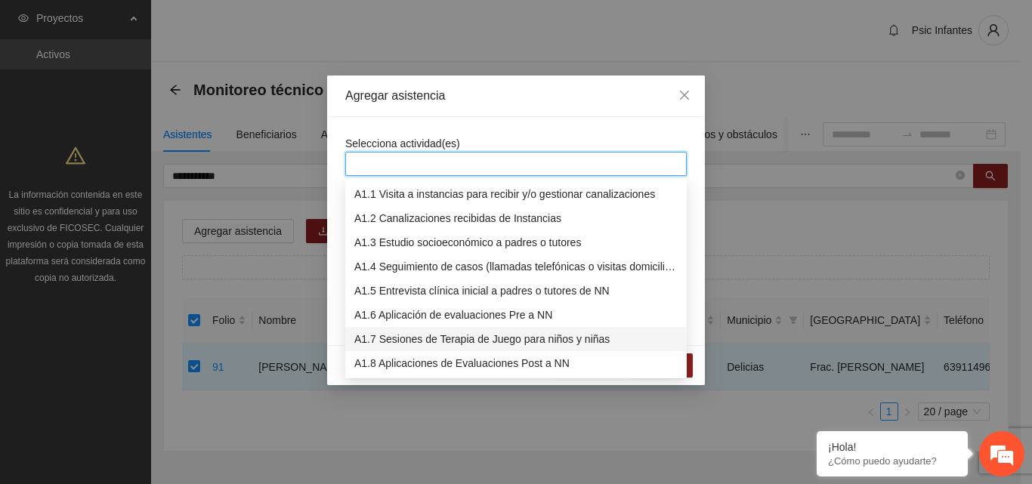
click at [419, 345] on div "A1.7 Sesiones de Terapia de Juego para niños y niñas" at bounding box center [515, 339] width 323 height 17
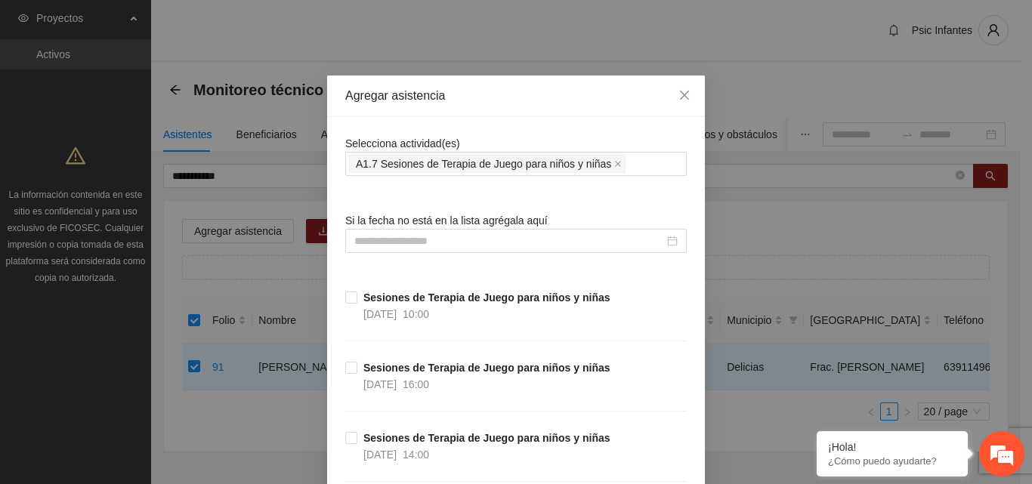
click at [497, 110] on div "Agregar asistencia" at bounding box center [516, 97] width 378 height 42
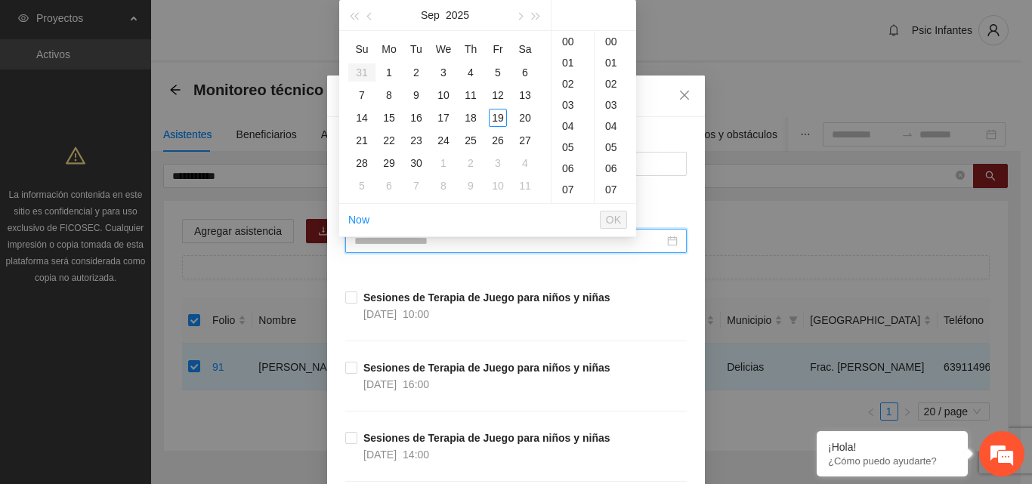
click at [434, 241] on input at bounding box center [509, 241] width 310 height 17
click at [503, 120] on div "19" at bounding box center [498, 118] width 18 height 18
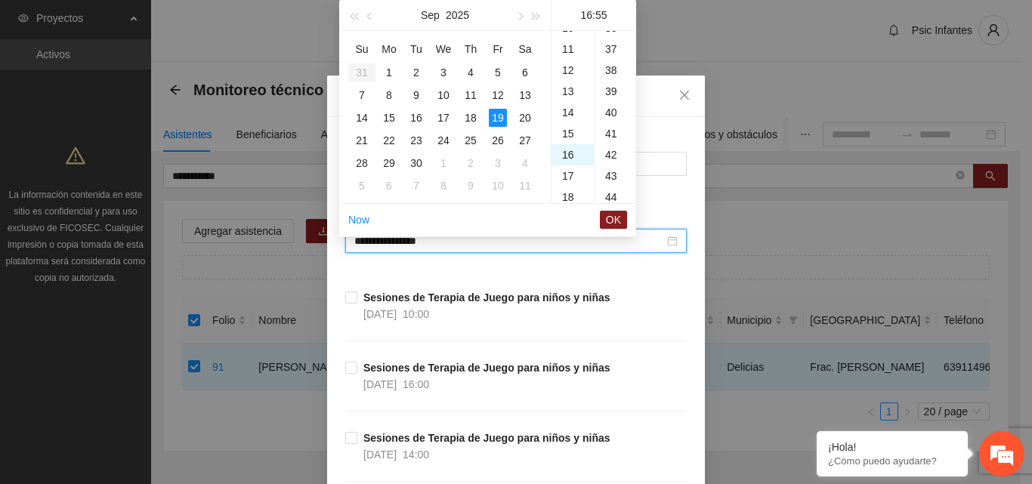
scroll to position [1164, 0]
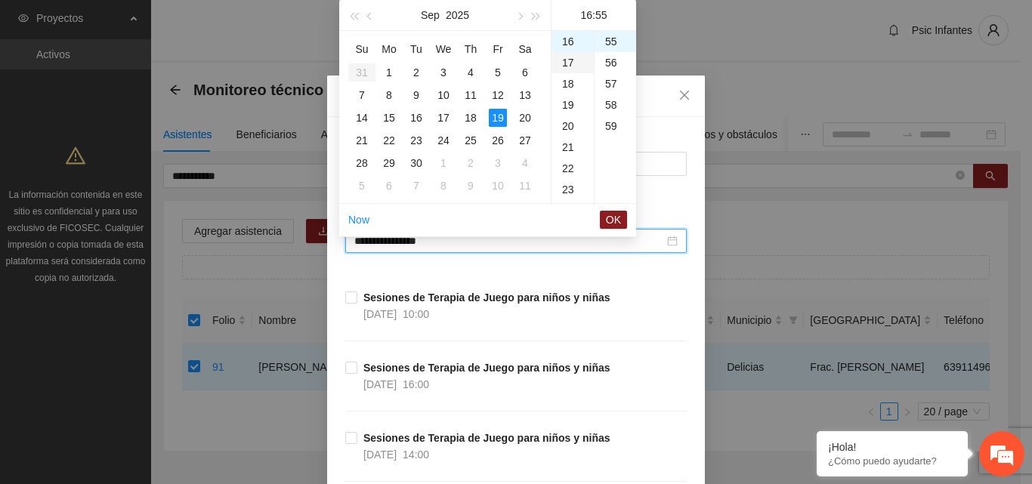
click at [569, 61] on div "17" at bounding box center [573, 62] width 42 height 21
click at [603, 50] on div "00" at bounding box center [616, 41] width 42 height 21
type input "**********"
click at [623, 223] on button "OK" at bounding box center [613, 220] width 27 height 18
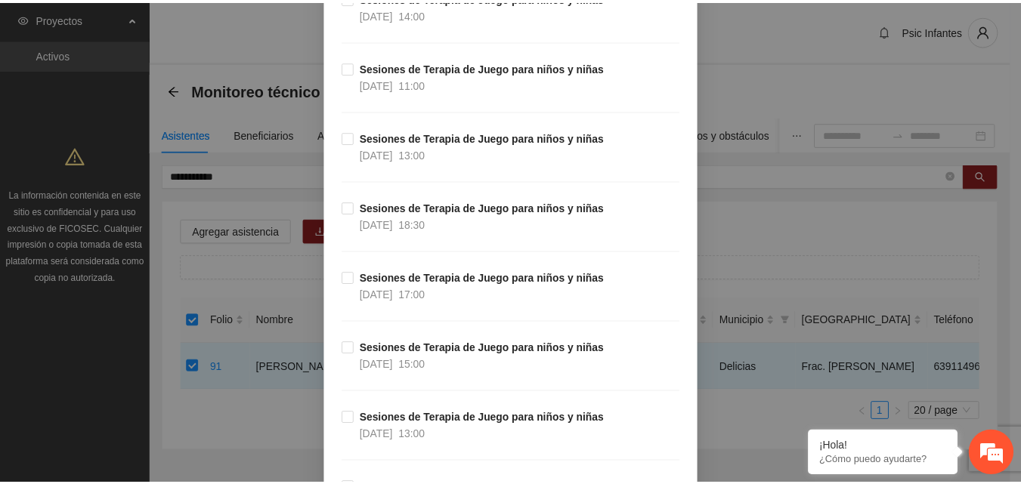
scroll to position [13622, 0]
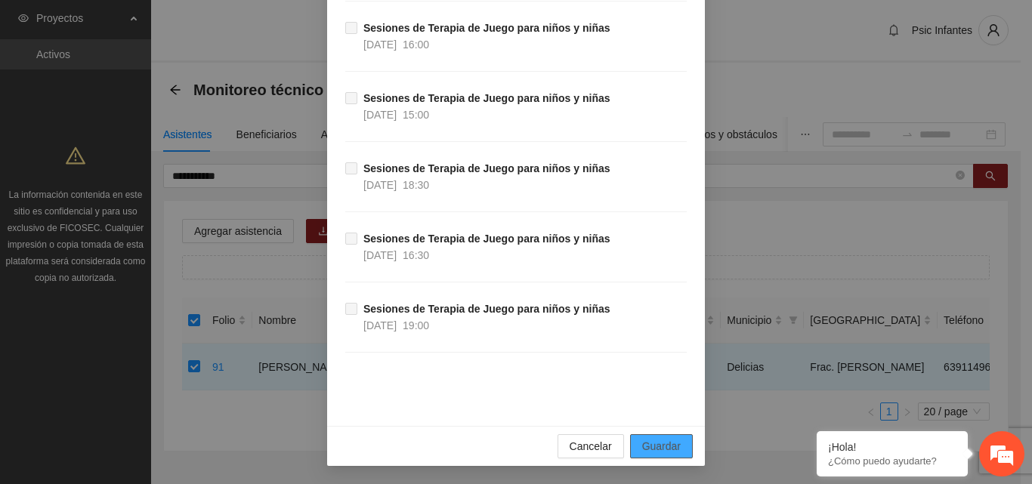
click at [666, 444] on span "Guardar" at bounding box center [661, 446] width 39 height 17
